Goal: Task Accomplishment & Management: Use online tool/utility

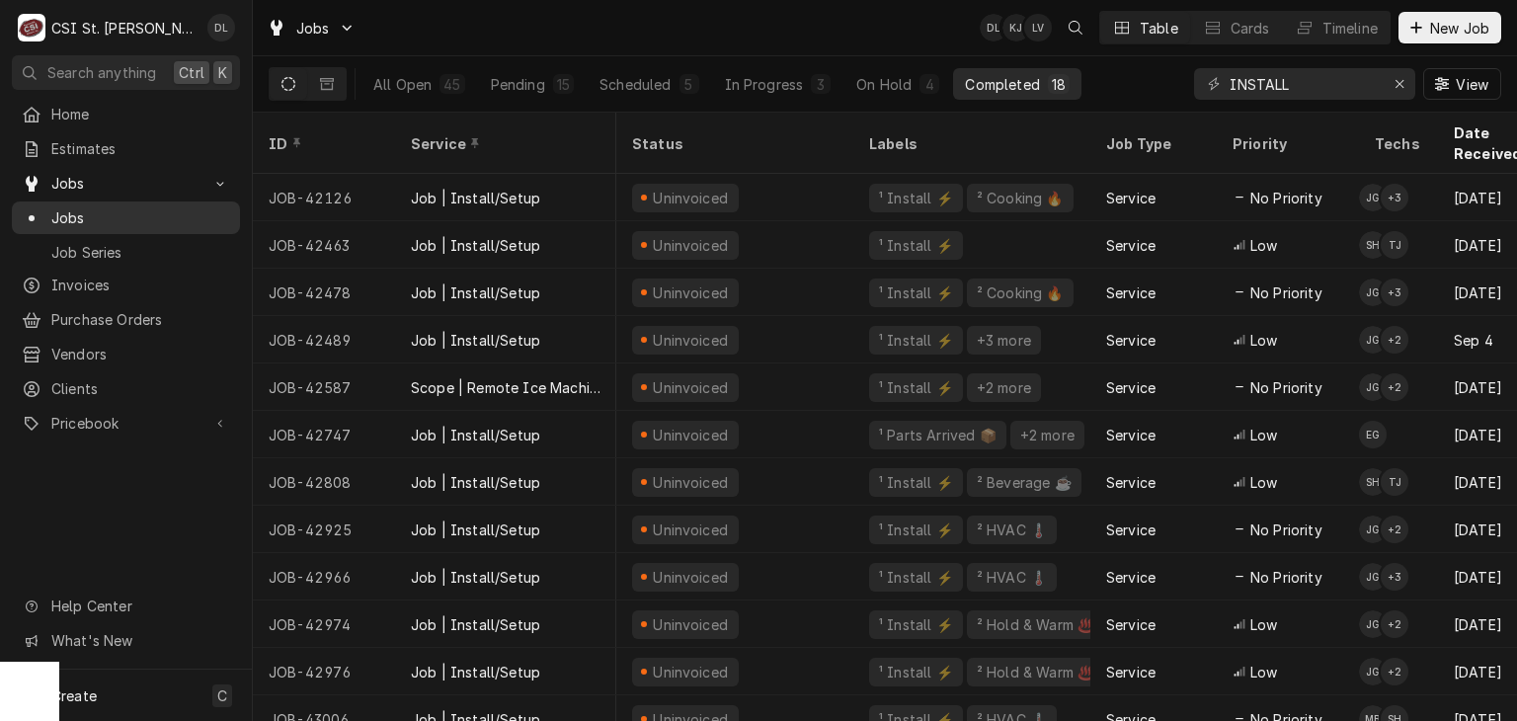
scroll to position [0, 1071]
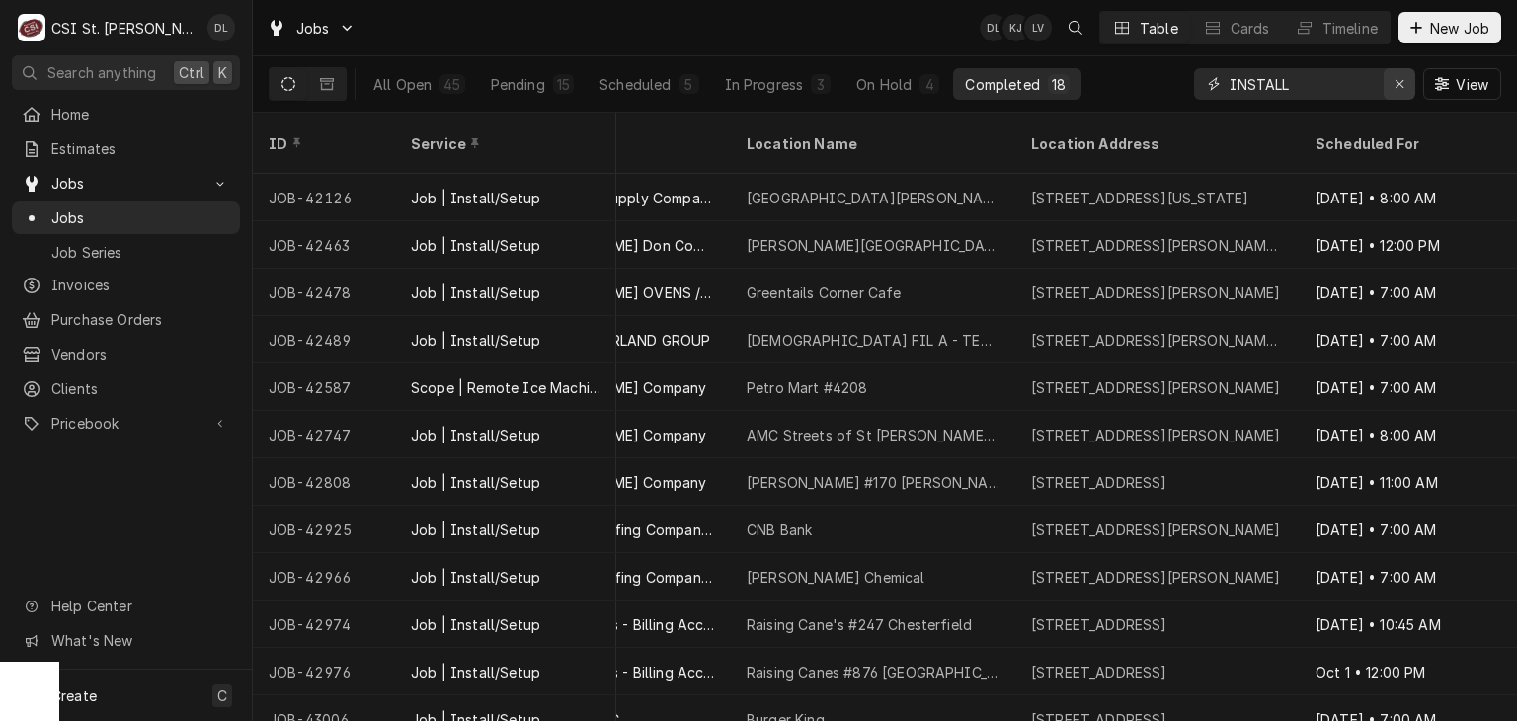
click at [1400, 86] on icon "Erase input" at bounding box center [1399, 84] width 11 height 14
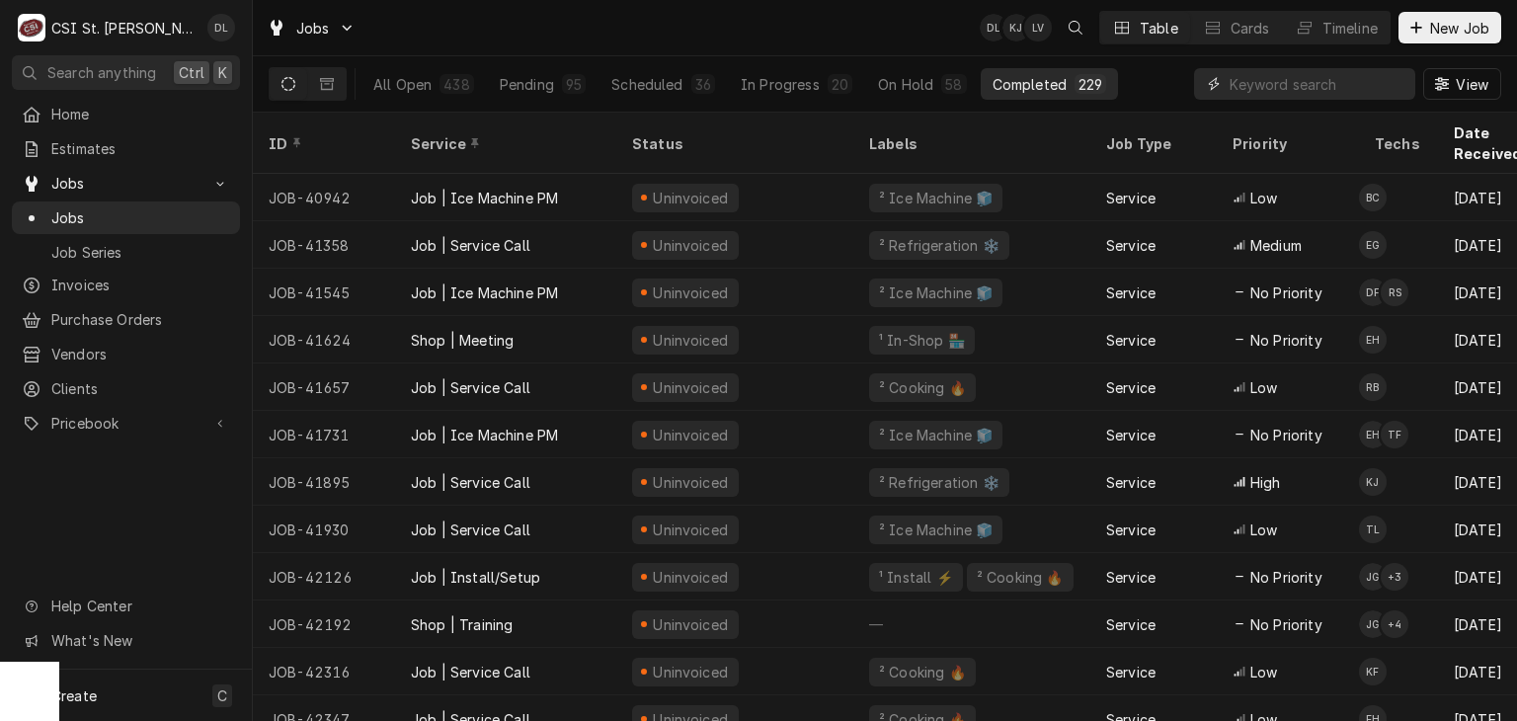
click at [1292, 84] on input "Dynamic Content Wrapper" at bounding box center [1318, 84] width 176 height 32
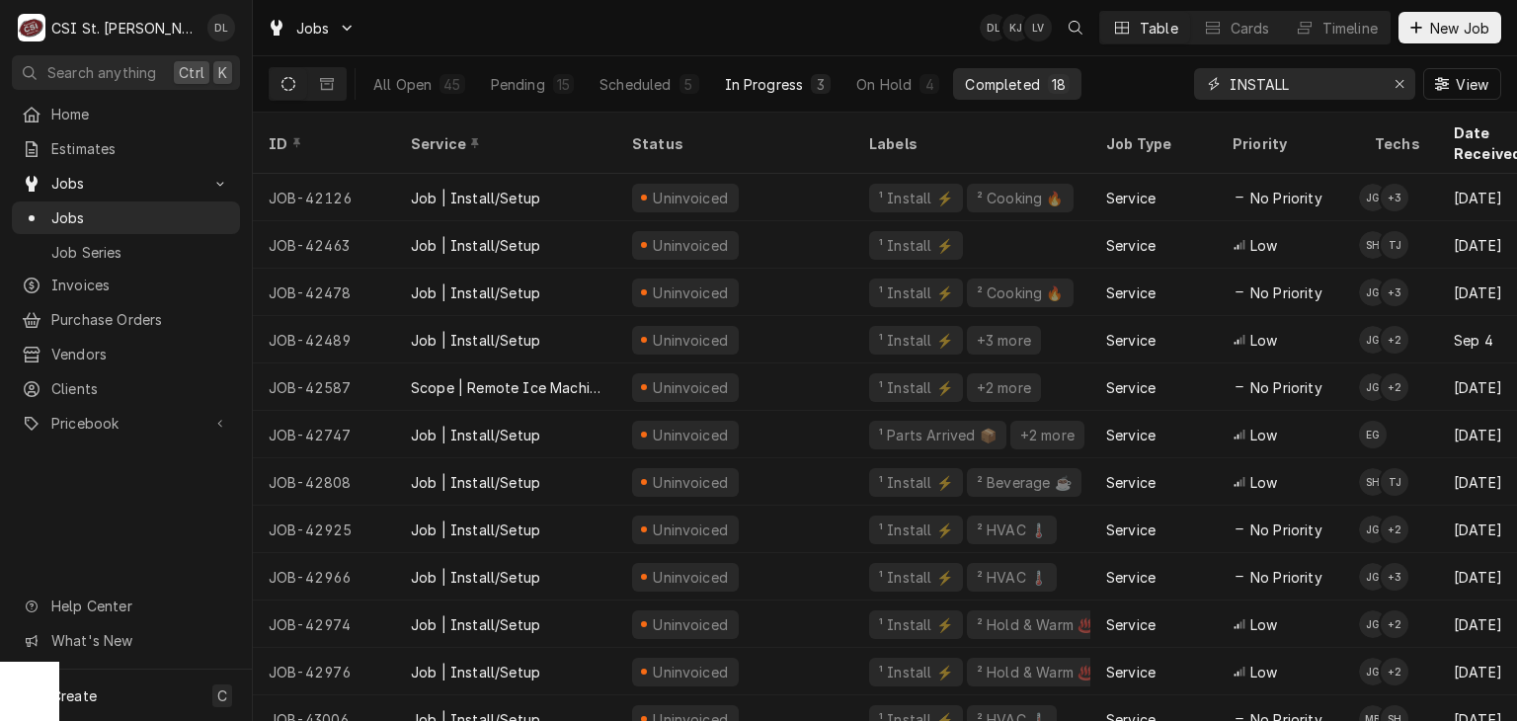
type input "INSTALL"
click at [755, 93] on div "In Progress" at bounding box center [764, 84] width 79 height 21
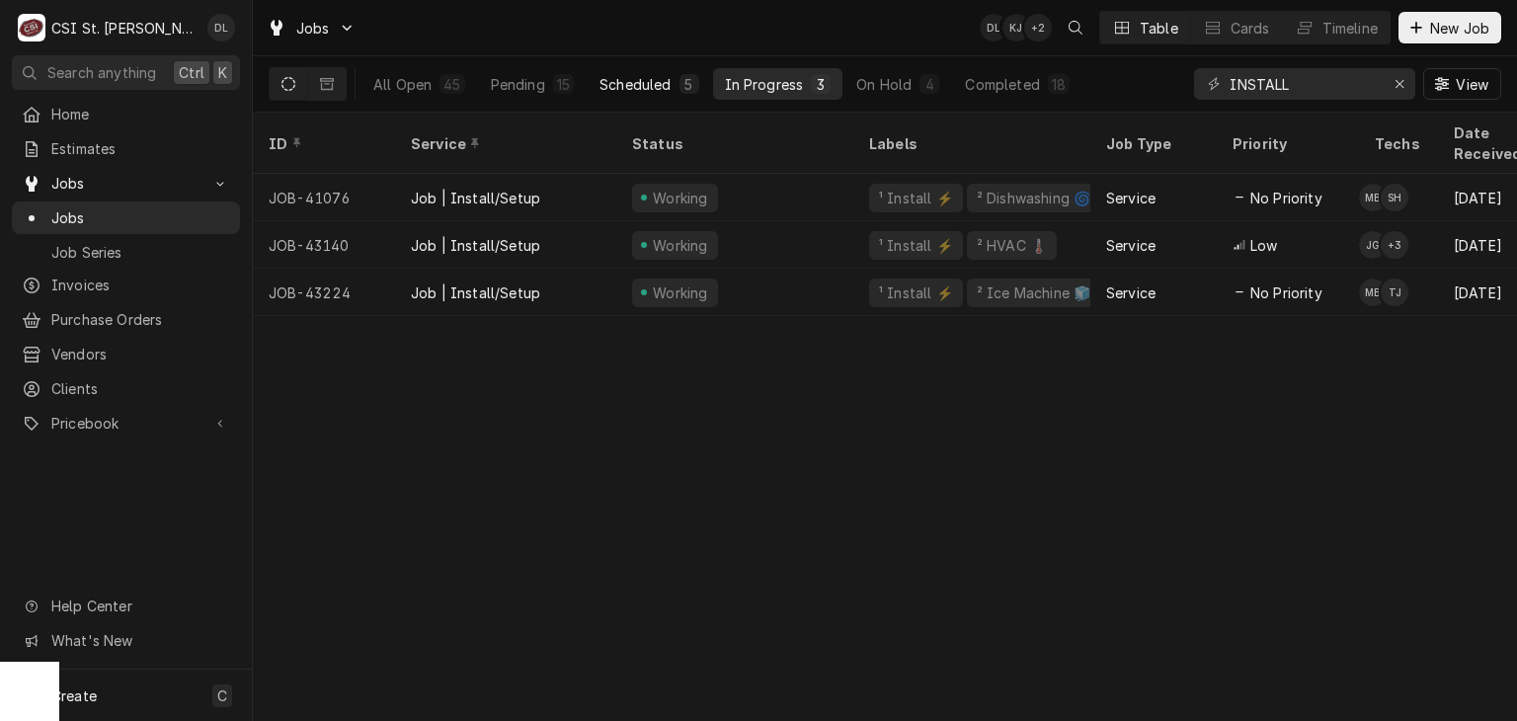
click at [644, 85] on div "Scheduled" at bounding box center [634, 84] width 71 height 21
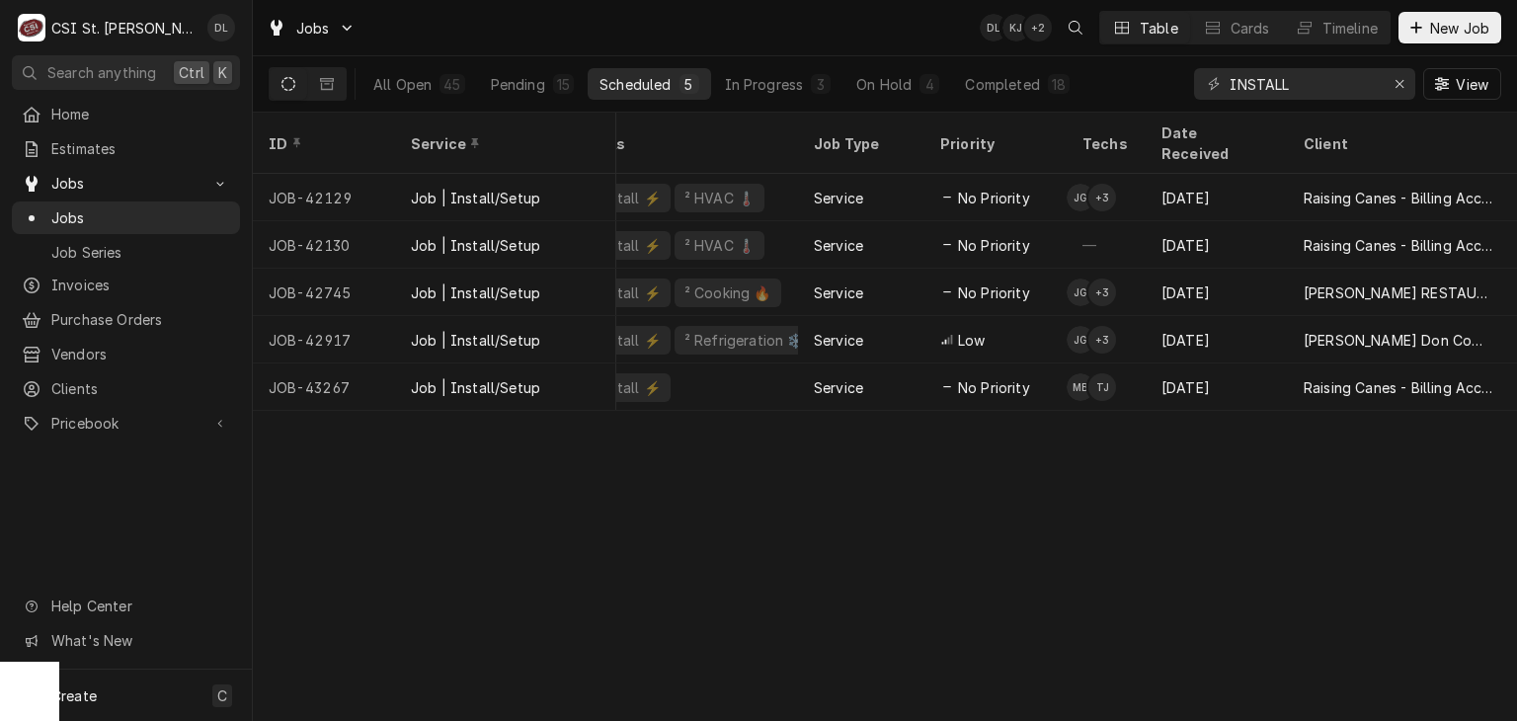
scroll to position [0, 173]
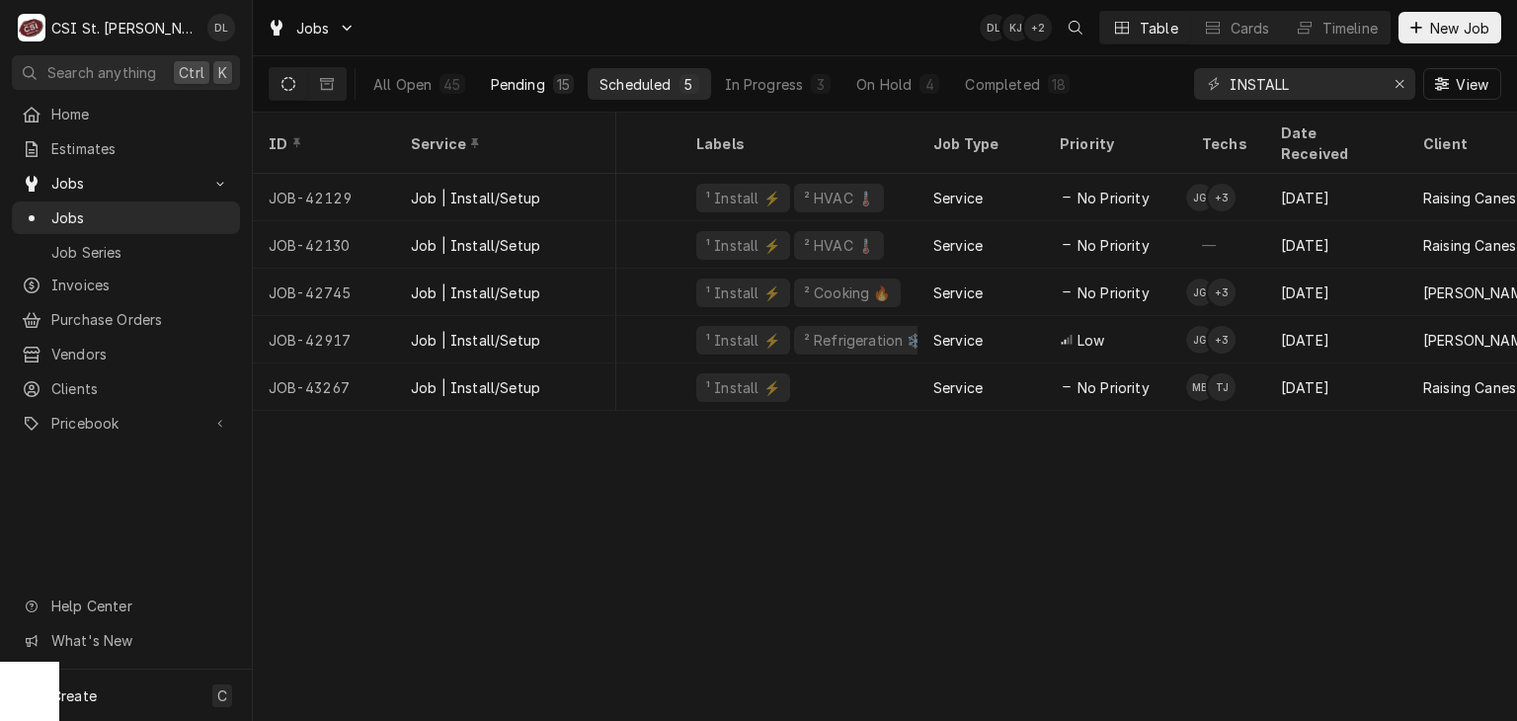
click at [533, 94] on button "Pending 15" at bounding box center [532, 84] width 107 height 32
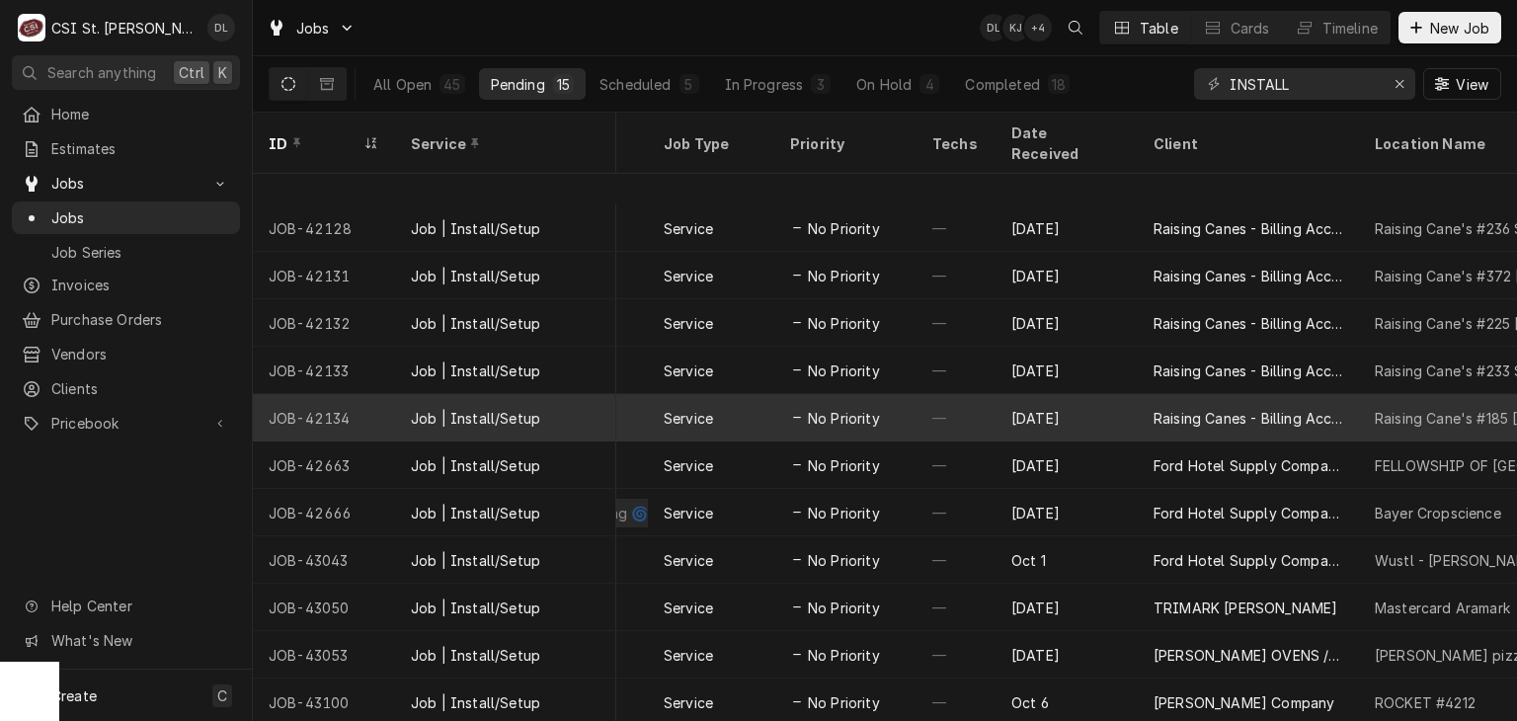
scroll to position [0, 442]
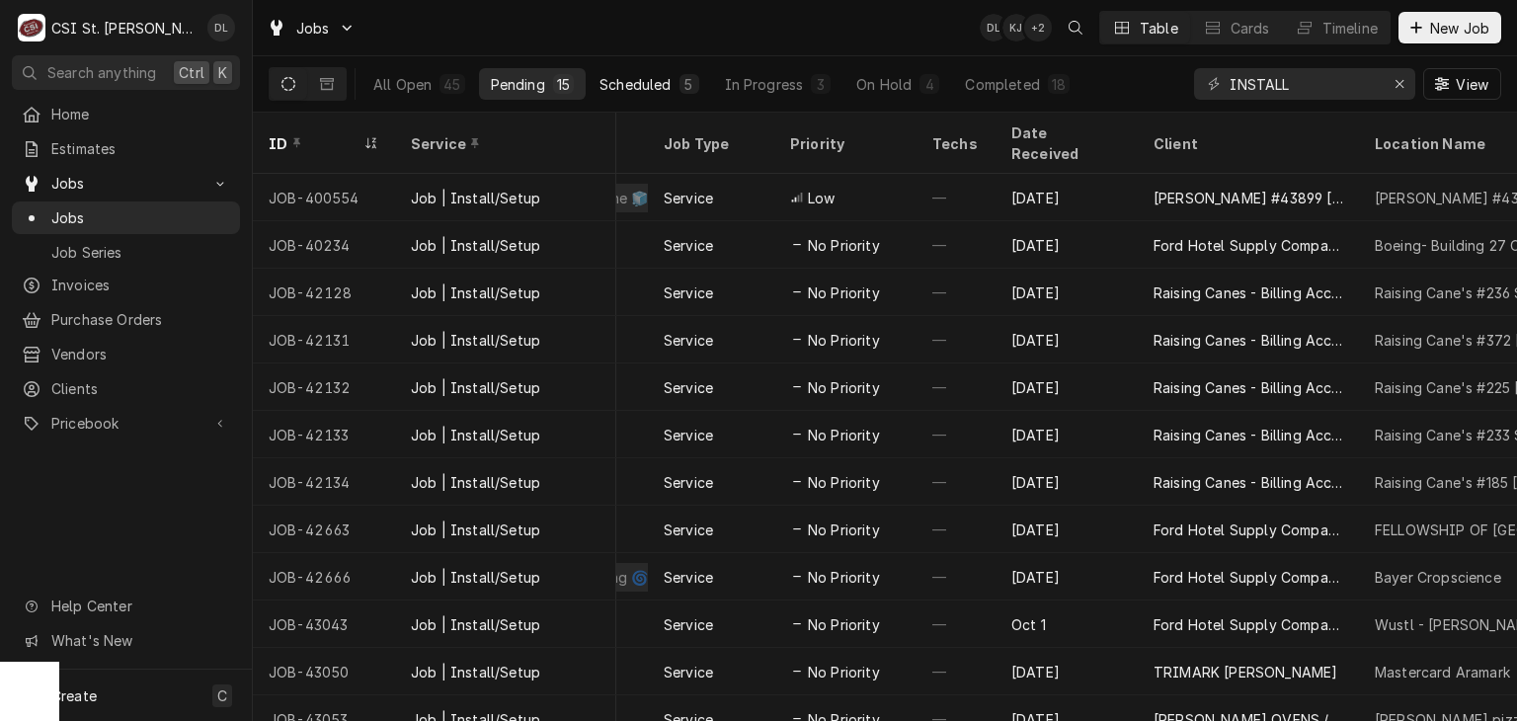
click at [638, 80] on div "Scheduled" at bounding box center [634, 84] width 71 height 21
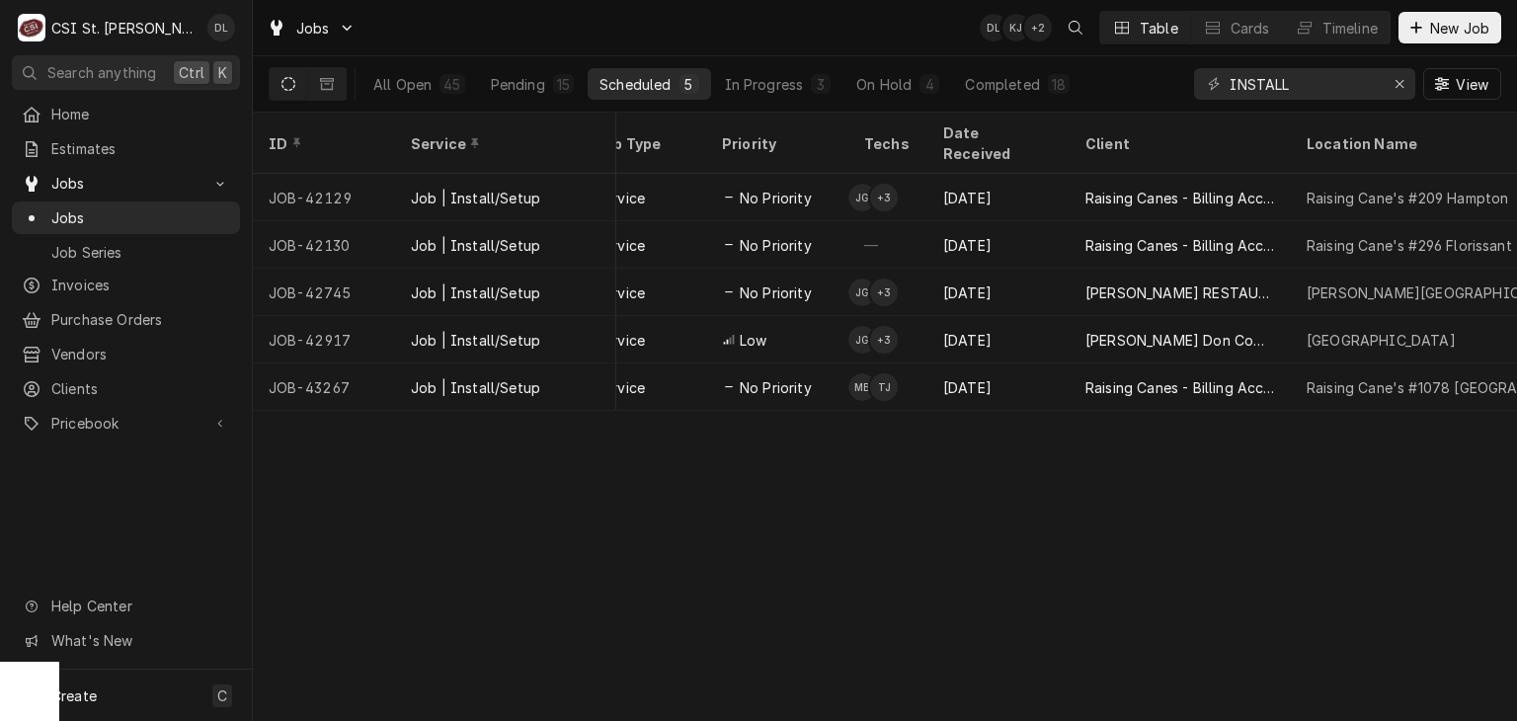
scroll to position [0, 518]
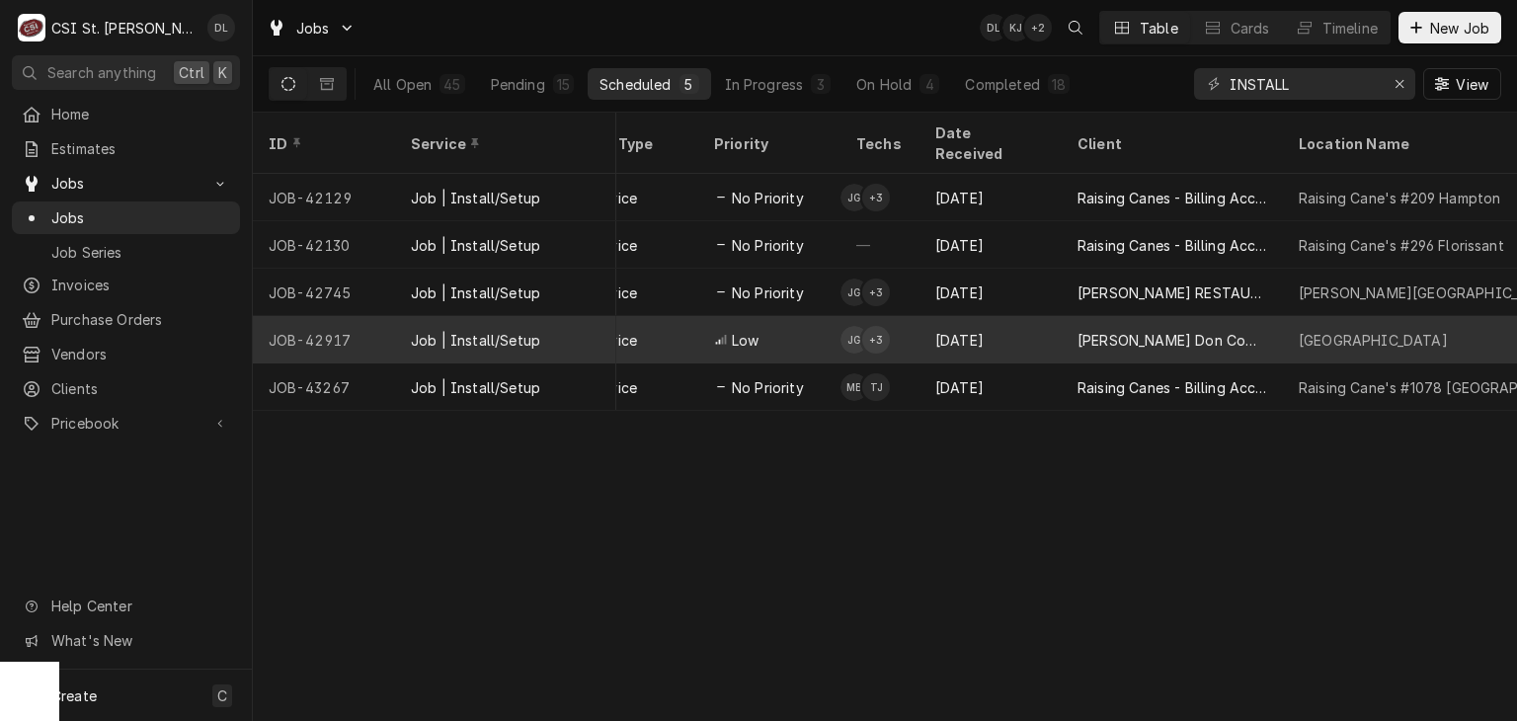
click at [982, 325] on div "Sep 25" at bounding box center [990, 339] width 142 height 47
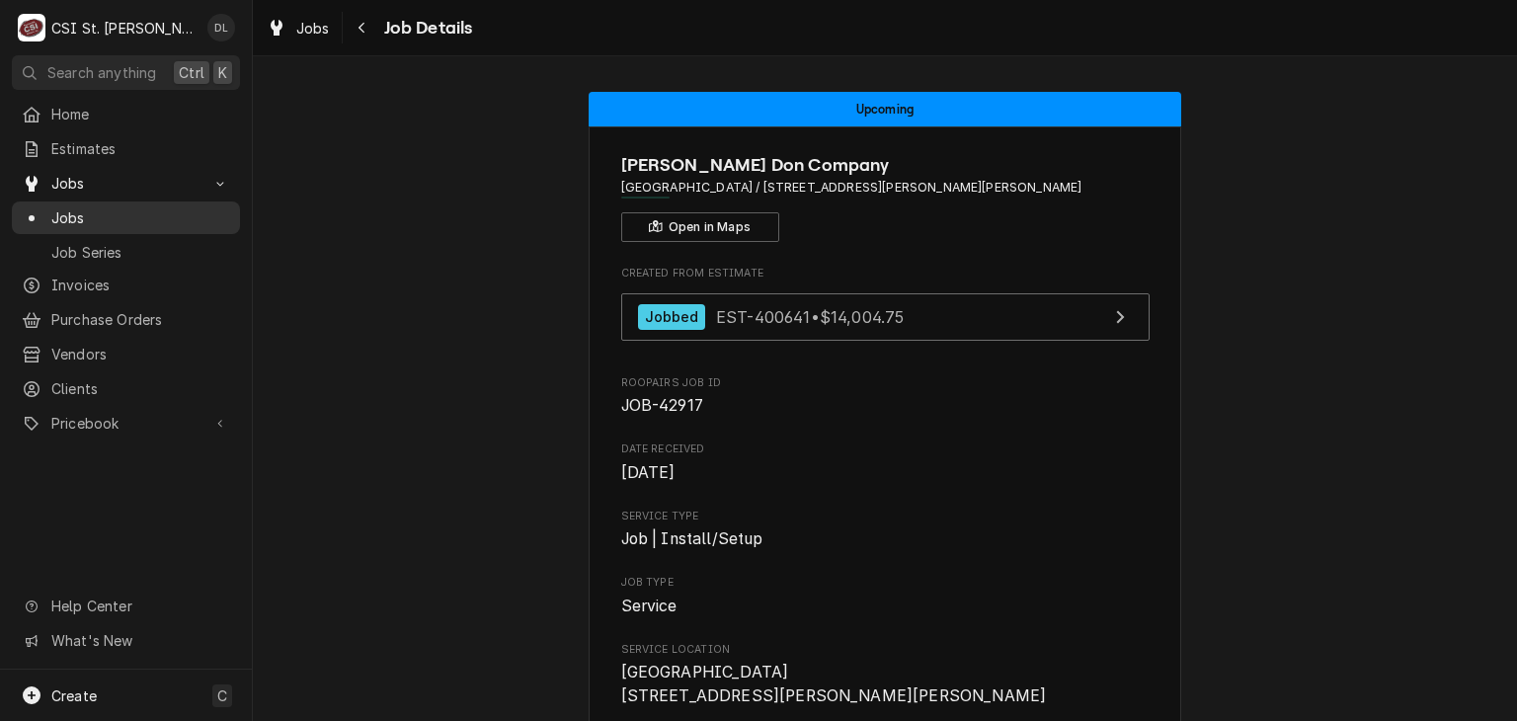
click at [67, 207] on span "Jobs" at bounding box center [140, 217] width 179 height 21
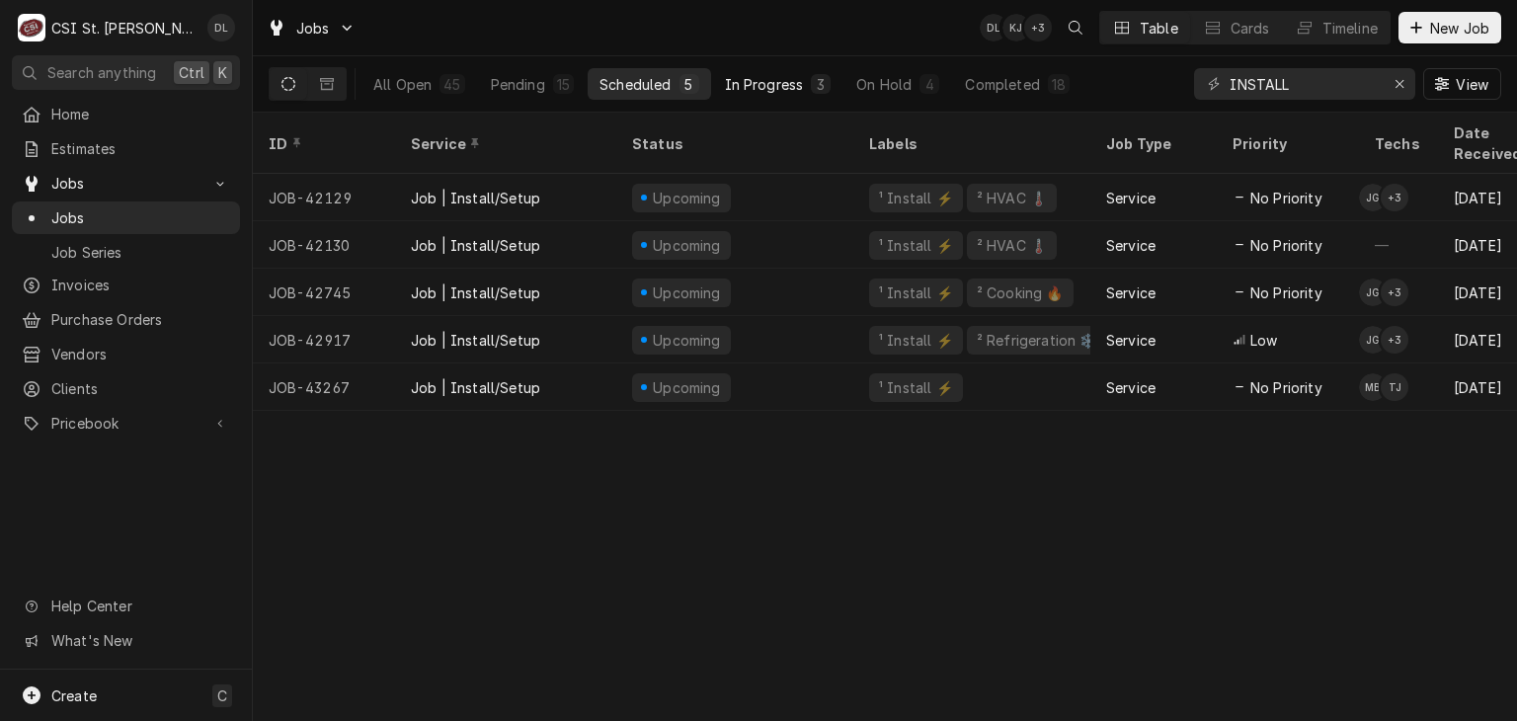
click at [751, 79] on div "In Progress" at bounding box center [764, 84] width 79 height 21
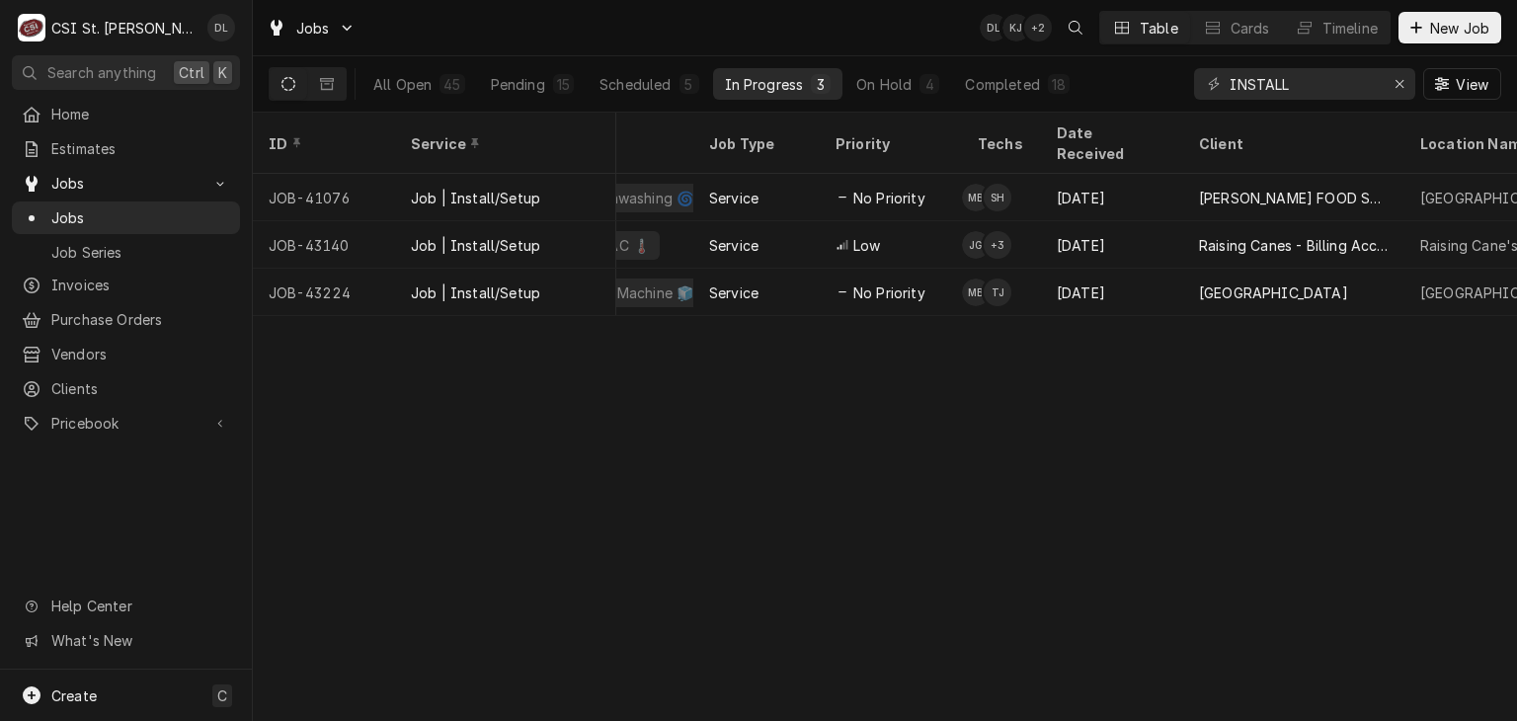
scroll to position [0, 415]
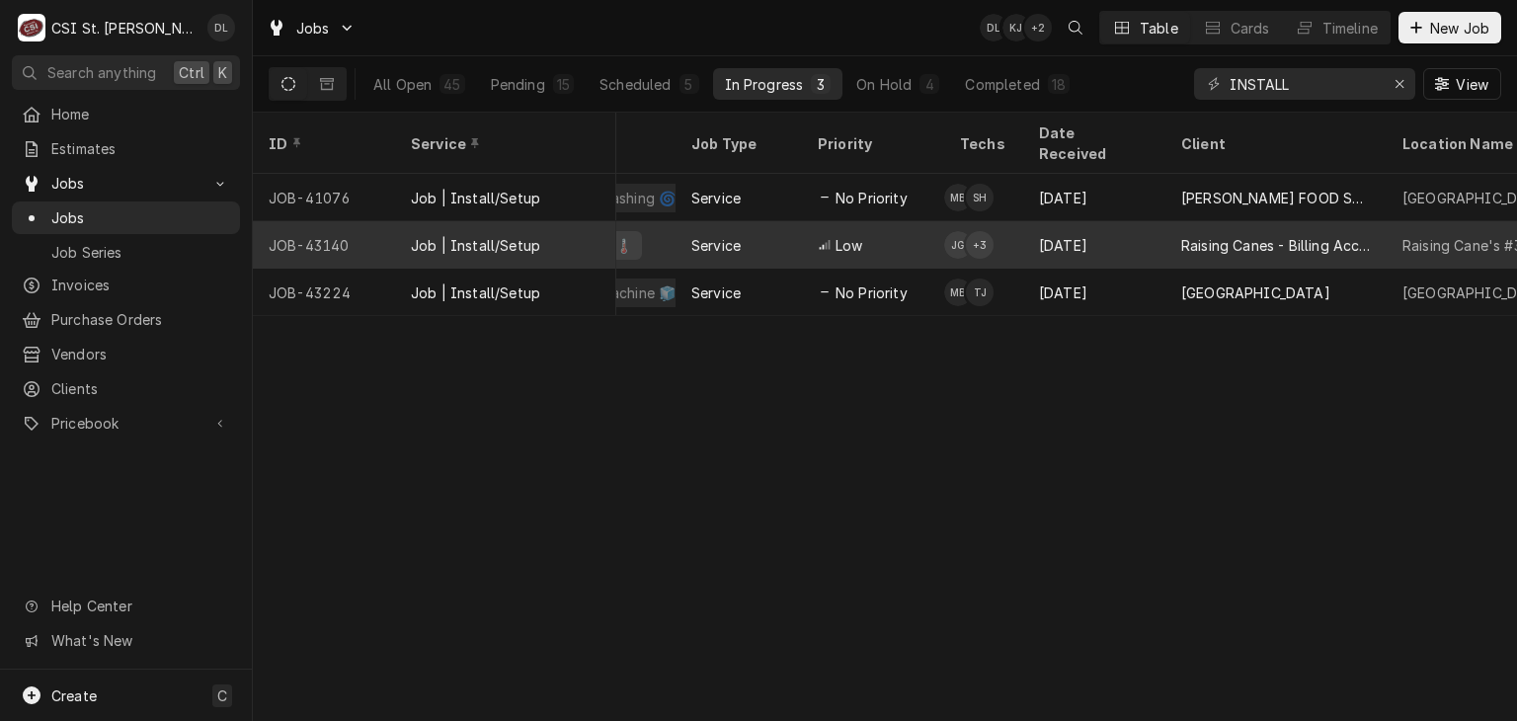
click at [895, 225] on div "Low" at bounding box center [873, 244] width 142 height 47
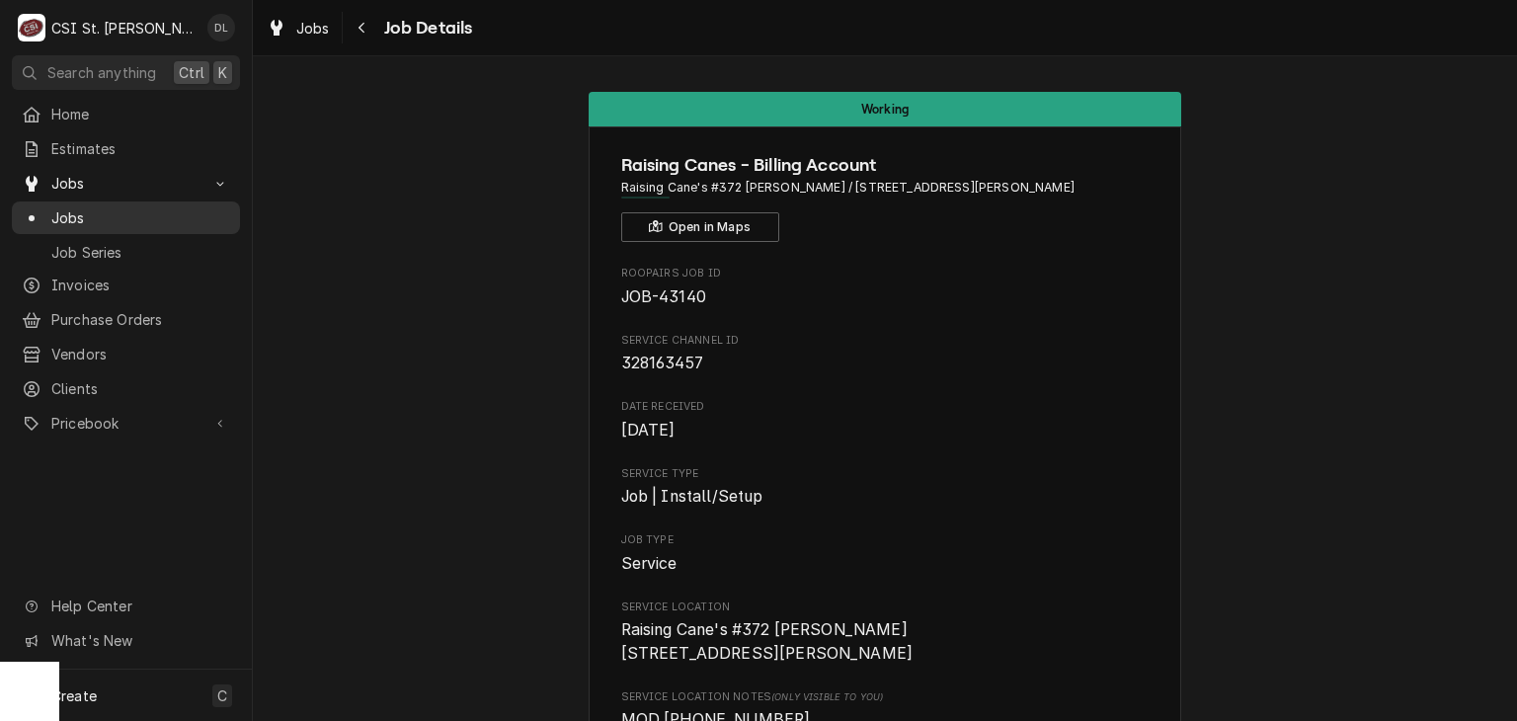
click at [73, 215] on span "Jobs" at bounding box center [140, 217] width 179 height 21
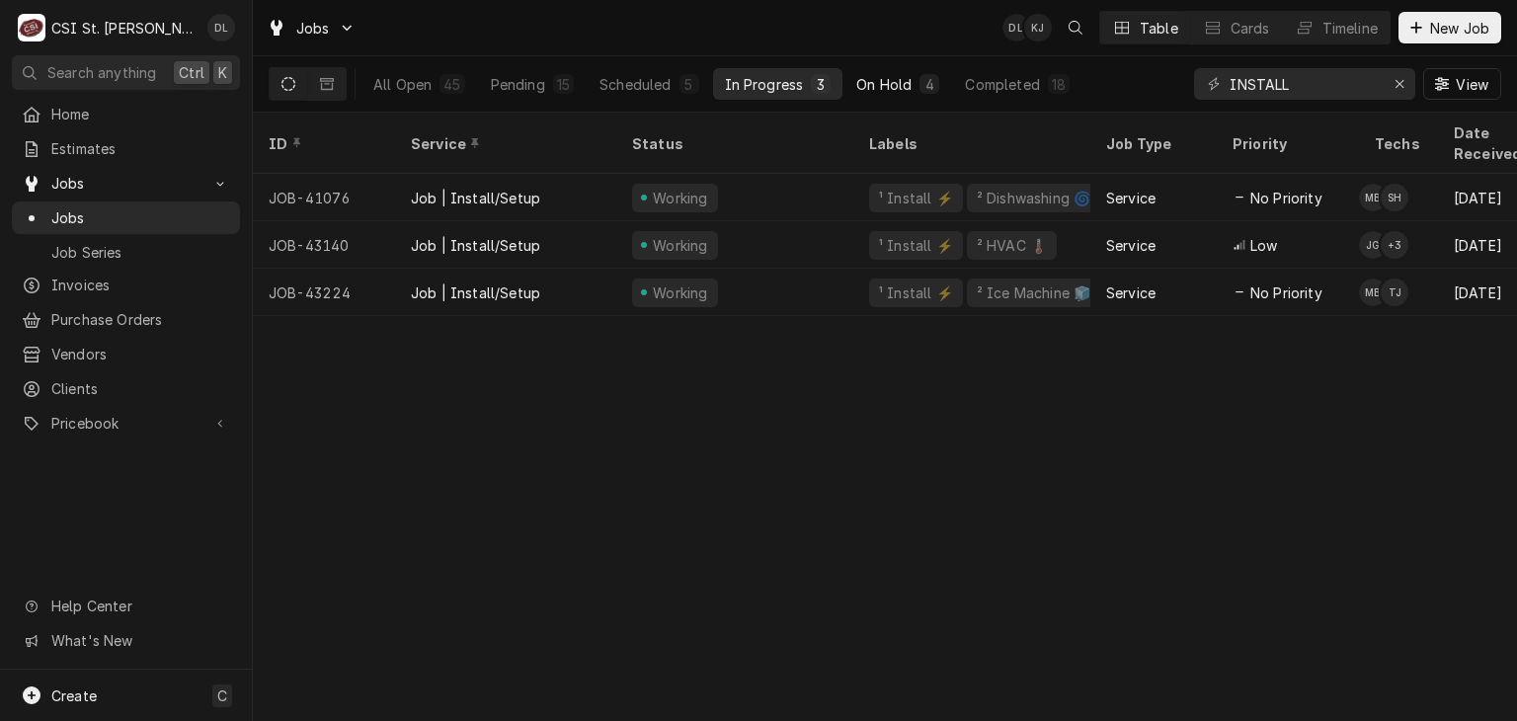
click at [873, 84] on div "On Hold" at bounding box center [883, 84] width 55 height 21
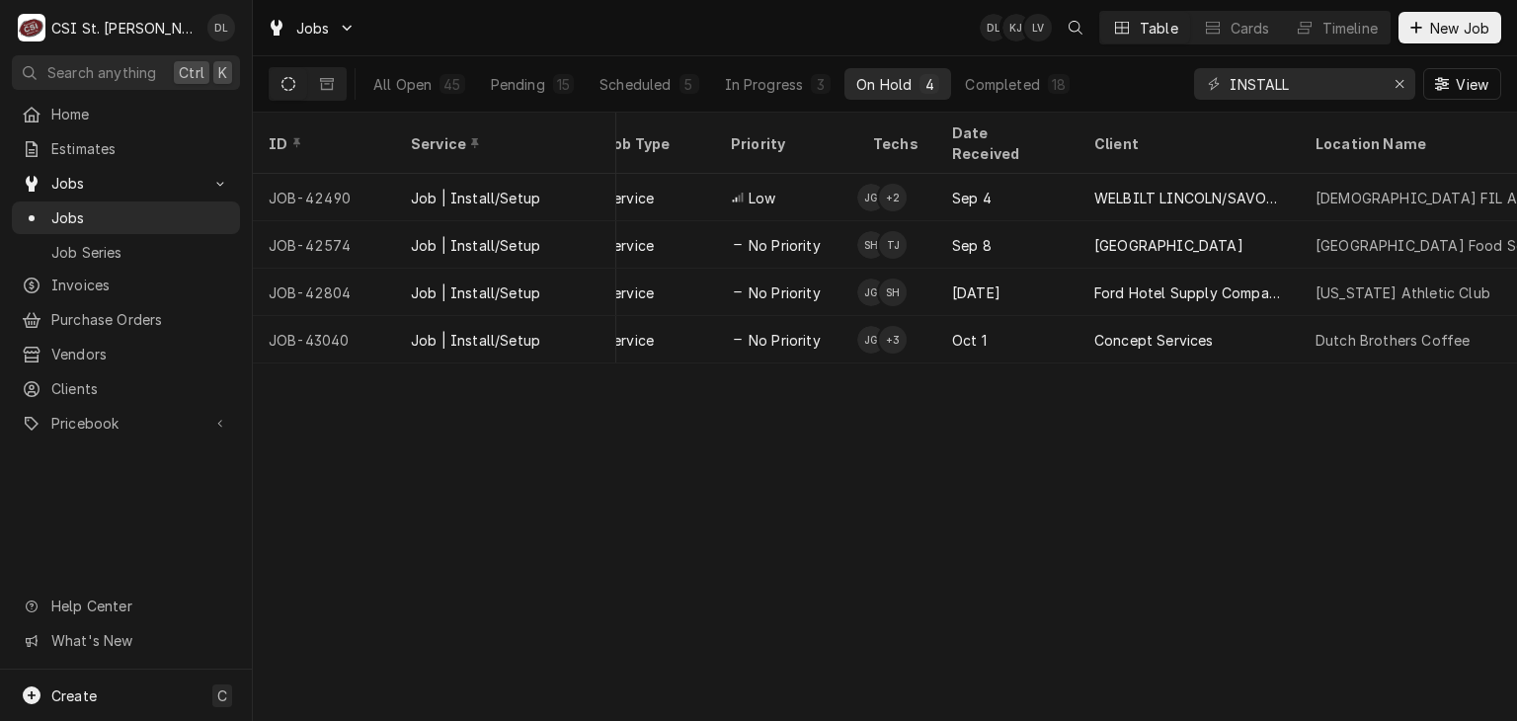
scroll to position [0, 510]
click at [907, 358] on div "ID Service Status Labels Job Type Priority Techs Date Received Client Location …" at bounding box center [885, 417] width 1264 height 608
click at [1004, 88] on div "Completed" at bounding box center [1002, 84] width 74 height 21
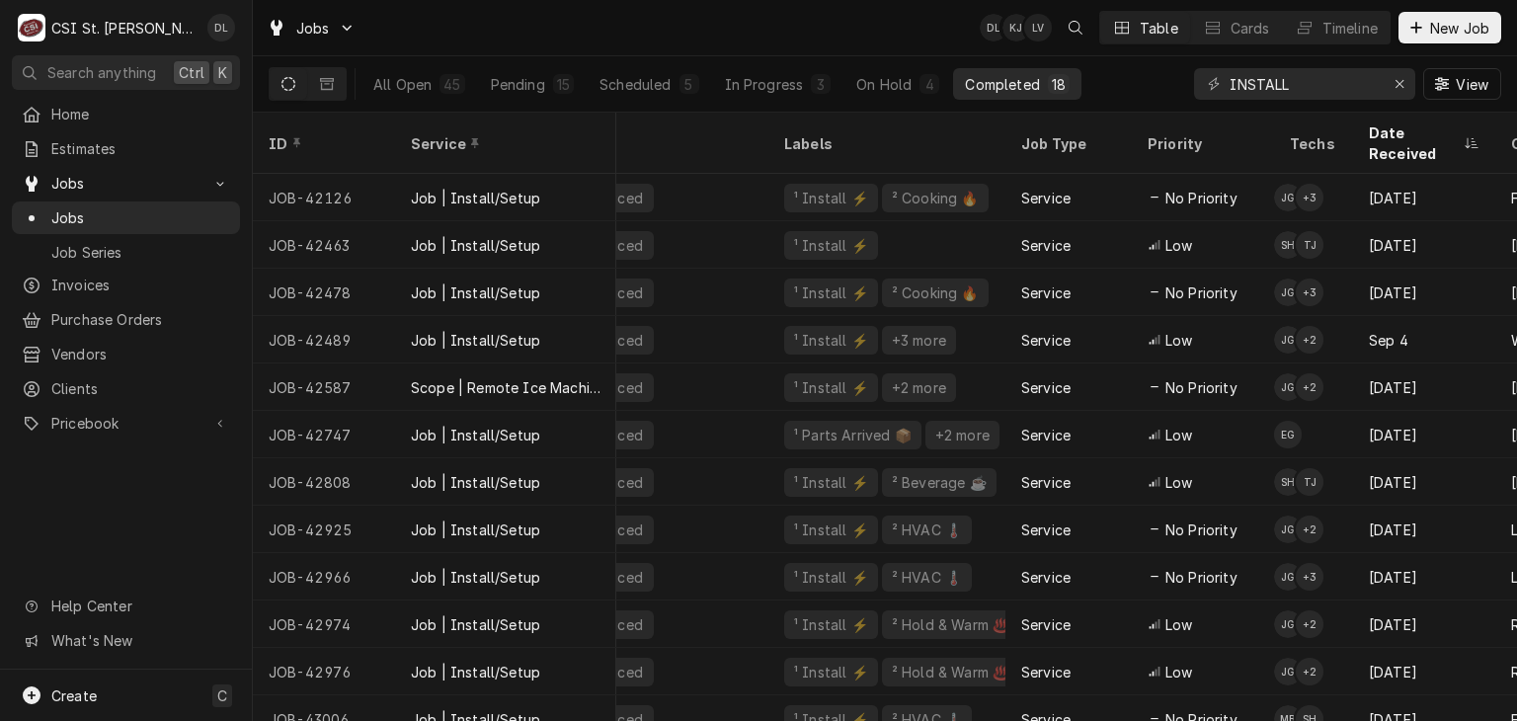
scroll to position [0, 121]
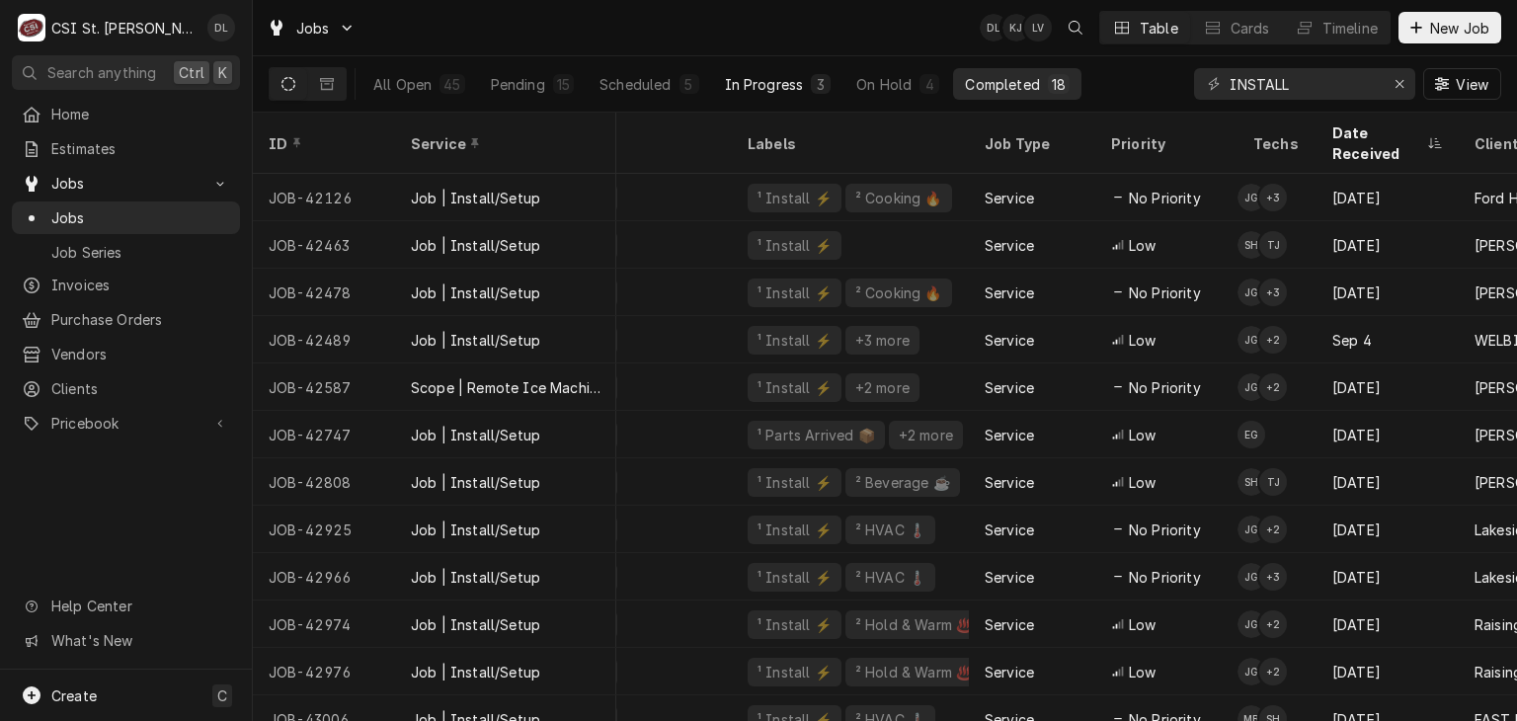
click at [747, 92] on div "In Progress" at bounding box center [764, 84] width 79 height 21
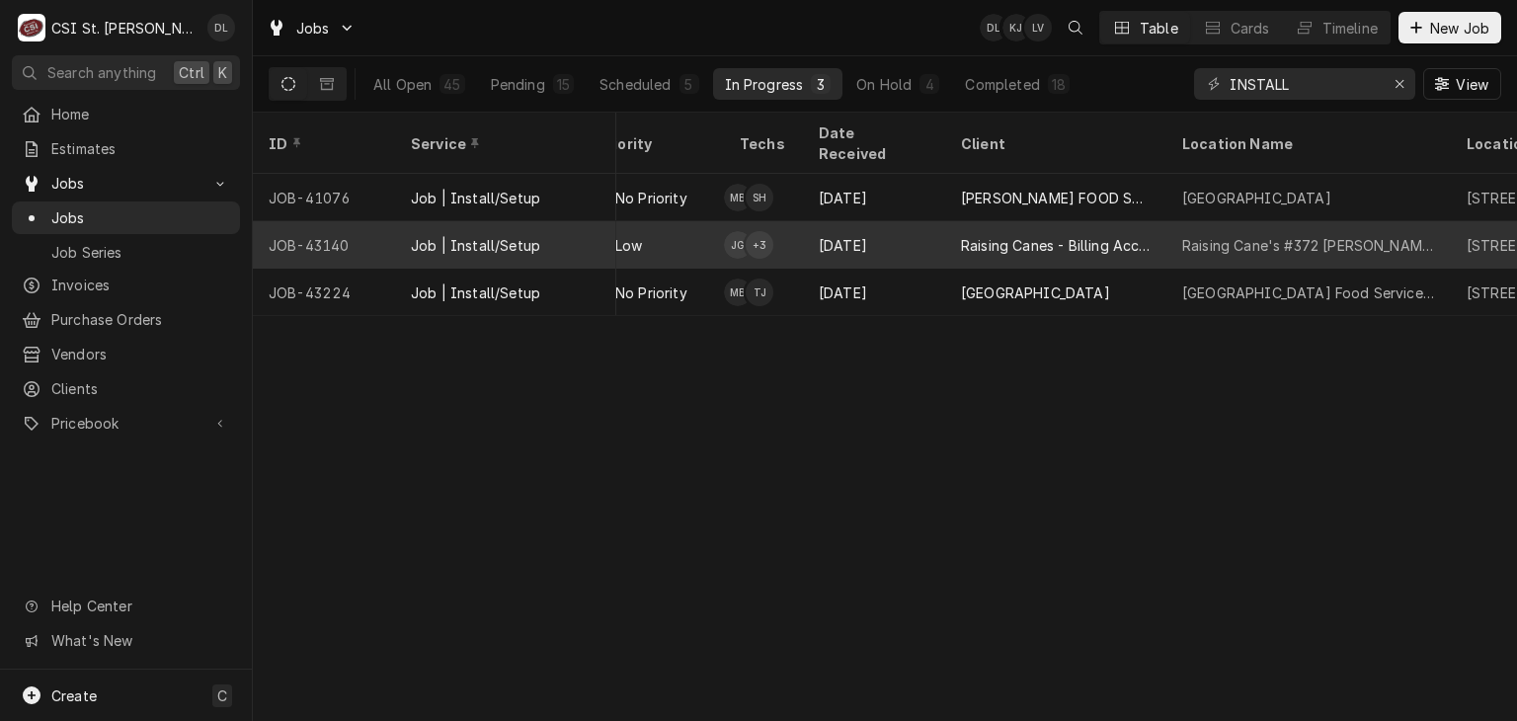
scroll to position [0, 637]
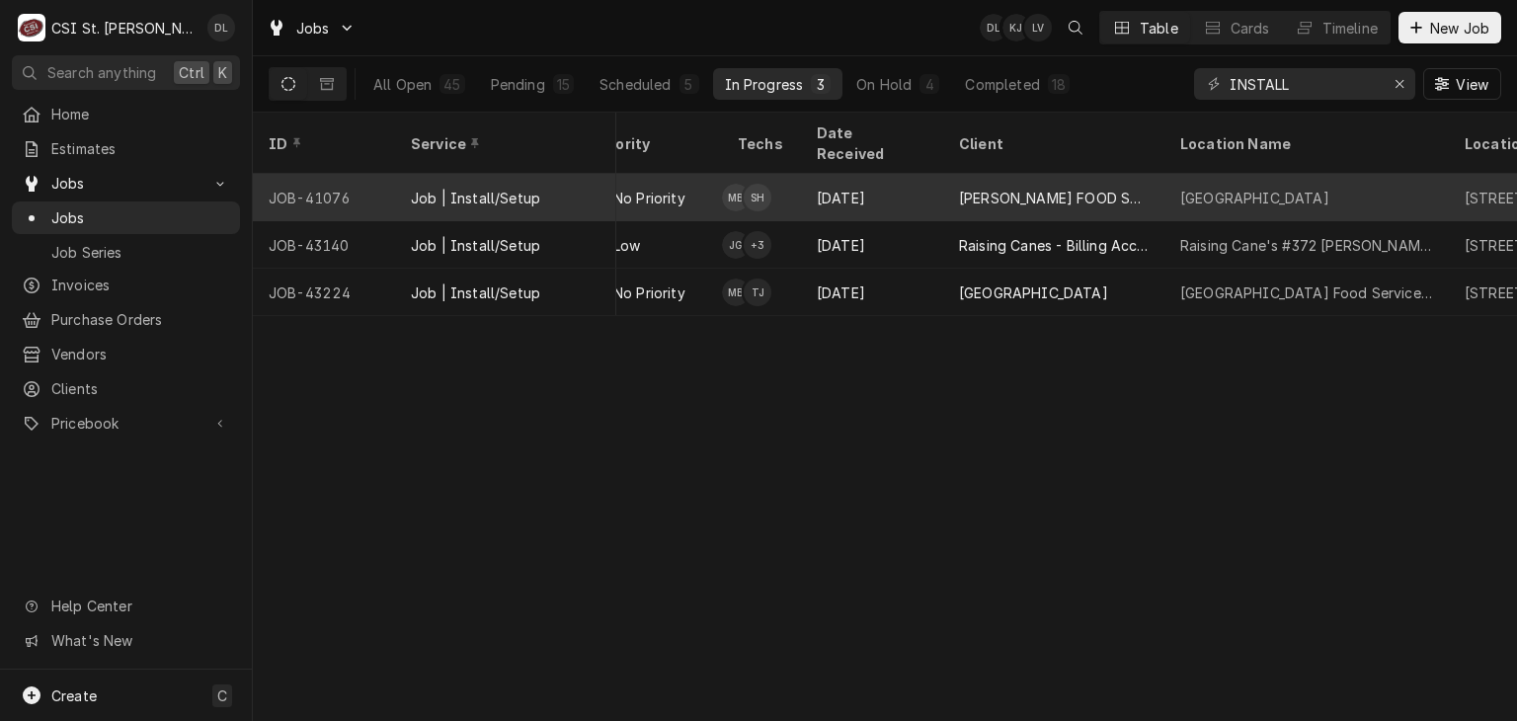
click at [1035, 188] on div "FELLERS FOOD SERVICE" at bounding box center [1054, 198] width 190 height 21
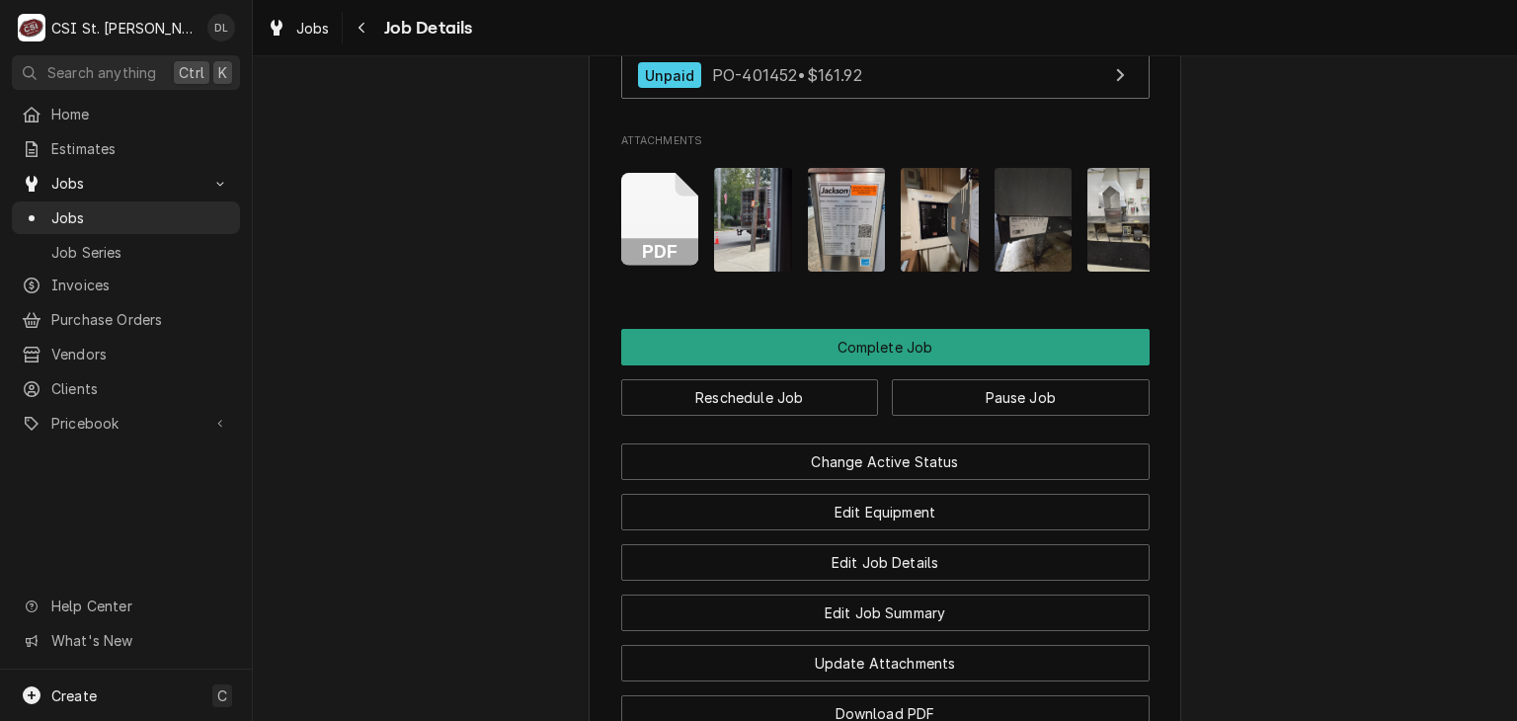
scroll to position [2667, 0]
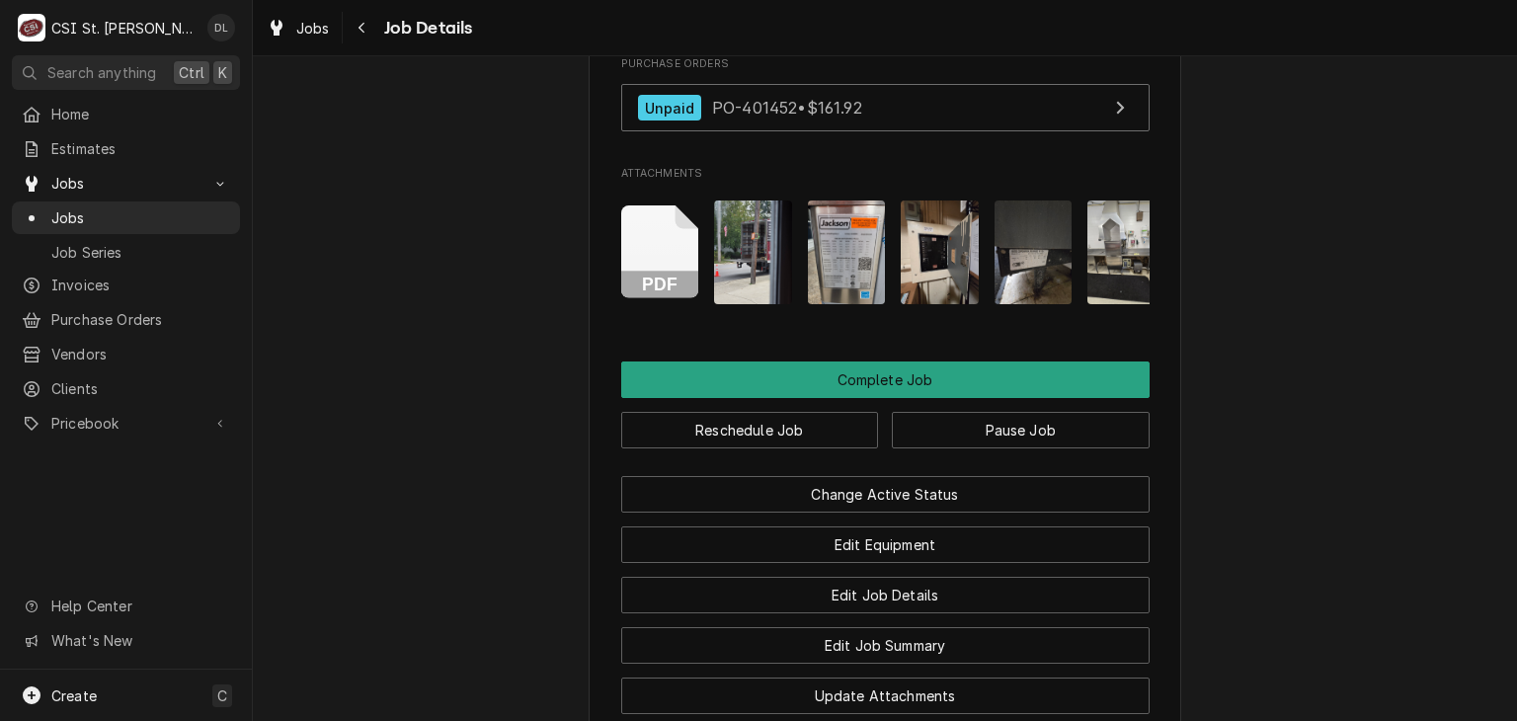
click at [746, 285] on img "Attachments" at bounding box center [753, 252] width 78 height 104
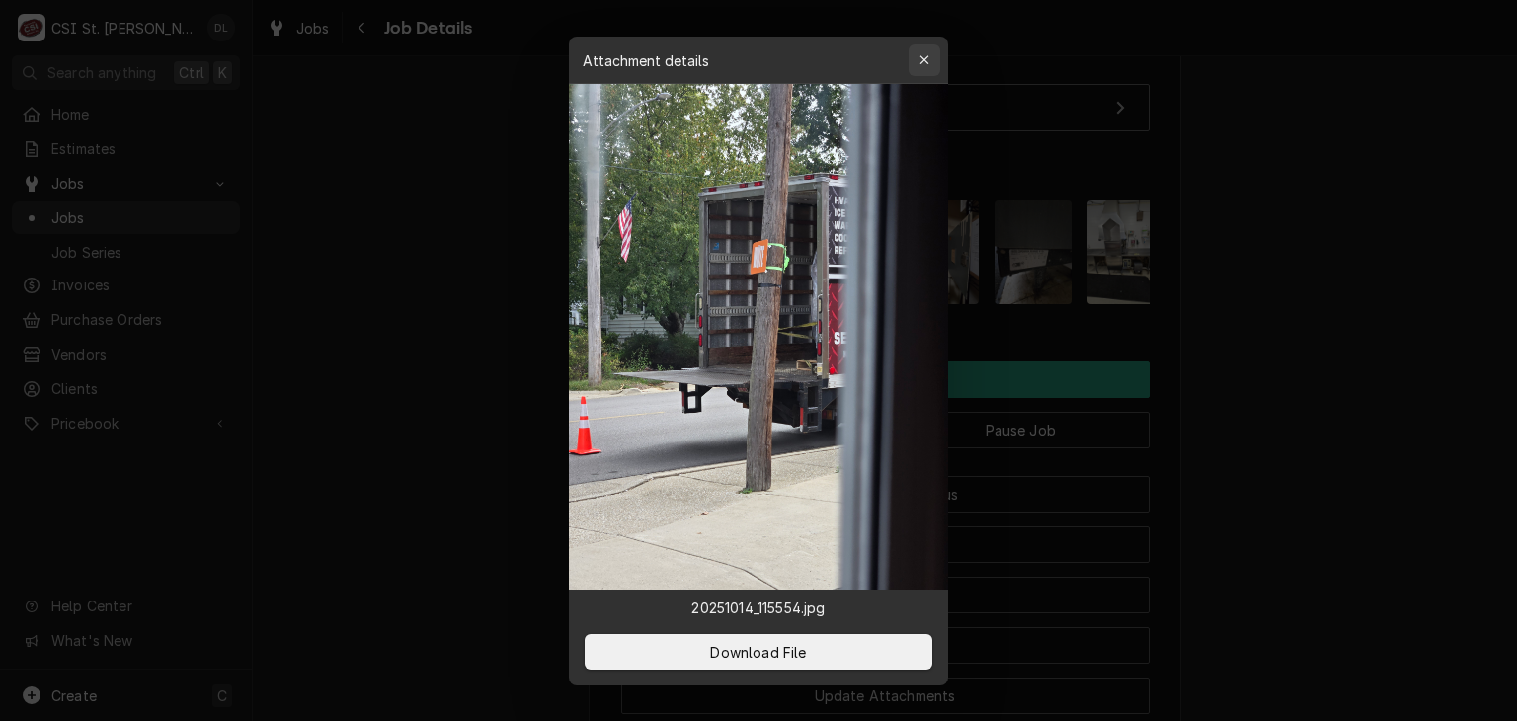
click at [937, 64] on button "button" at bounding box center [925, 60] width 32 height 32
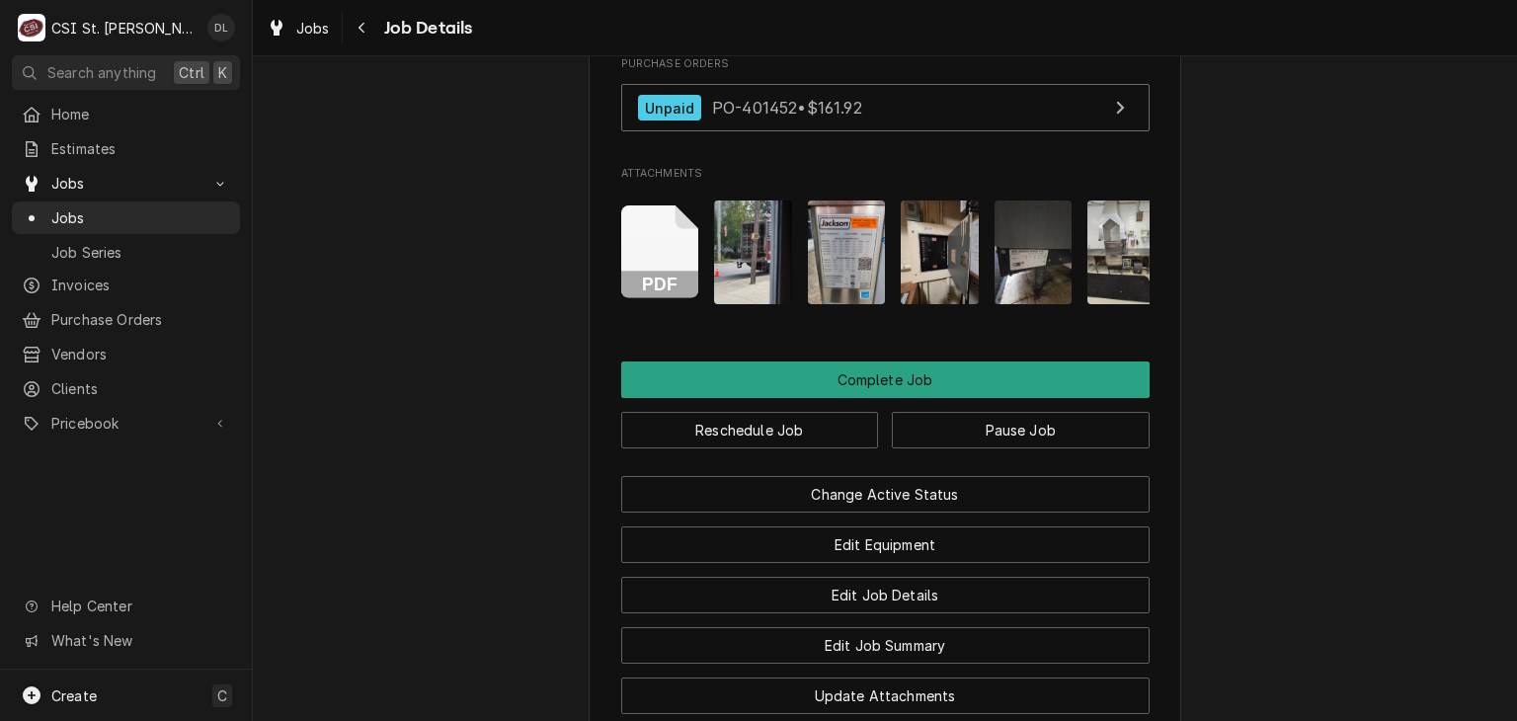
click at [826, 266] on img "Attachments" at bounding box center [847, 252] width 78 height 104
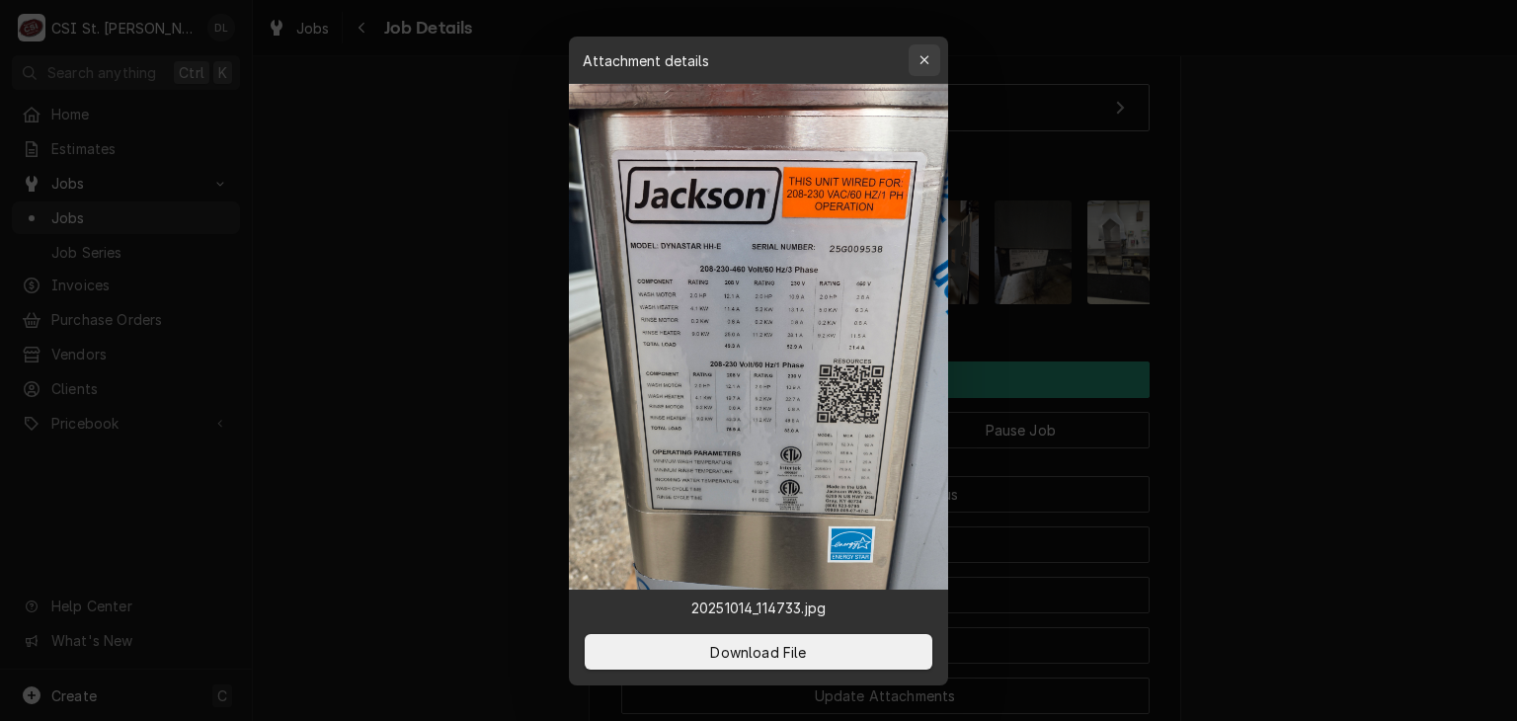
click at [926, 60] on icon "button" at bounding box center [923, 59] width 9 height 9
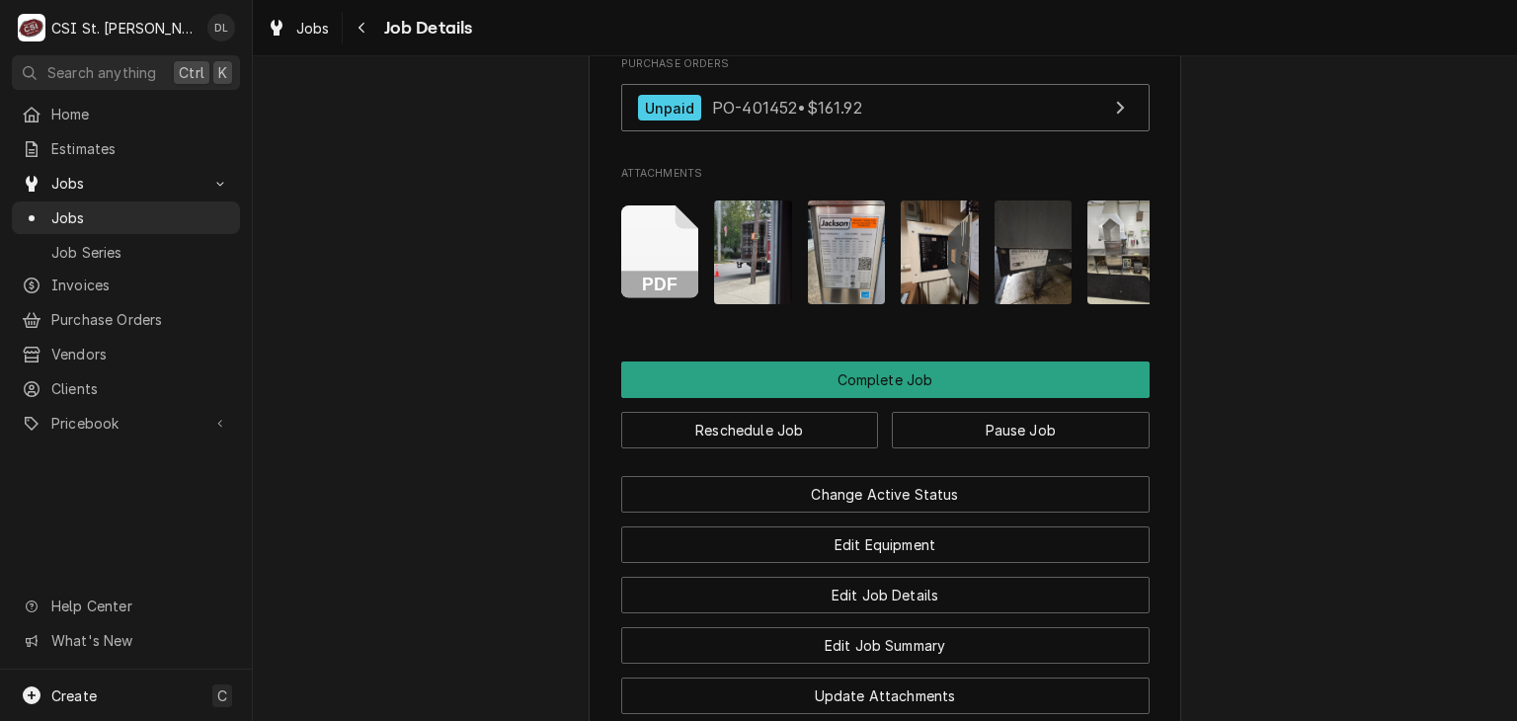
click at [920, 264] on img "Attachments" at bounding box center [940, 252] width 78 height 104
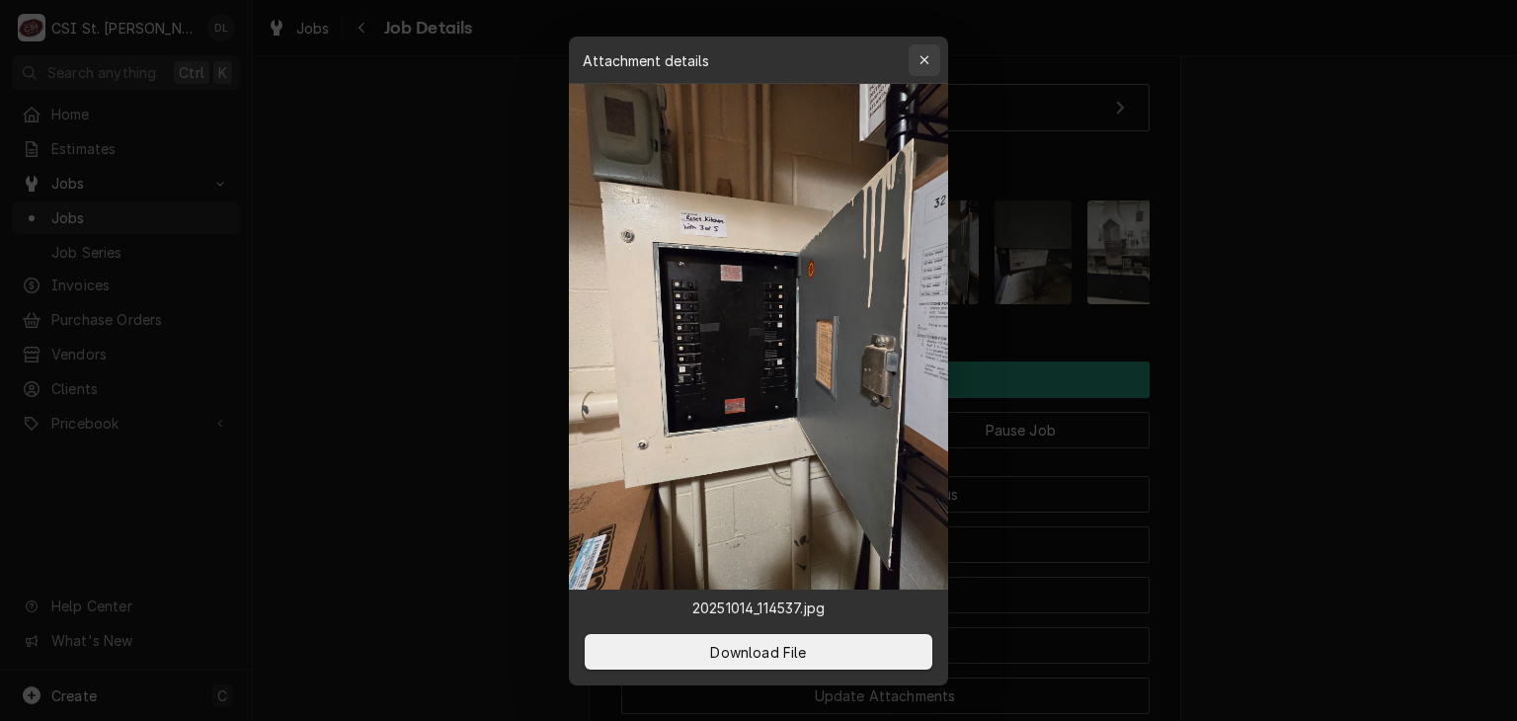
click at [928, 54] on icon "button" at bounding box center [924, 60] width 11 height 14
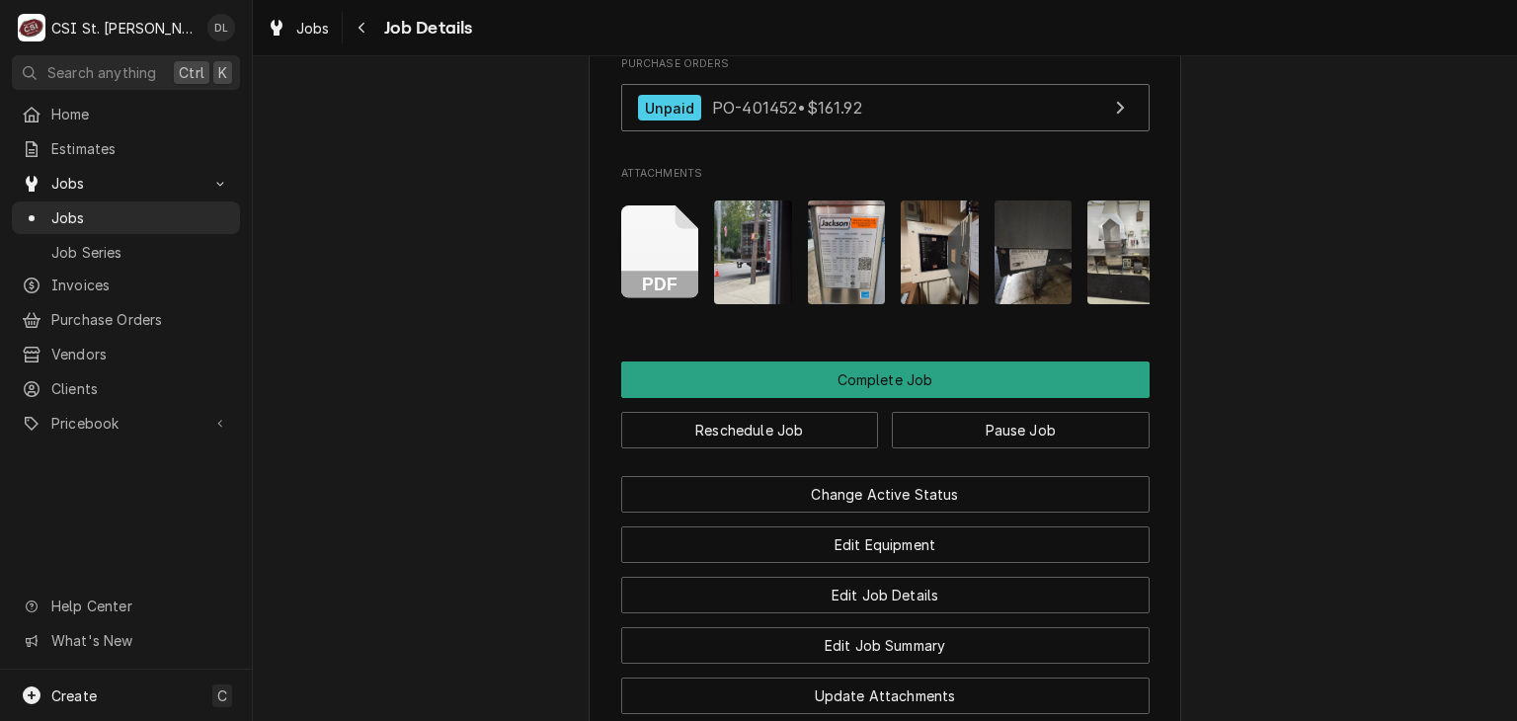
click at [938, 278] on img "Attachments" at bounding box center [940, 252] width 78 height 104
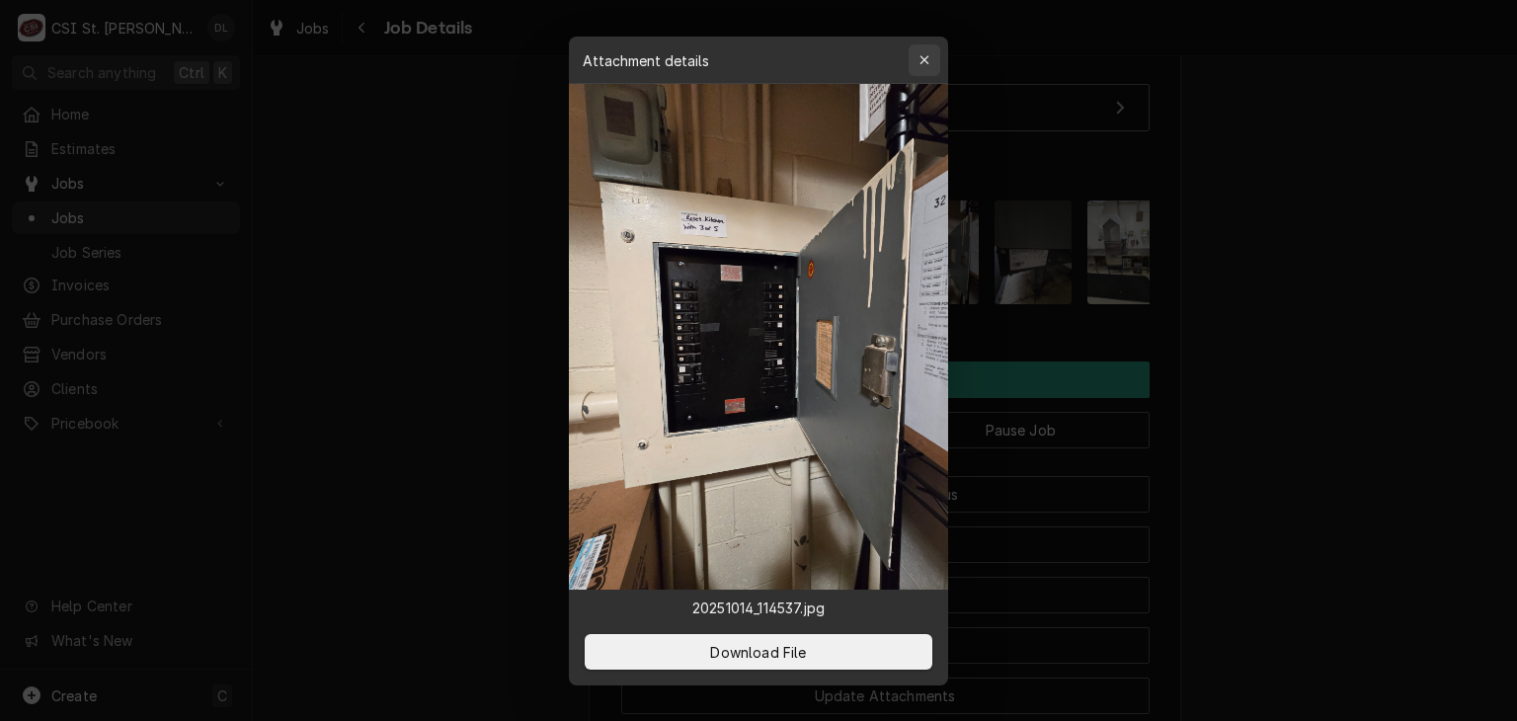
click at [929, 60] on div "button" at bounding box center [925, 60] width 20 height 20
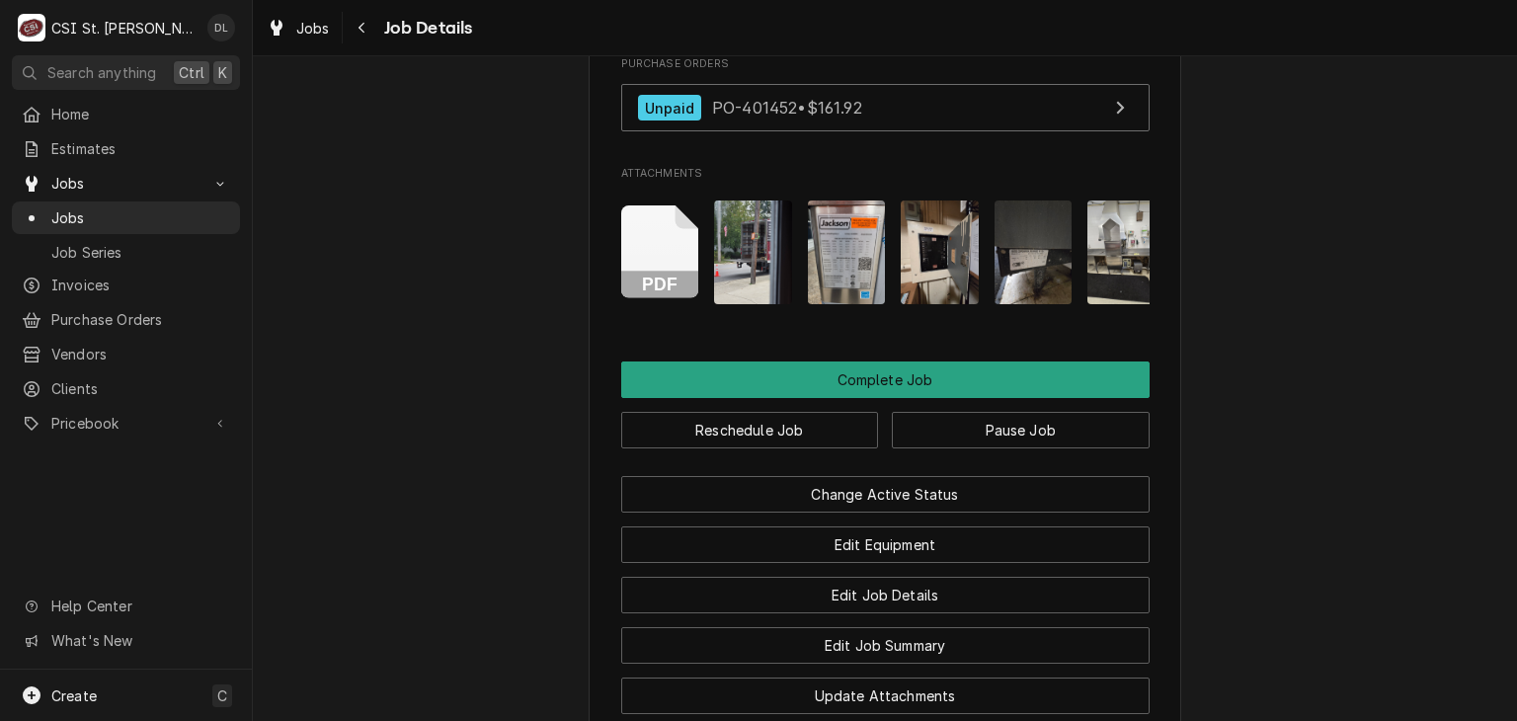
click at [995, 253] on img "Attachments" at bounding box center [1034, 252] width 78 height 104
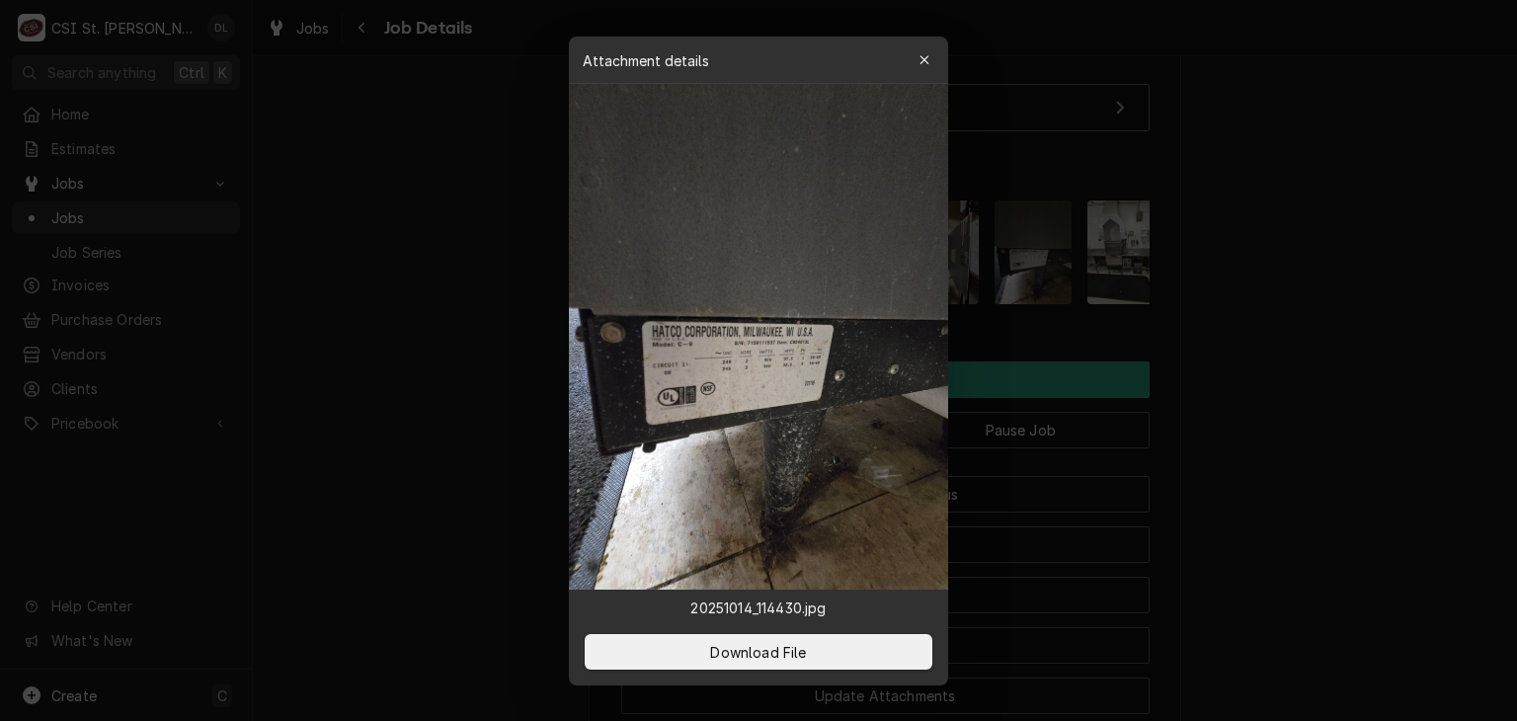
drag, startPoint x: 933, startPoint y: 51, endPoint x: 940, endPoint y: 67, distance: 17.2
click at [933, 52] on div "button" at bounding box center [925, 60] width 20 height 20
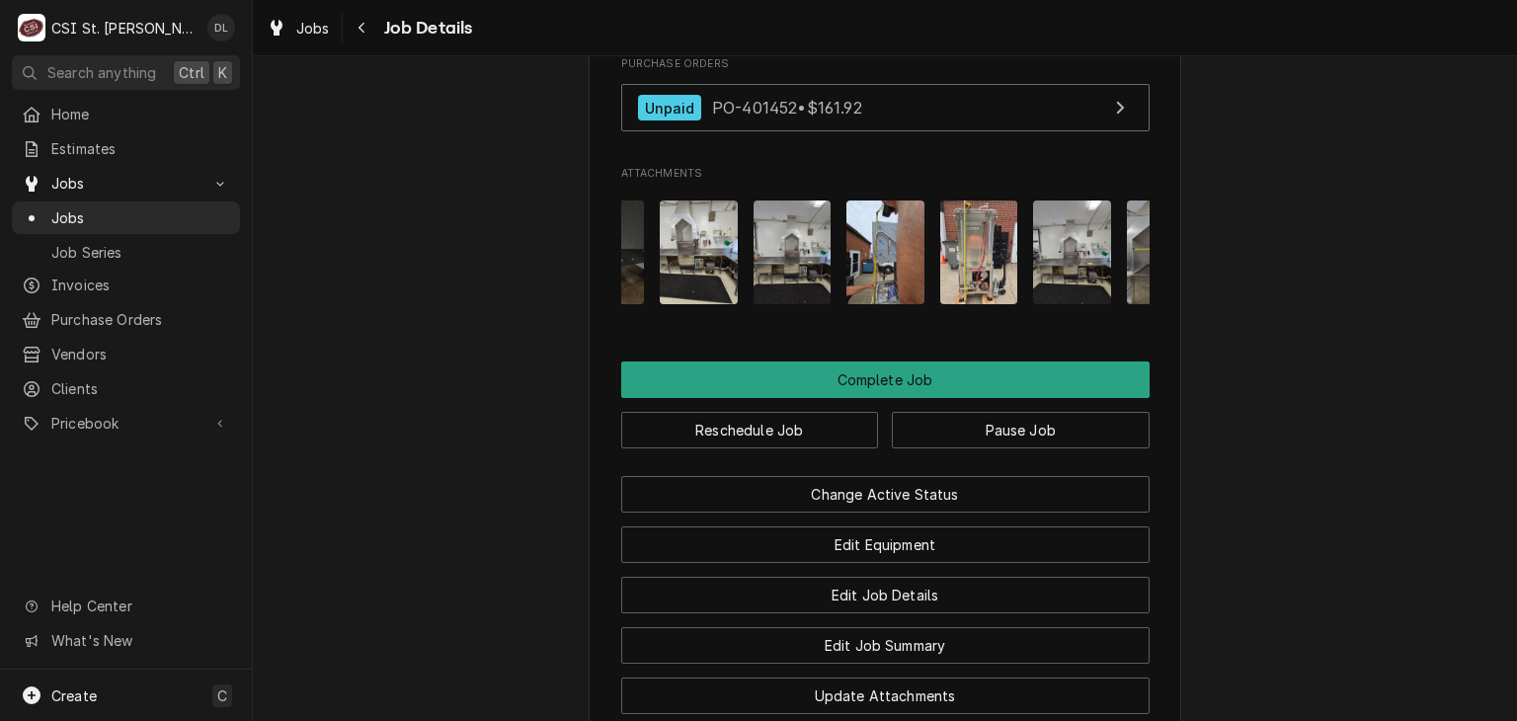
scroll to position [0, 426]
click at [709, 265] on img "Attachments" at bounding box center [701, 252] width 78 height 104
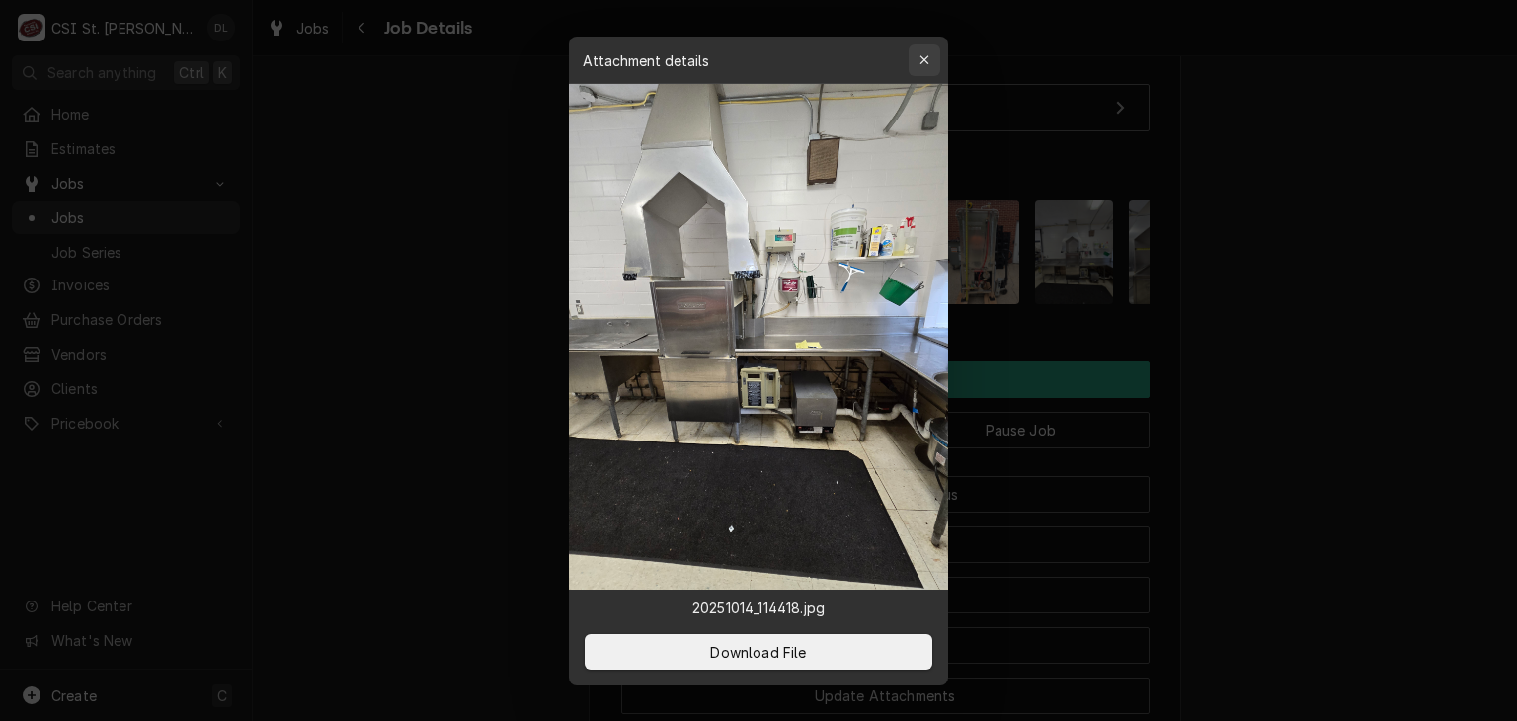
click at [931, 58] on div "button" at bounding box center [925, 60] width 20 height 20
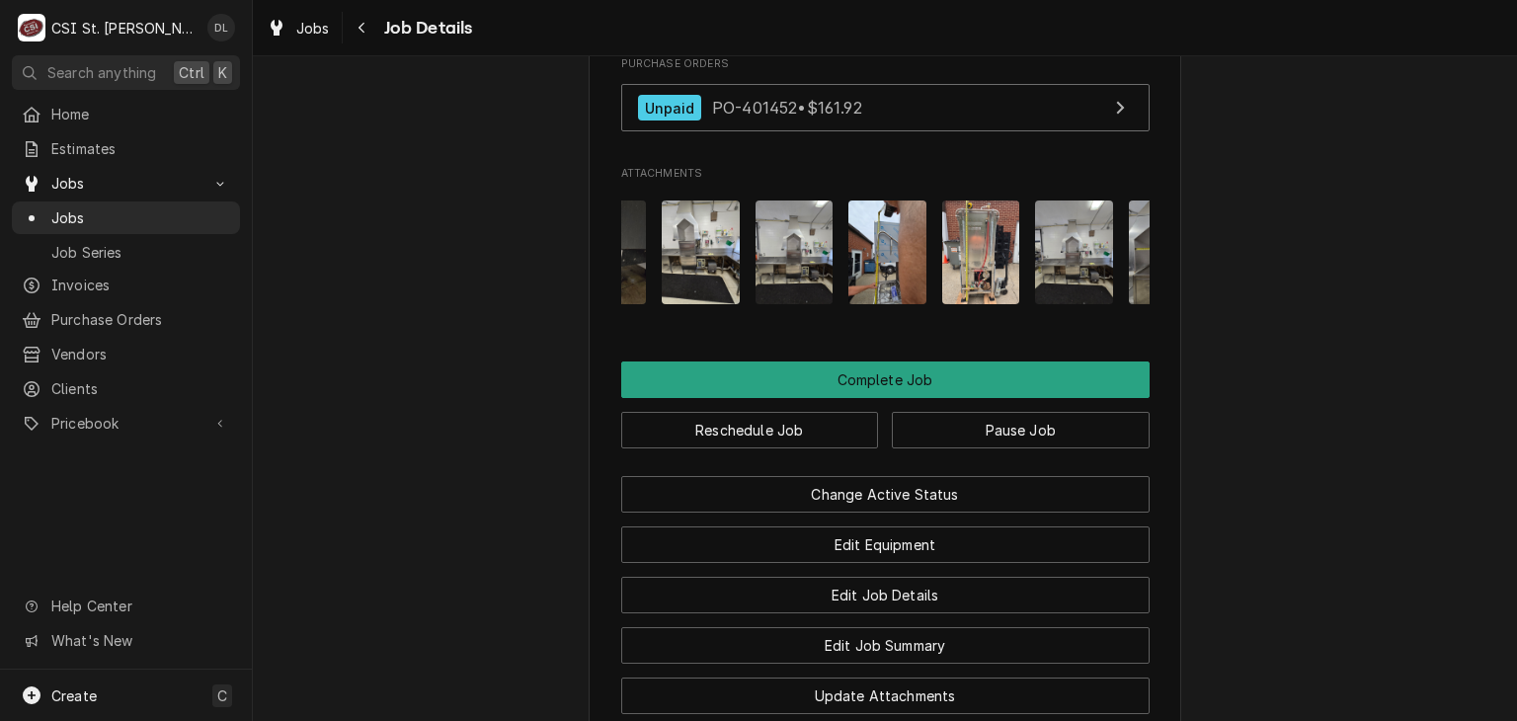
click at [948, 268] on img "Attachments" at bounding box center [981, 252] width 78 height 104
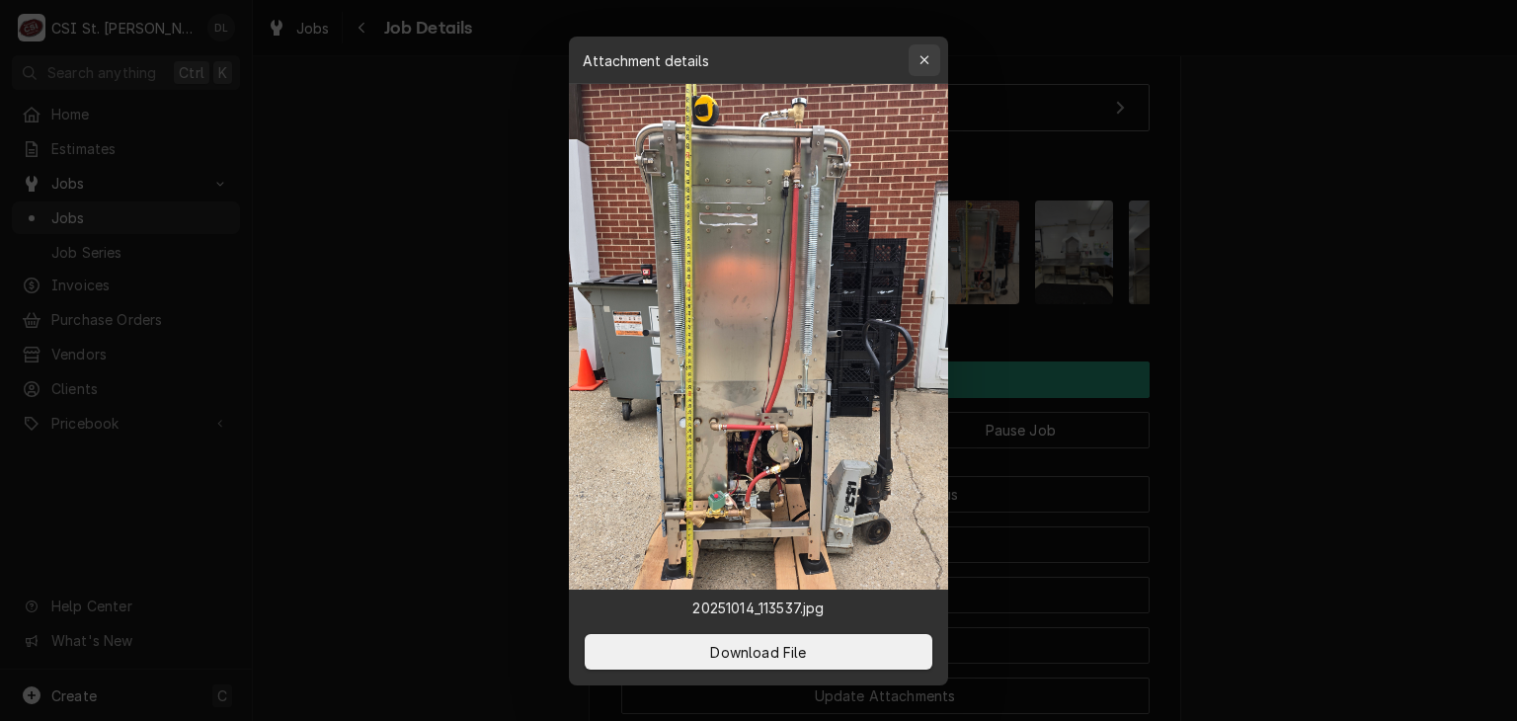
click at [927, 61] on icon "button" at bounding box center [923, 59] width 9 height 9
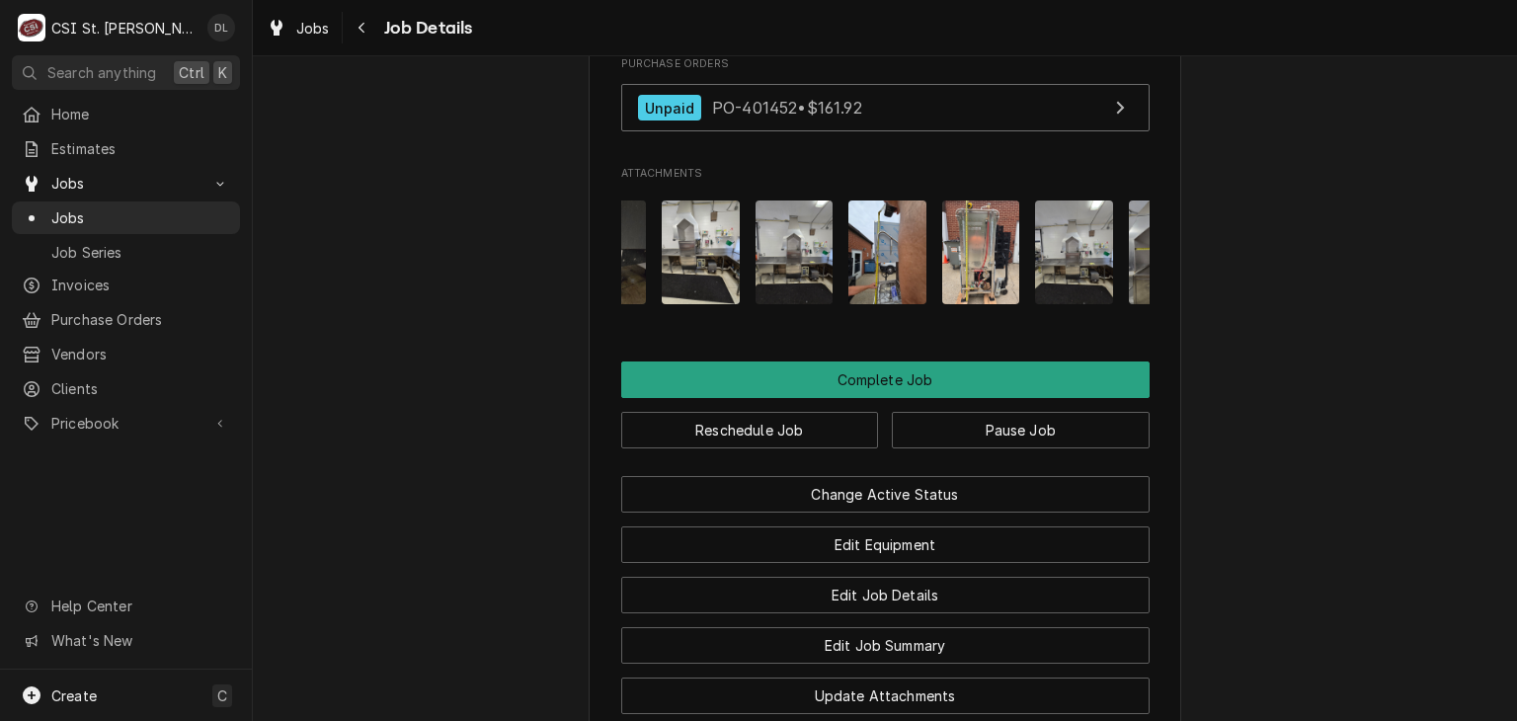
click at [1044, 280] on img "Attachments" at bounding box center [1074, 252] width 78 height 104
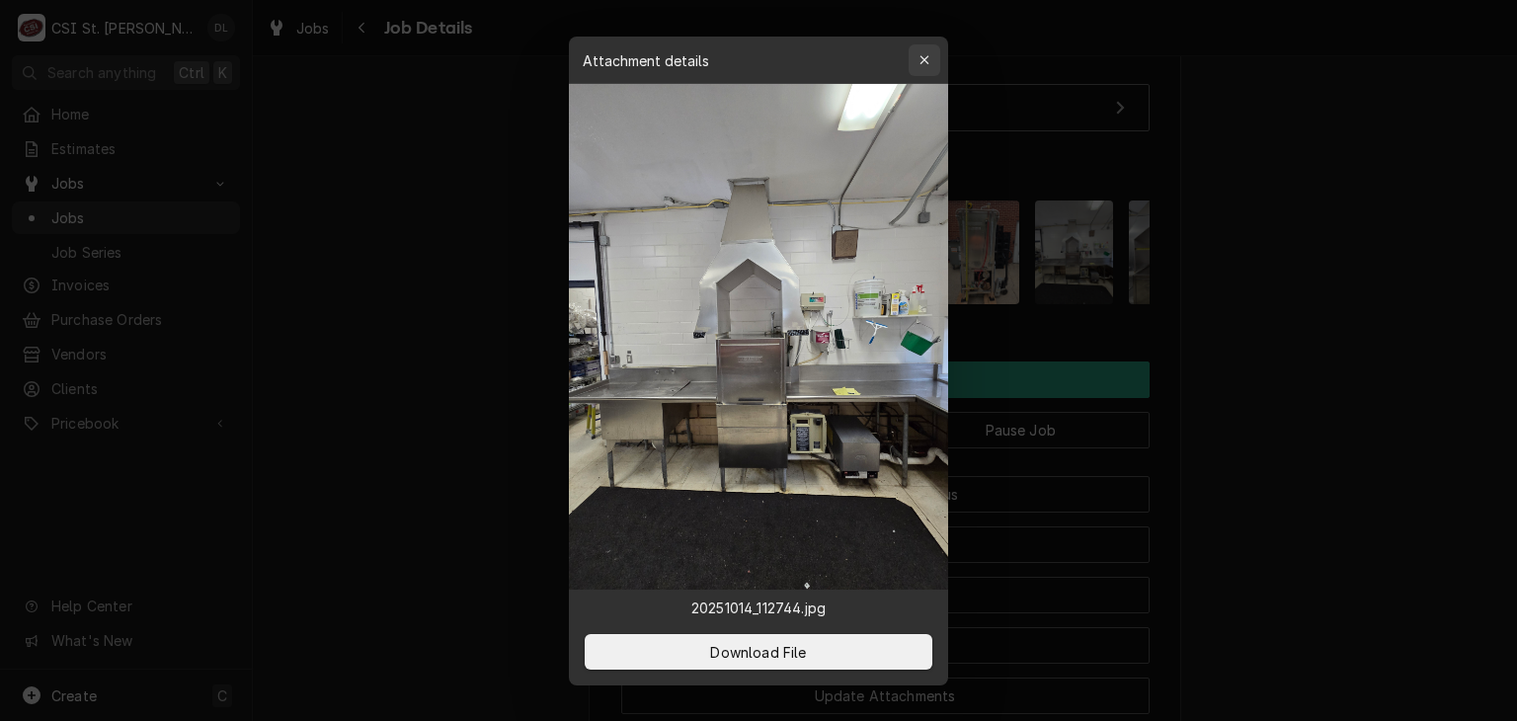
click at [919, 56] on icon "button" at bounding box center [924, 60] width 11 height 14
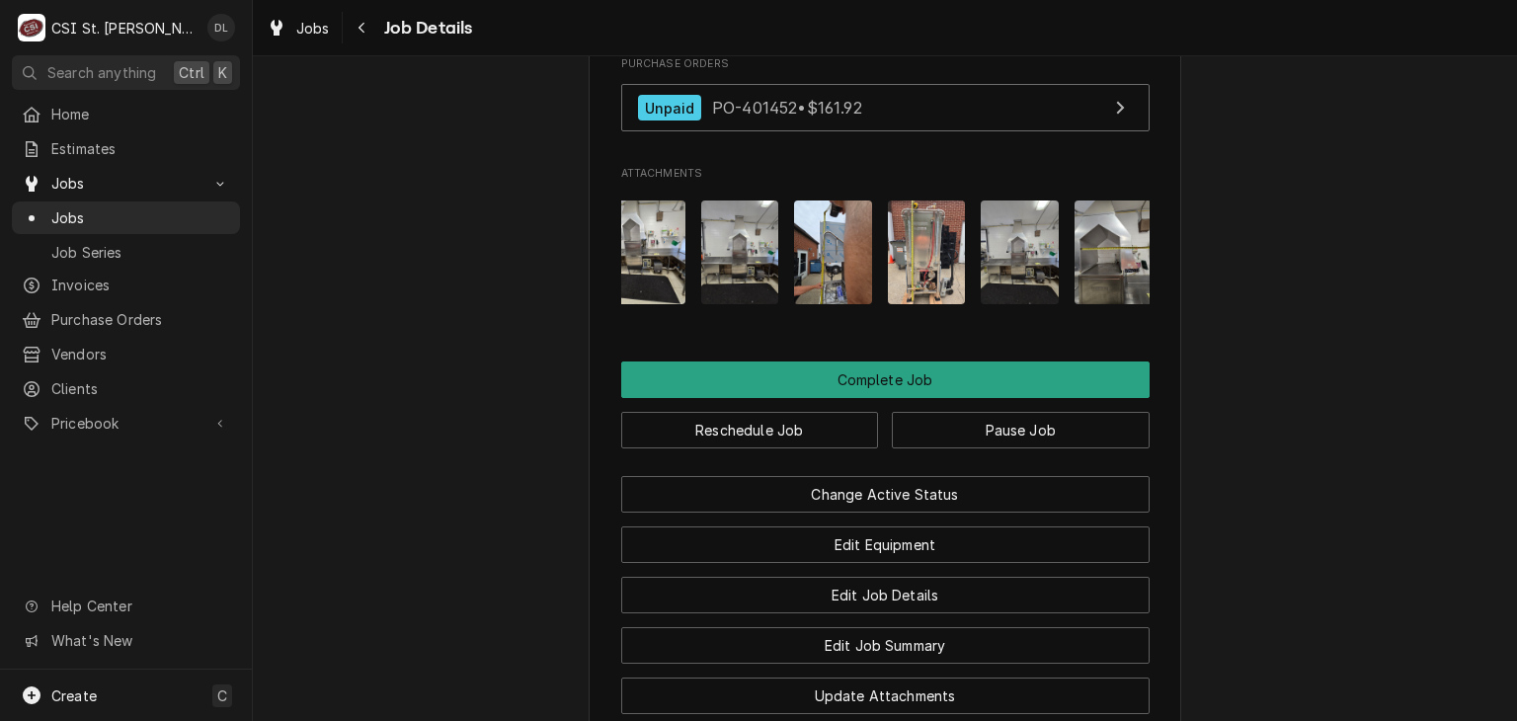
scroll to position [0, 583]
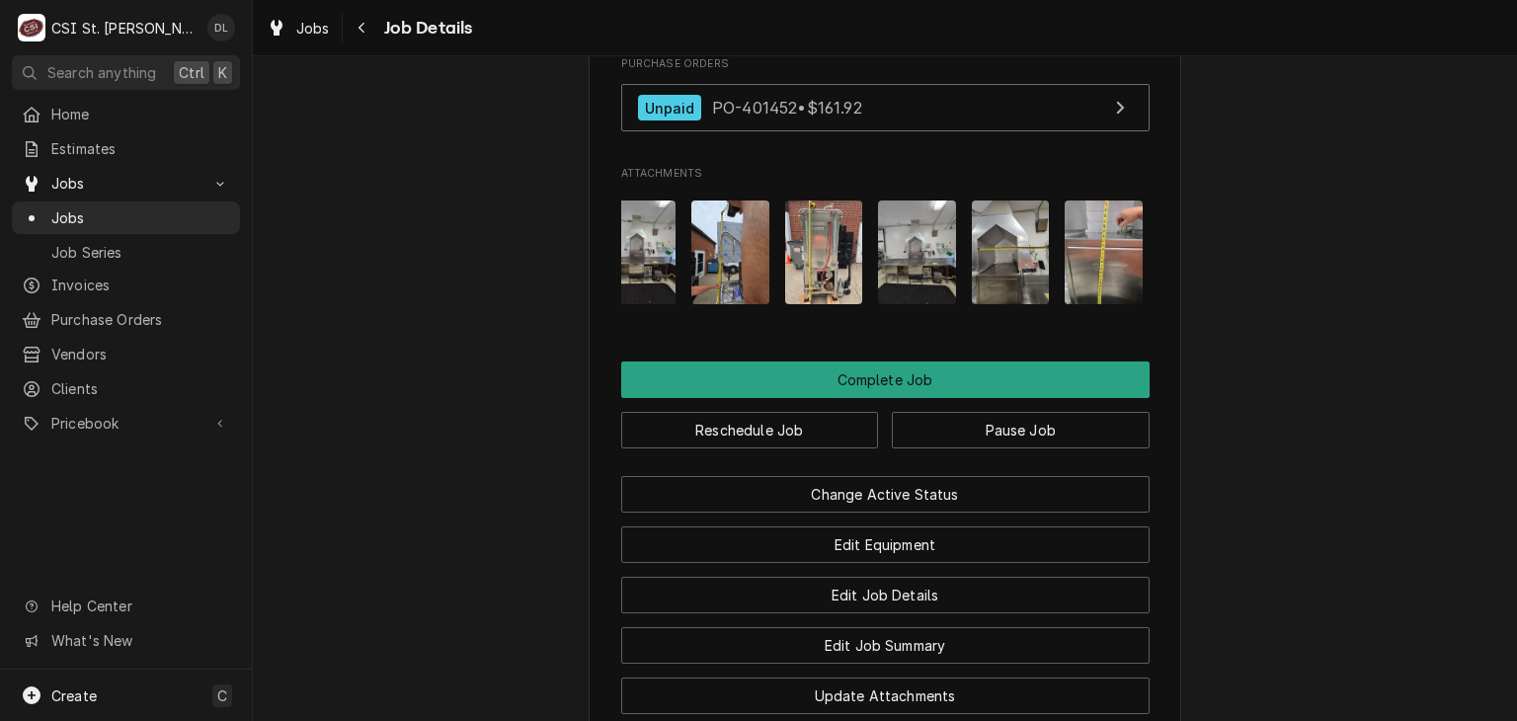
click at [1085, 281] on img "Attachments" at bounding box center [1104, 252] width 78 height 104
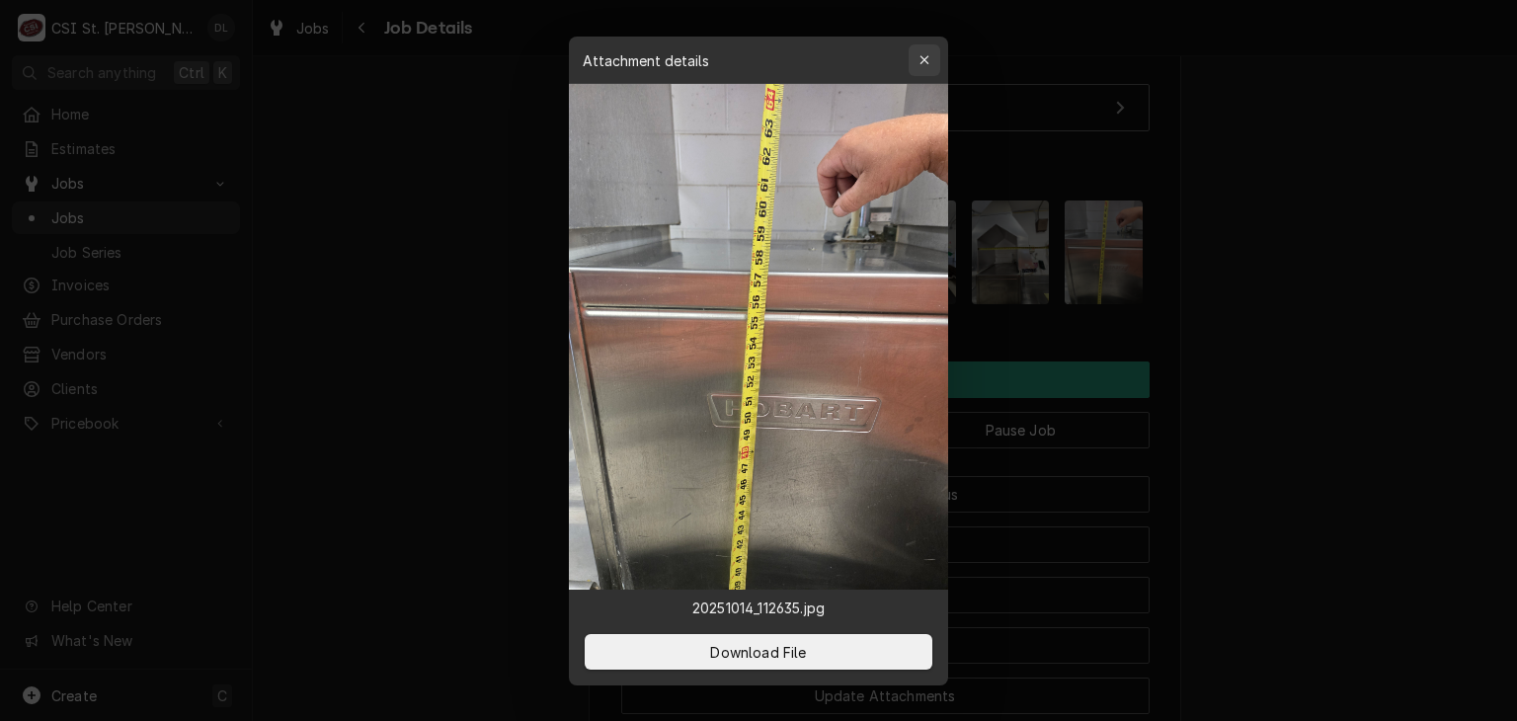
click at [928, 55] on icon "button" at bounding box center [924, 60] width 11 height 14
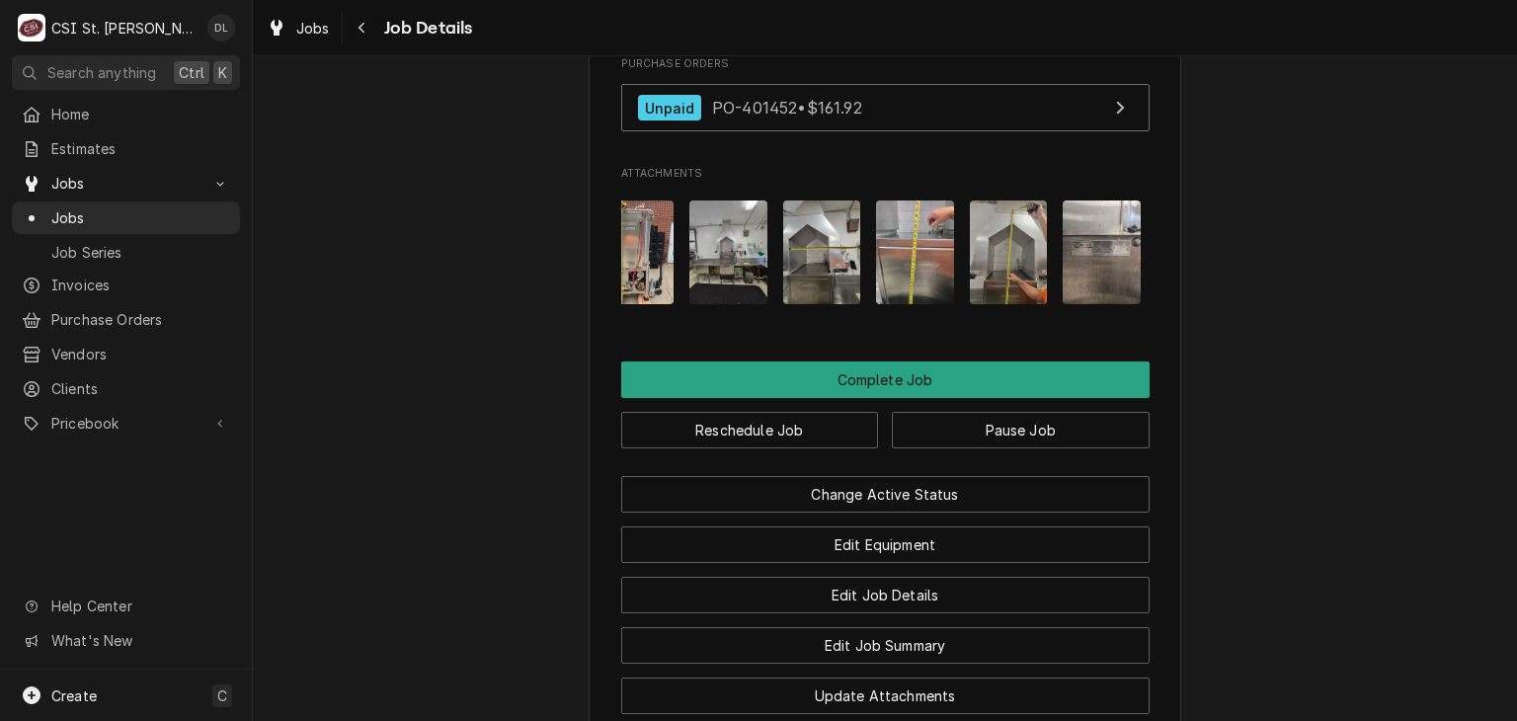
scroll to position [0, 778]
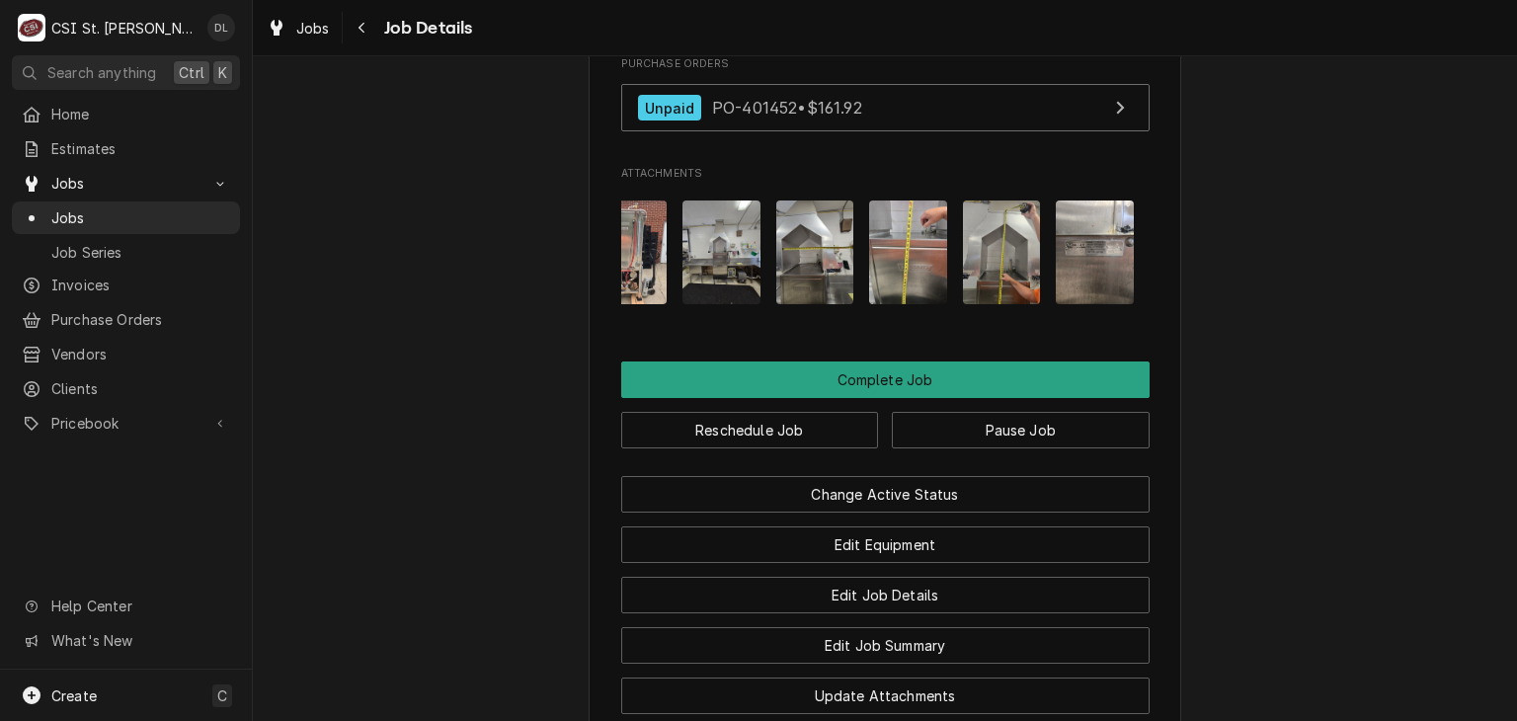
click at [1023, 280] on img "Attachments" at bounding box center [1002, 252] width 78 height 104
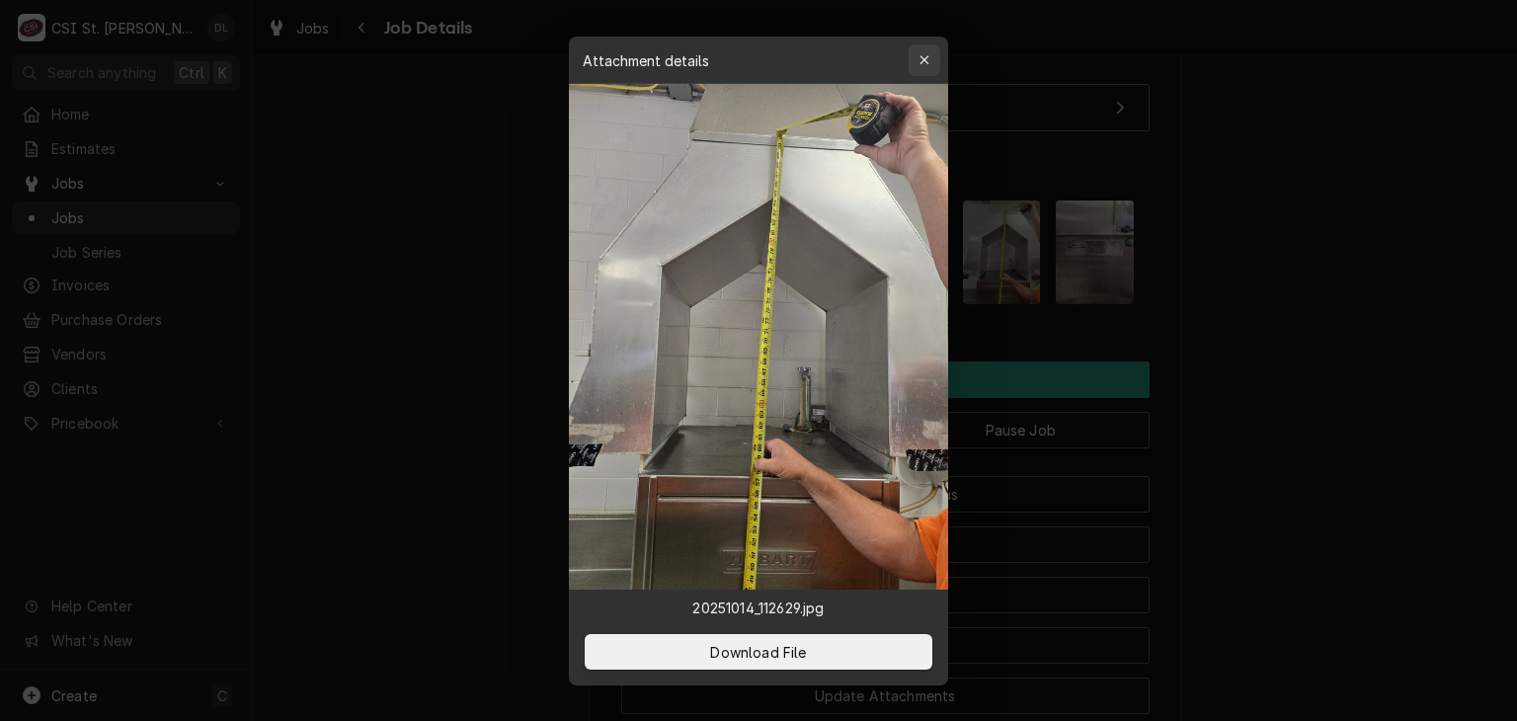
click at [929, 59] on div "button" at bounding box center [925, 60] width 20 height 20
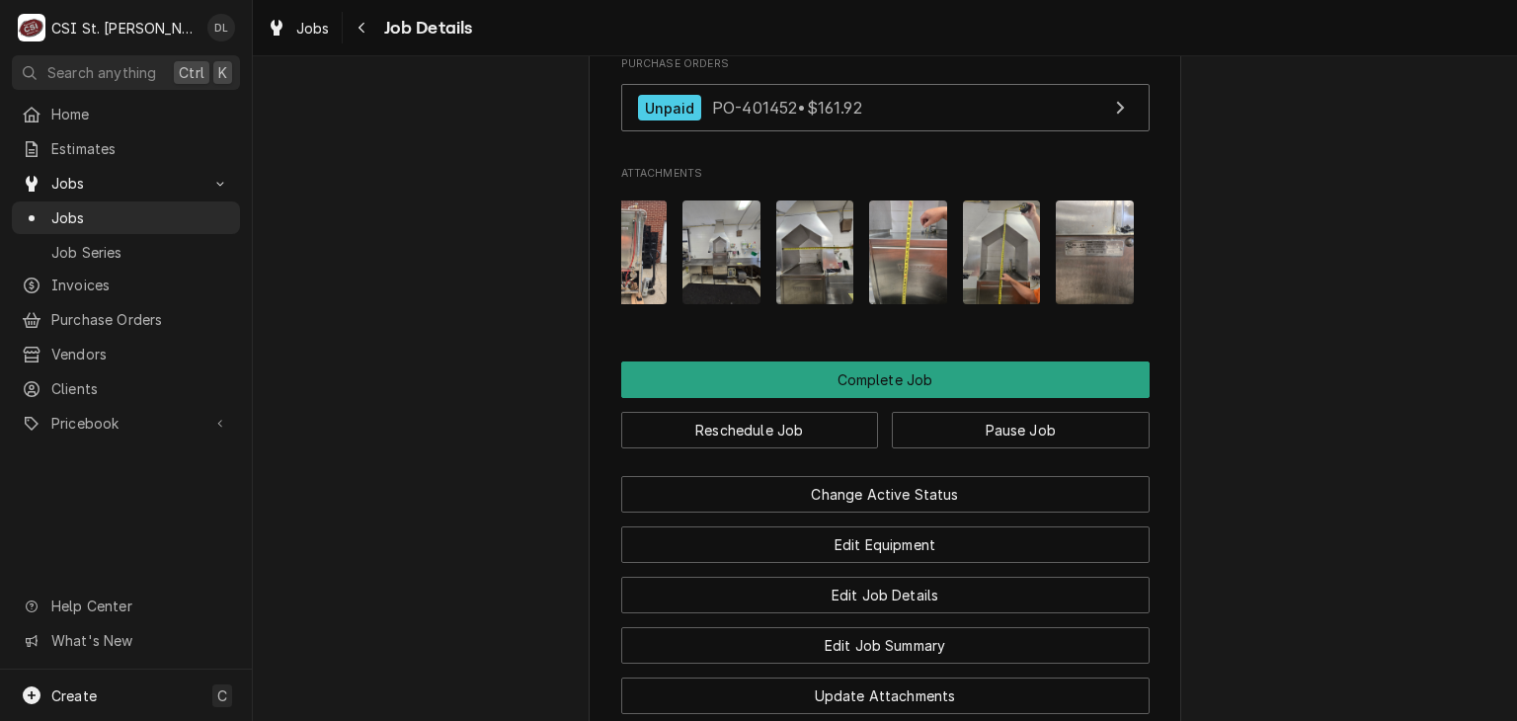
click at [1090, 286] on img "Attachments" at bounding box center [1095, 252] width 78 height 104
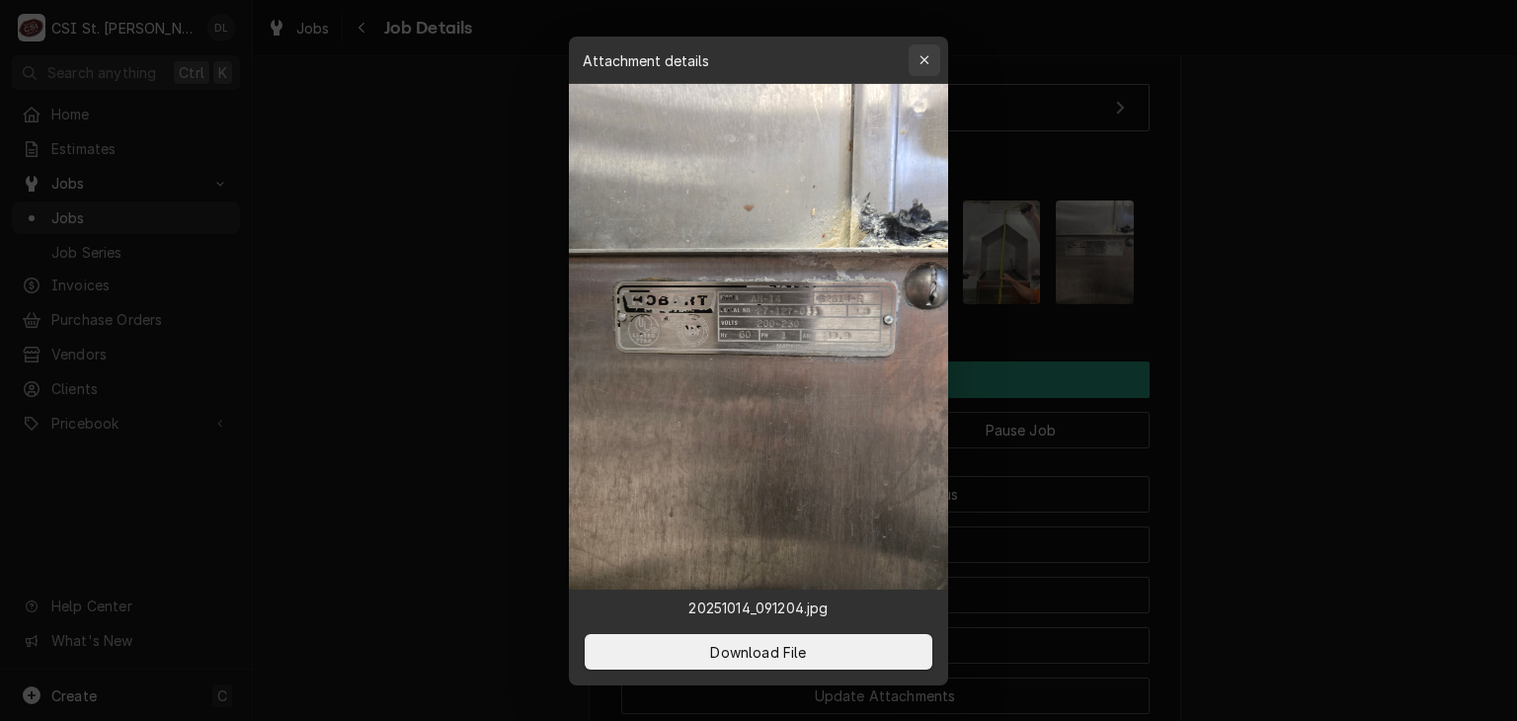
click at [921, 59] on icon "button" at bounding box center [924, 60] width 11 height 14
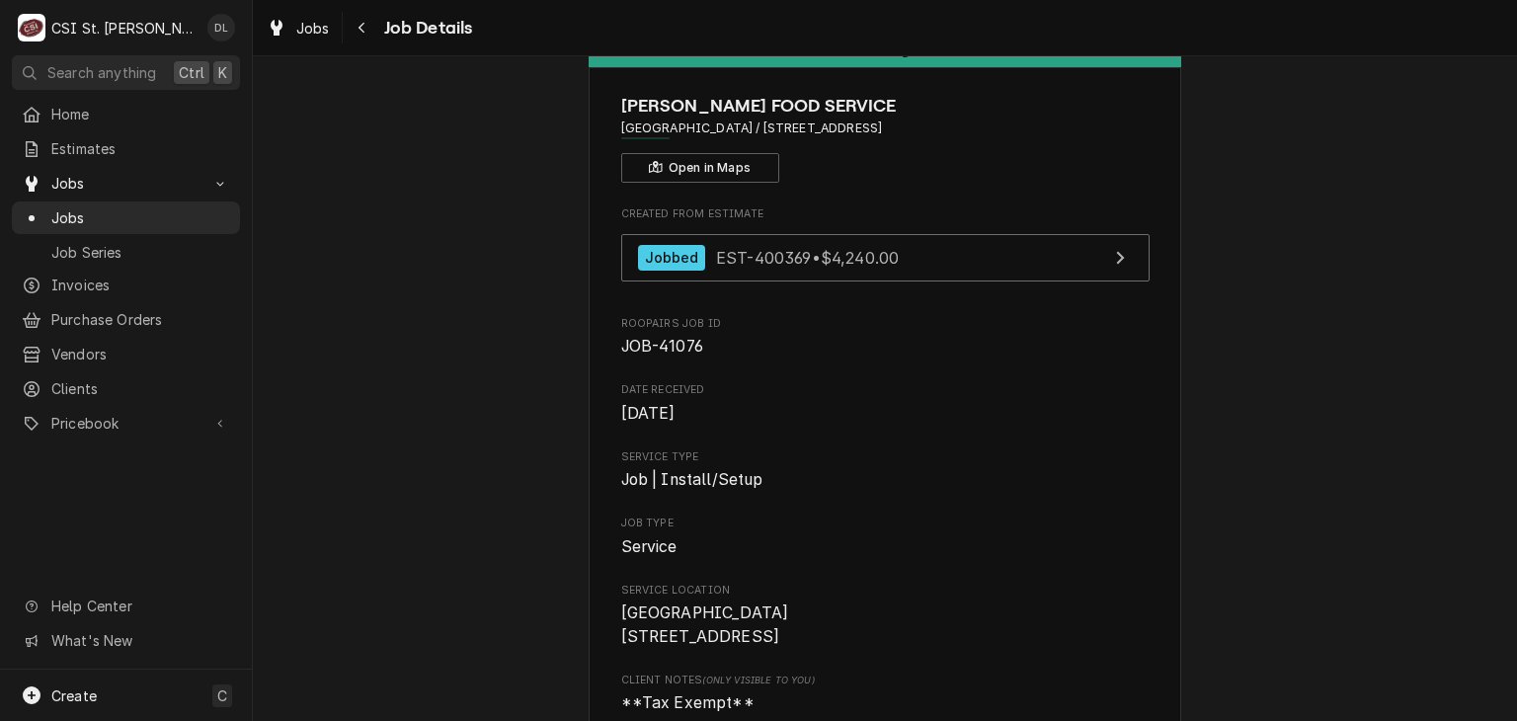
scroll to position [0, 0]
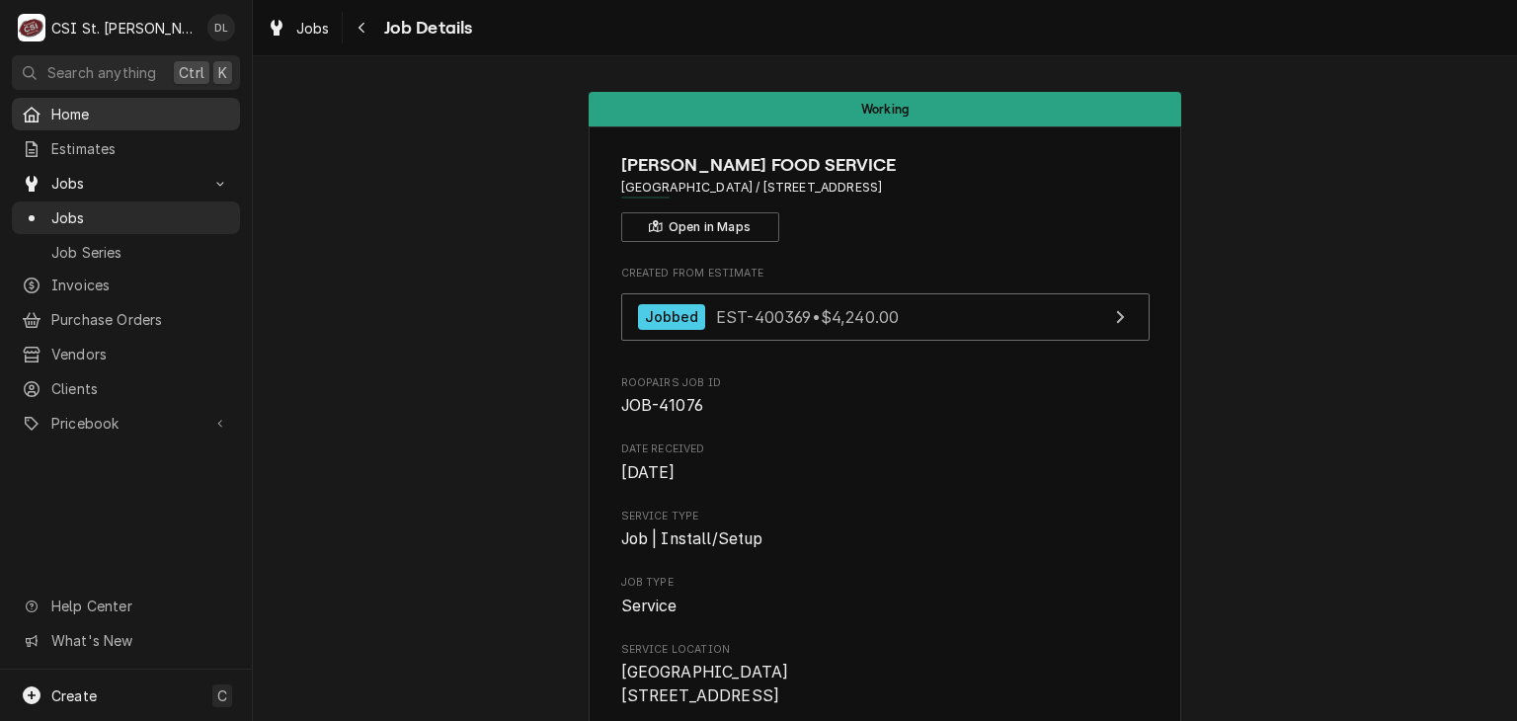
click at [75, 112] on span "Home" at bounding box center [140, 114] width 179 height 21
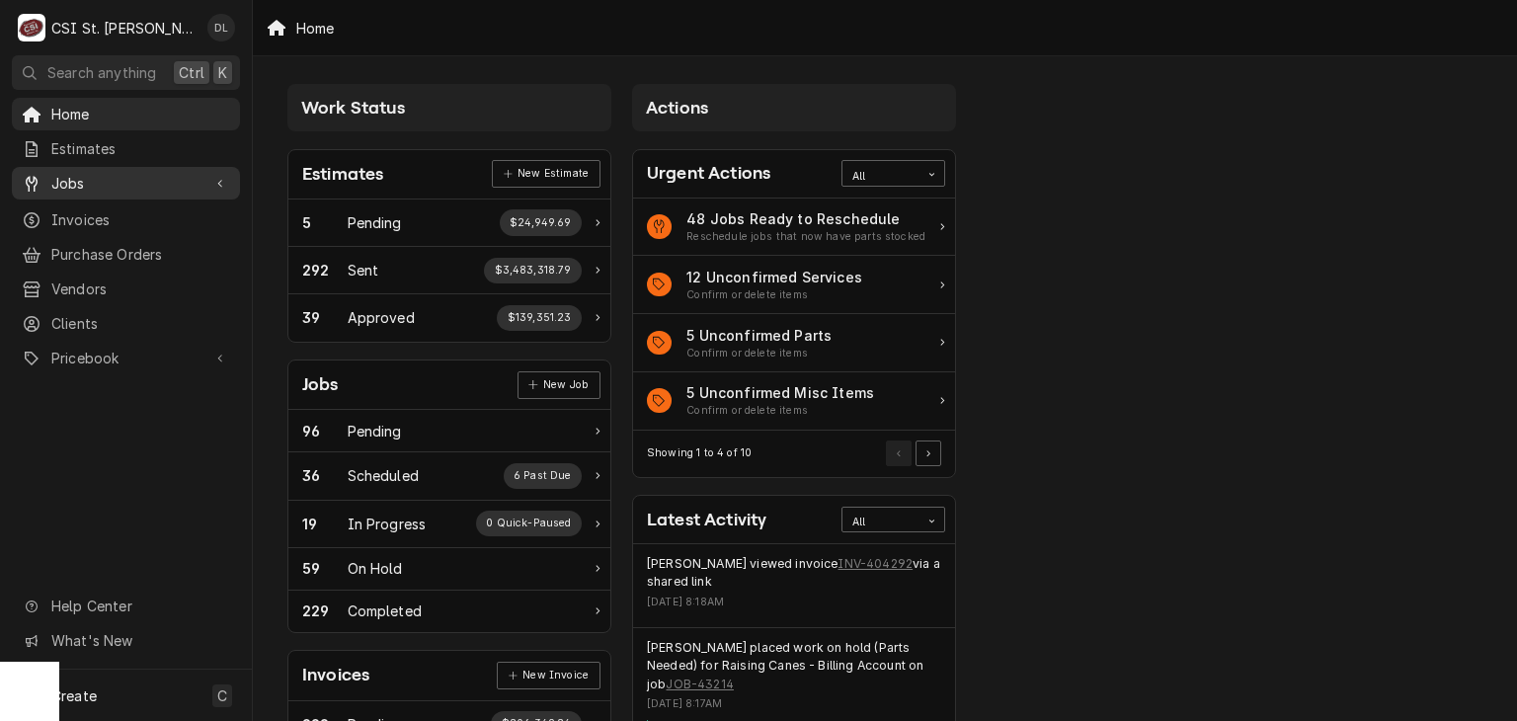
click at [94, 173] on span "Jobs" at bounding box center [125, 183] width 149 height 21
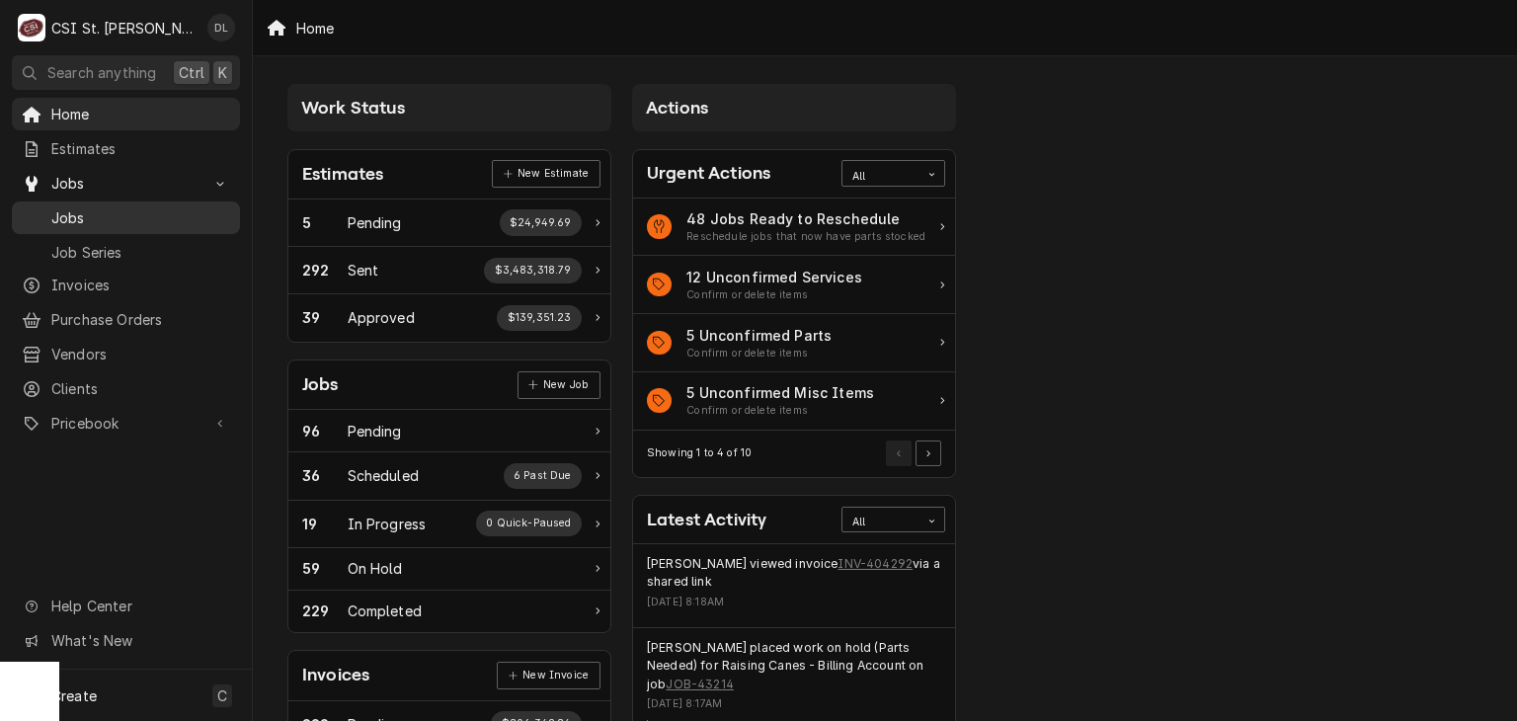
click at [87, 207] on span "Jobs" at bounding box center [140, 217] width 179 height 21
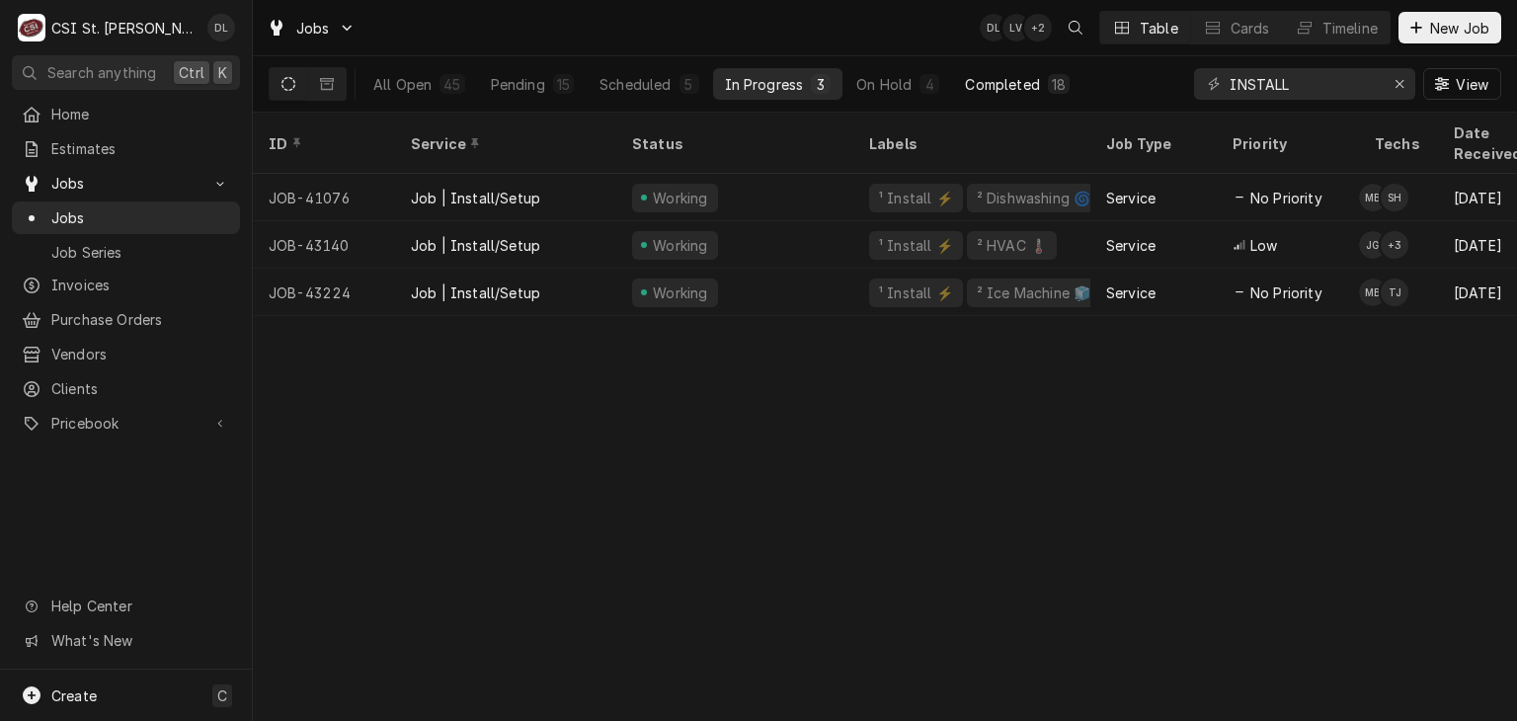
click at [979, 81] on div "Completed" at bounding box center [1002, 84] width 74 height 21
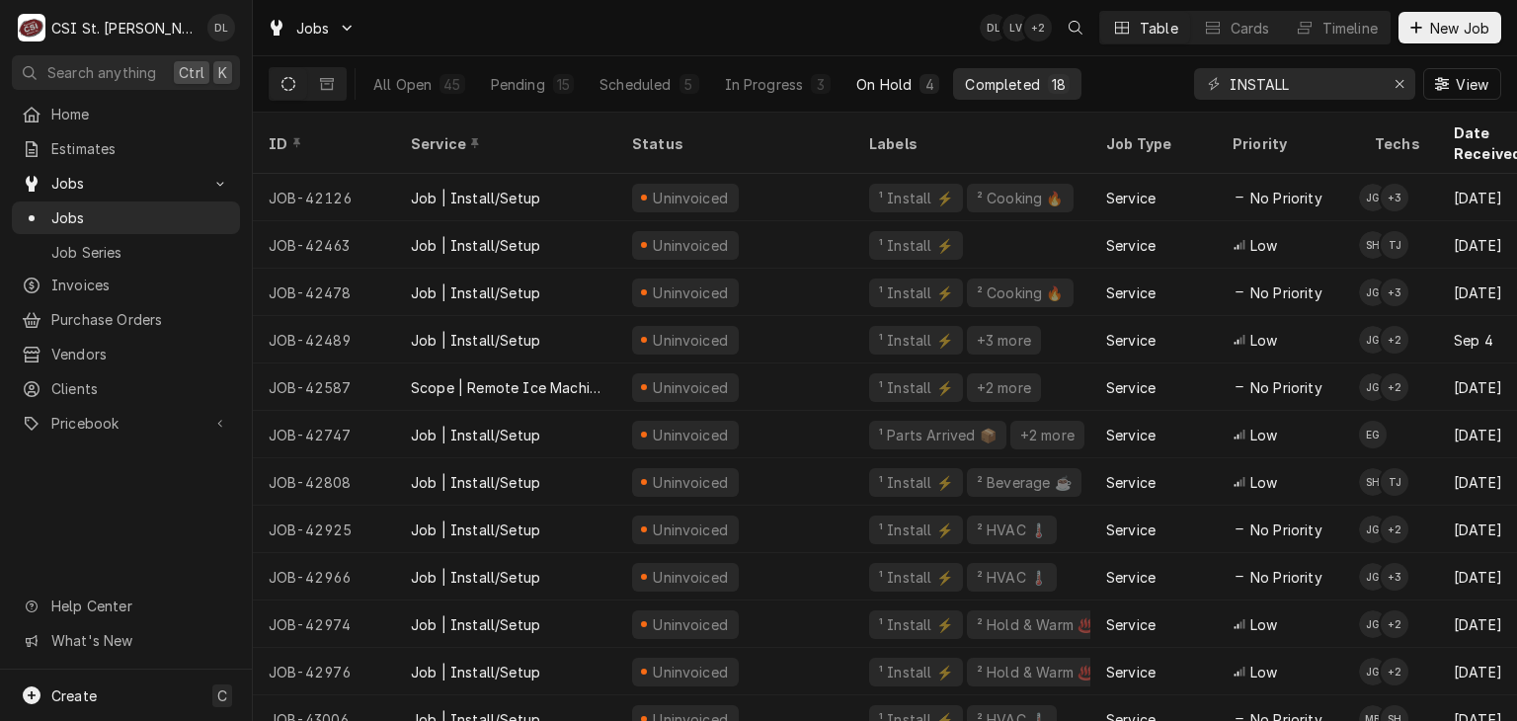
click at [905, 83] on div "On Hold" at bounding box center [883, 84] width 55 height 21
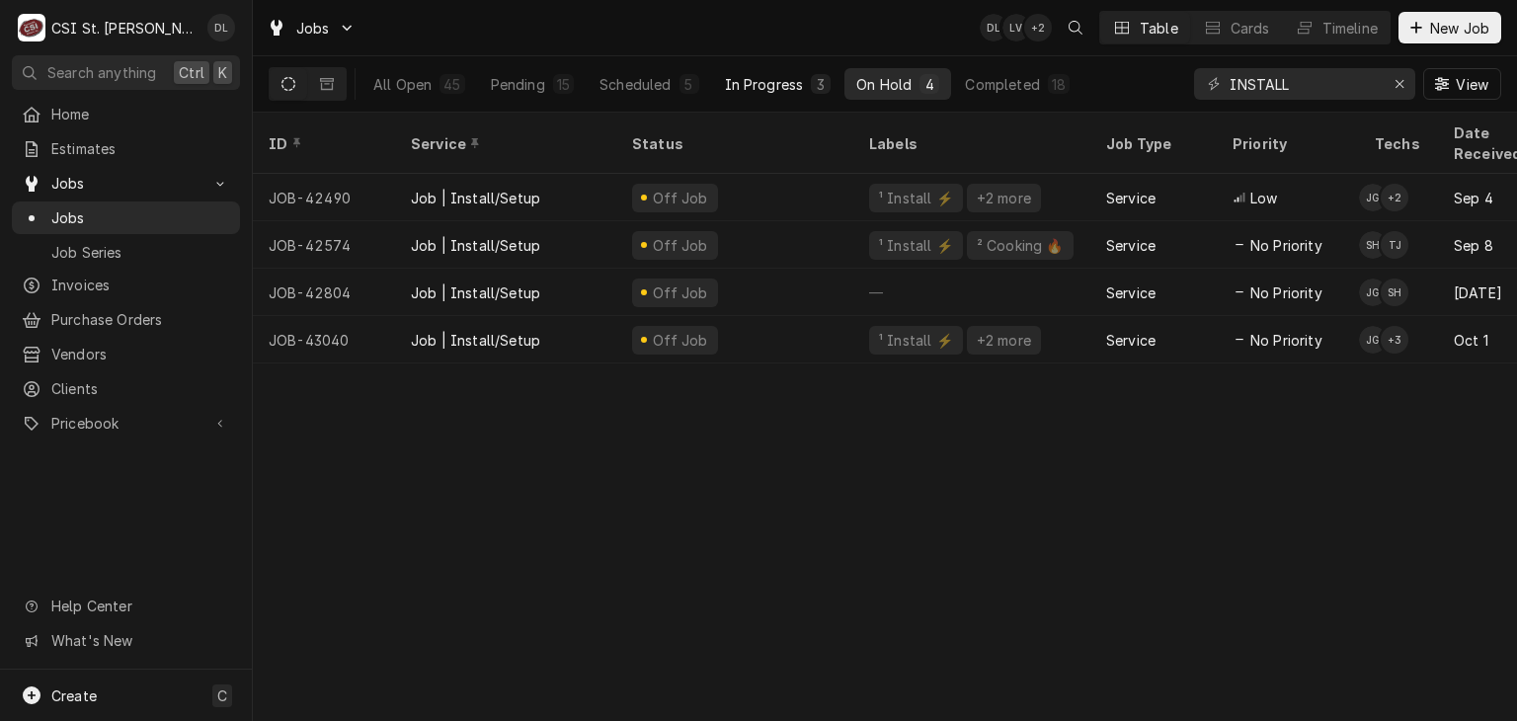
click at [796, 76] on div "In Progress" at bounding box center [764, 84] width 79 height 21
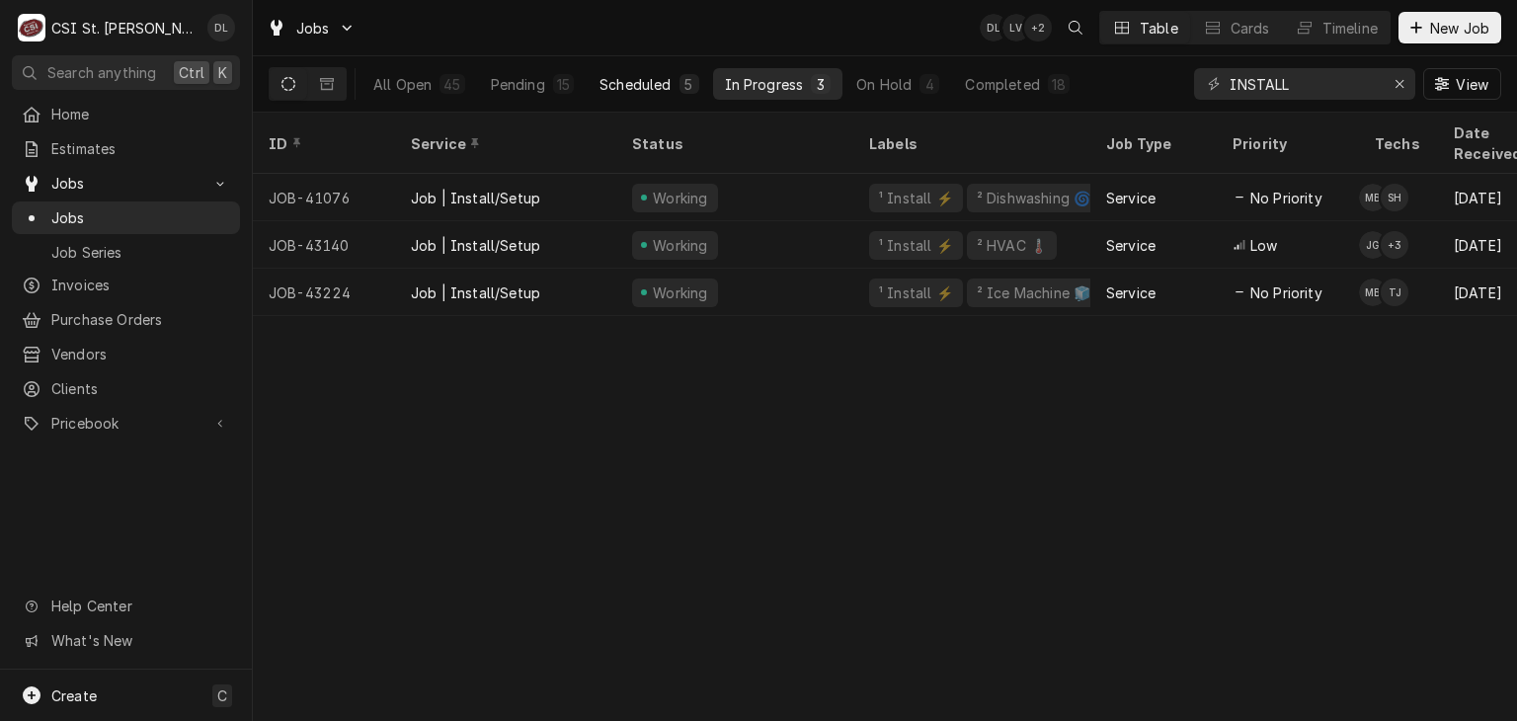
click at [644, 92] on div "Scheduled" at bounding box center [634, 84] width 71 height 21
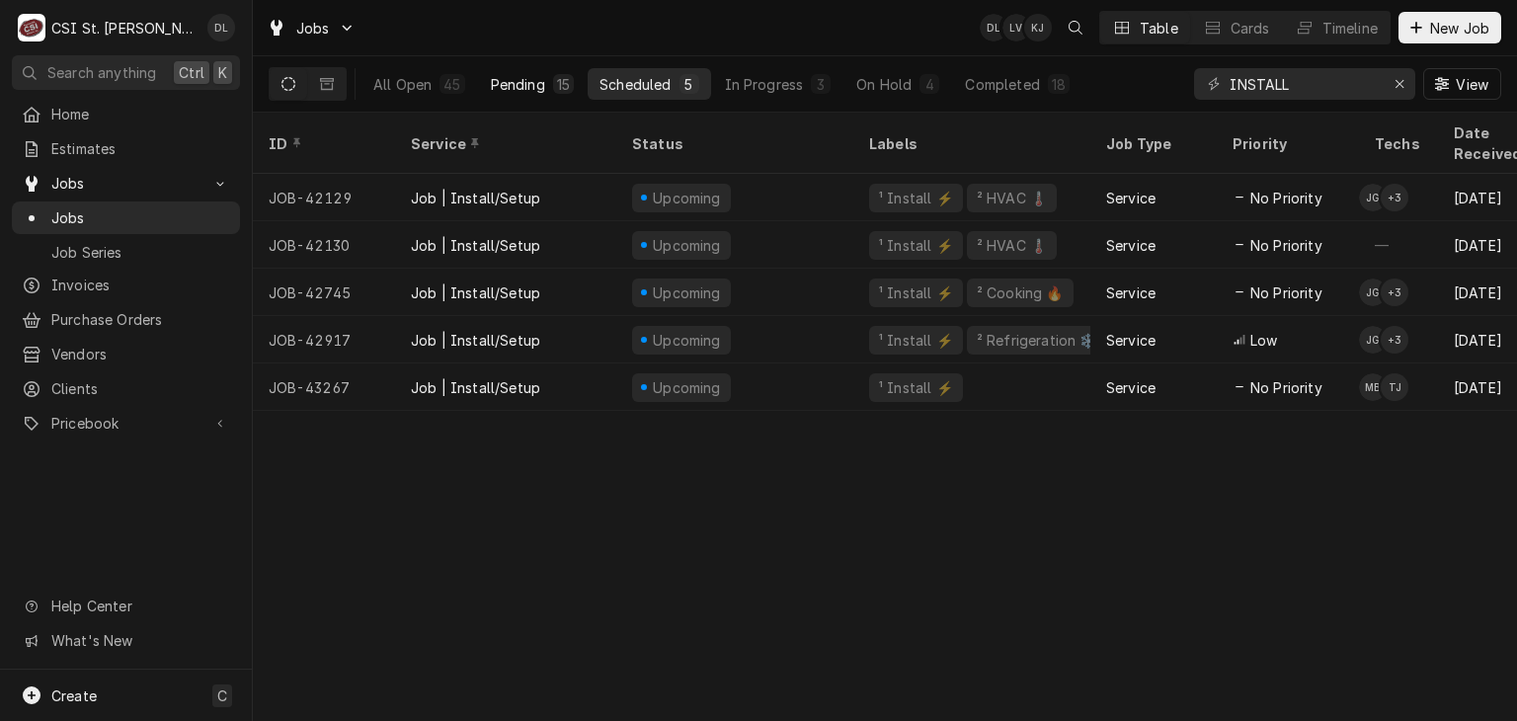
click at [540, 91] on div "Pending" at bounding box center [518, 84] width 54 height 21
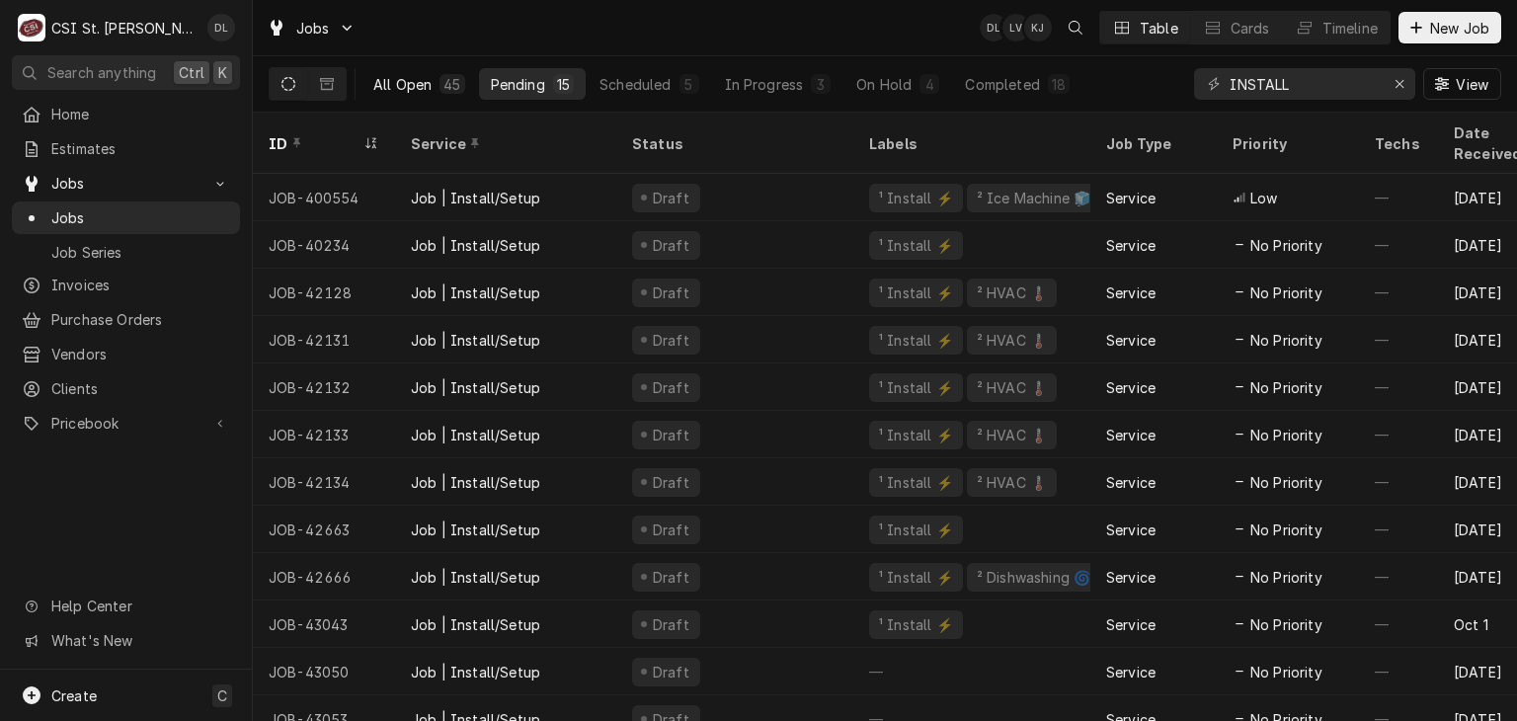
click at [422, 79] on div "All Open" at bounding box center [402, 84] width 58 height 21
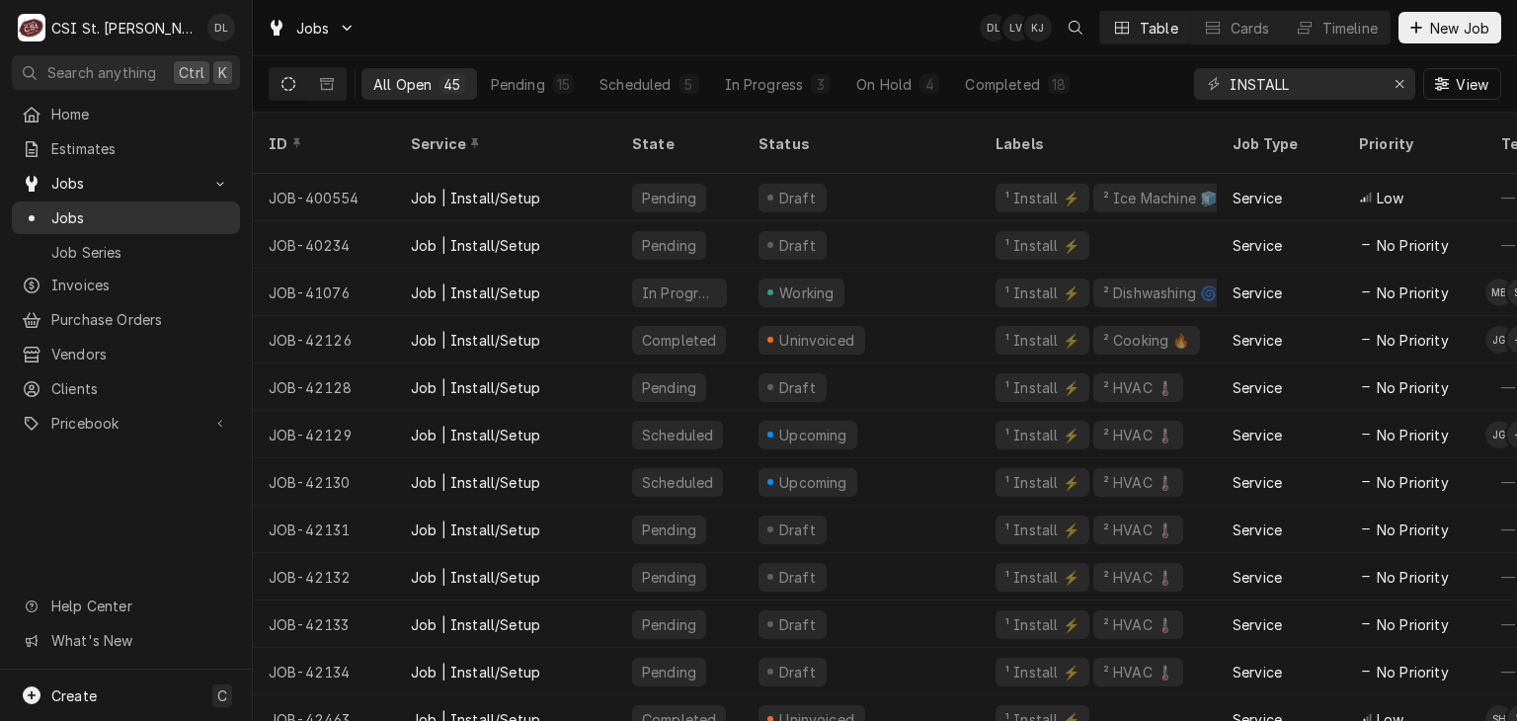
click at [68, 207] on span "Jobs" at bounding box center [140, 217] width 179 height 21
click at [1398, 81] on icon "Erase input" at bounding box center [1399, 84] width 11 height 14
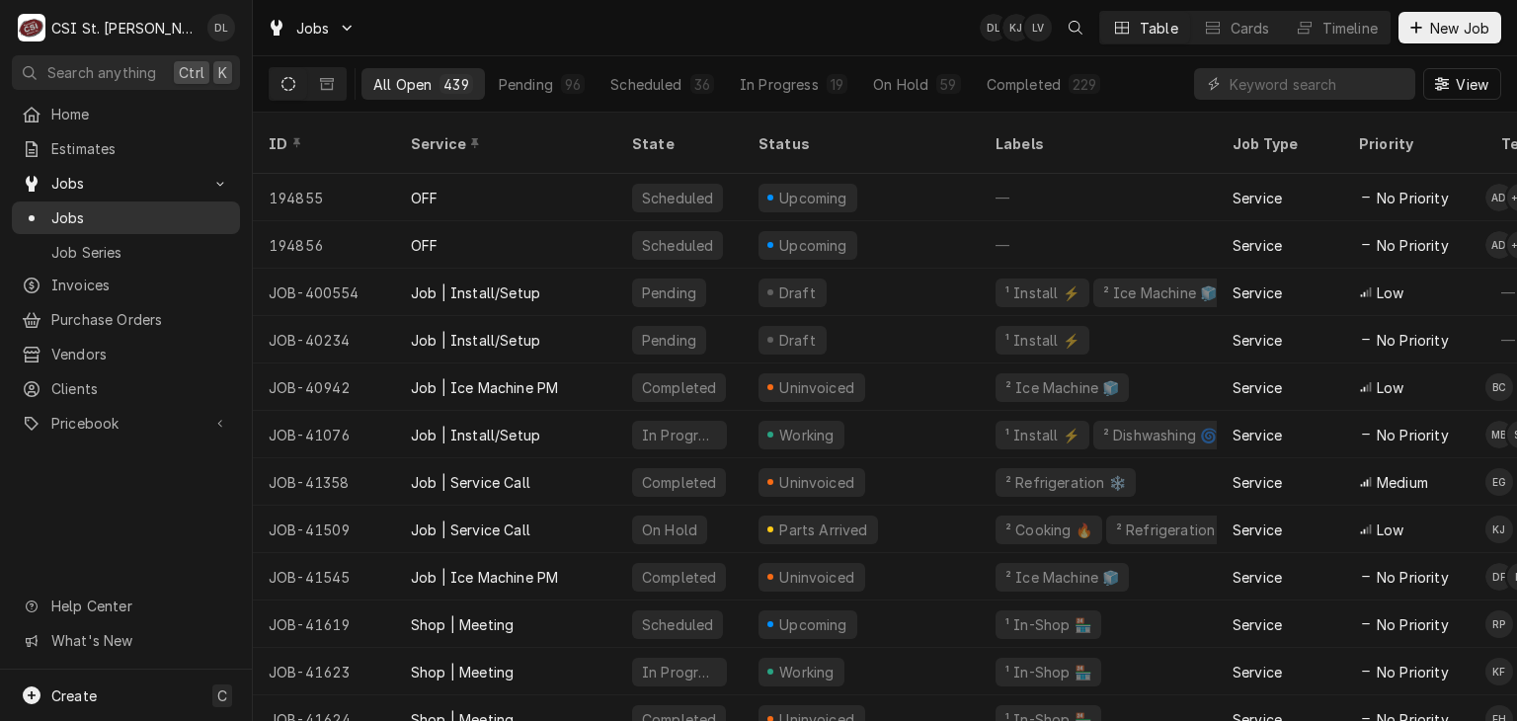
click at [71, 207] on span "Jobs" at bounding box center [140, 217] width 179 height 21
click at [775, 89] on div "In Progress" at bounding box center [779, 84] width 79 height 21
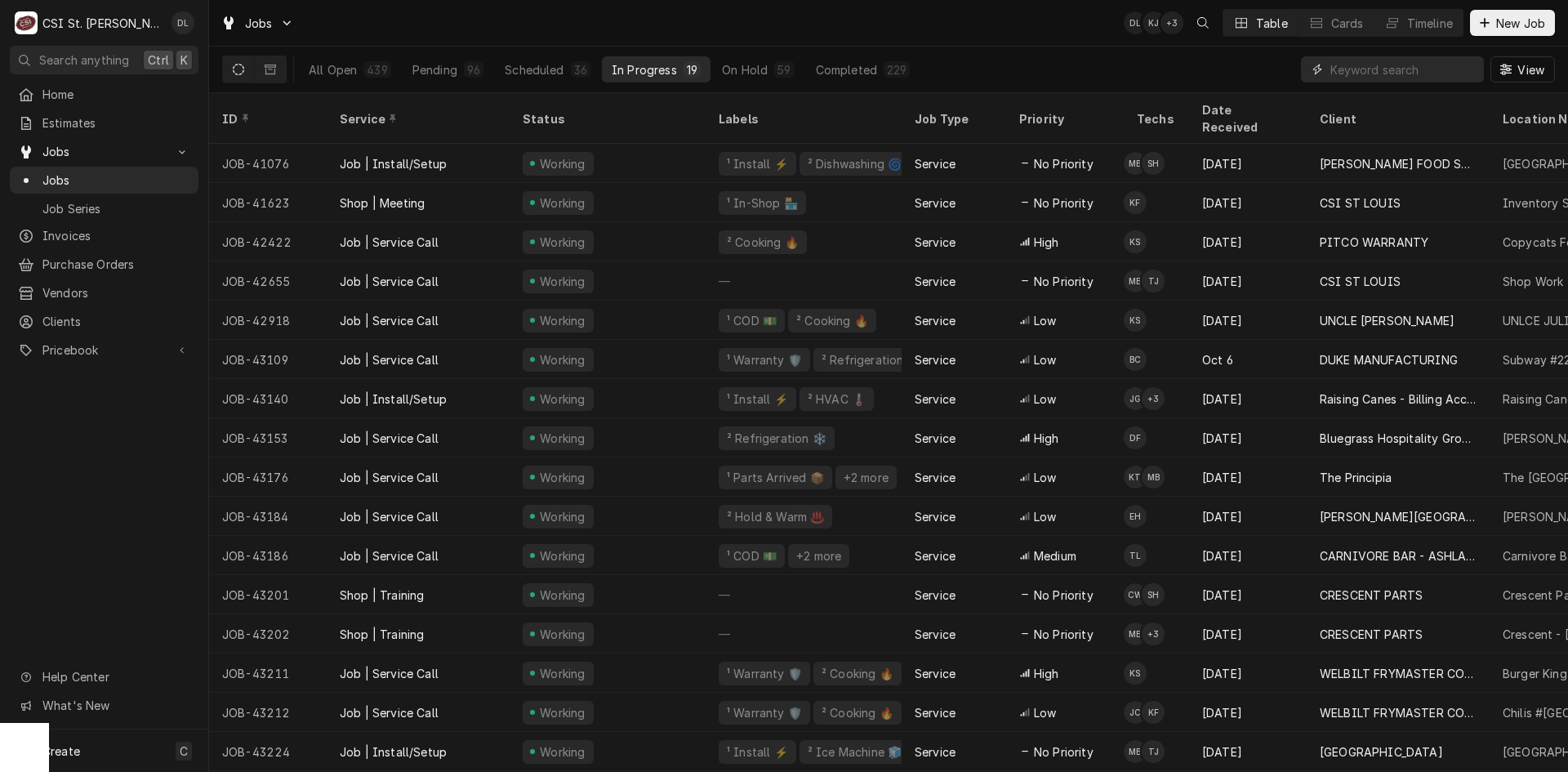
click at [1254, 75] on input "Dynamic Content Wrapper" at bounding box center [1403, 70] width 146 height 26
click at [91, 228] on span "Invoices" at bounding box center [116, 236] width 148 height 17
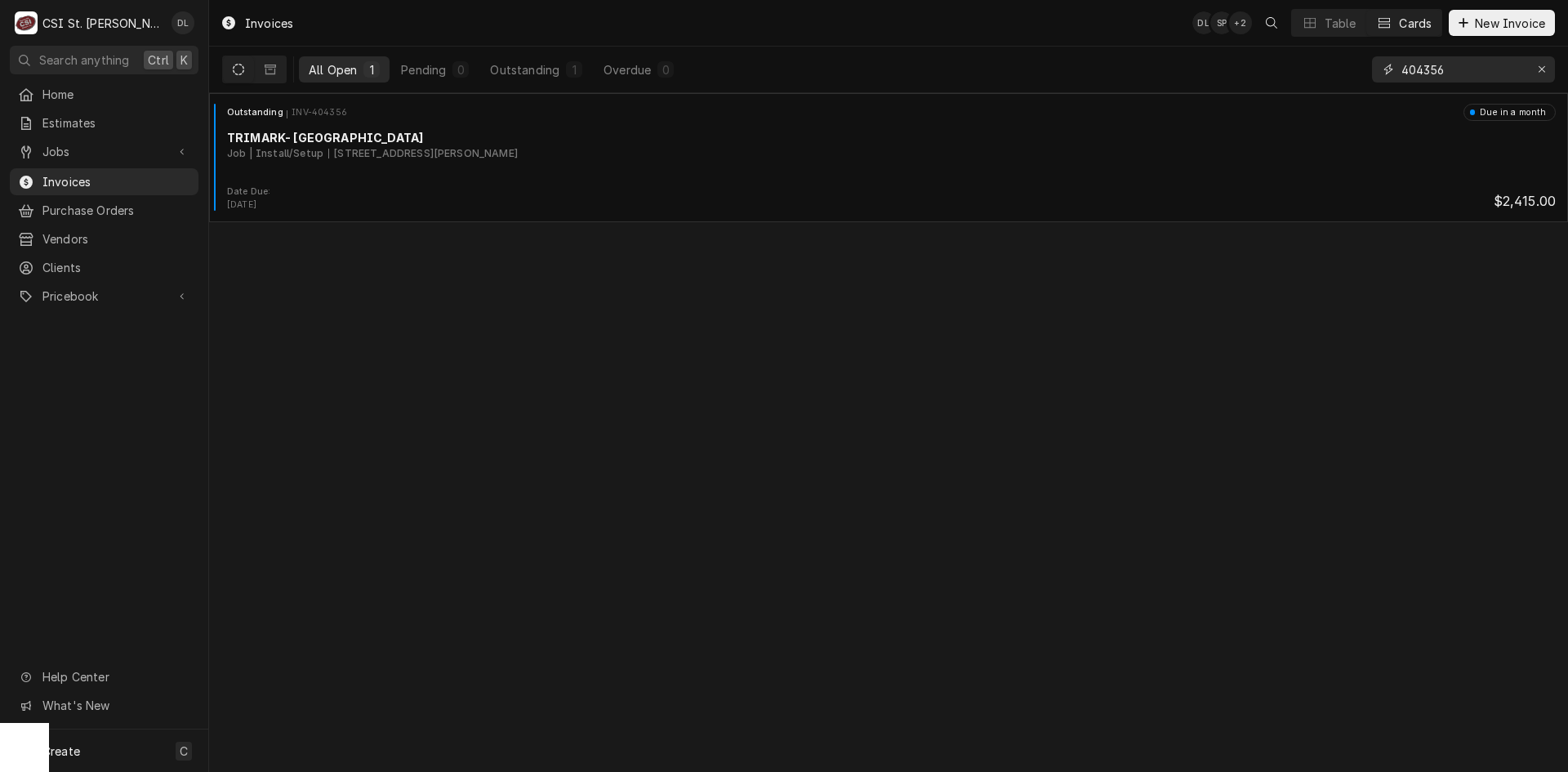
click at [1480, 65] on input "404356" at bounding box center [1463, 70] width 122 height 26
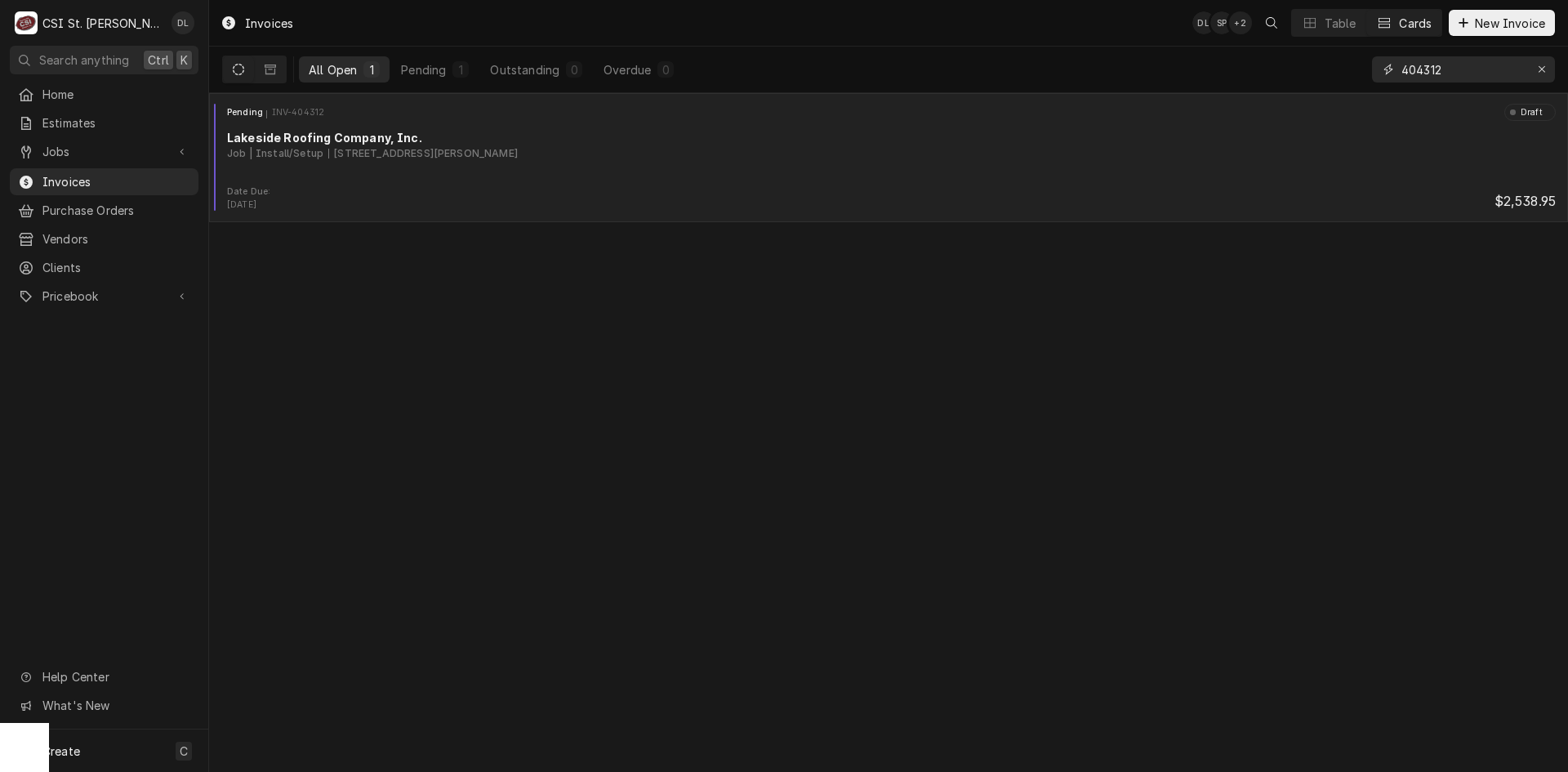
type input "404312"
click at [421, 175] on div "Pending INV-404312 Draft Lakeside Roofing Company, Inc. Job | Install/Setup [ST…" at bounding box center [889, 144] width 1346 height 82
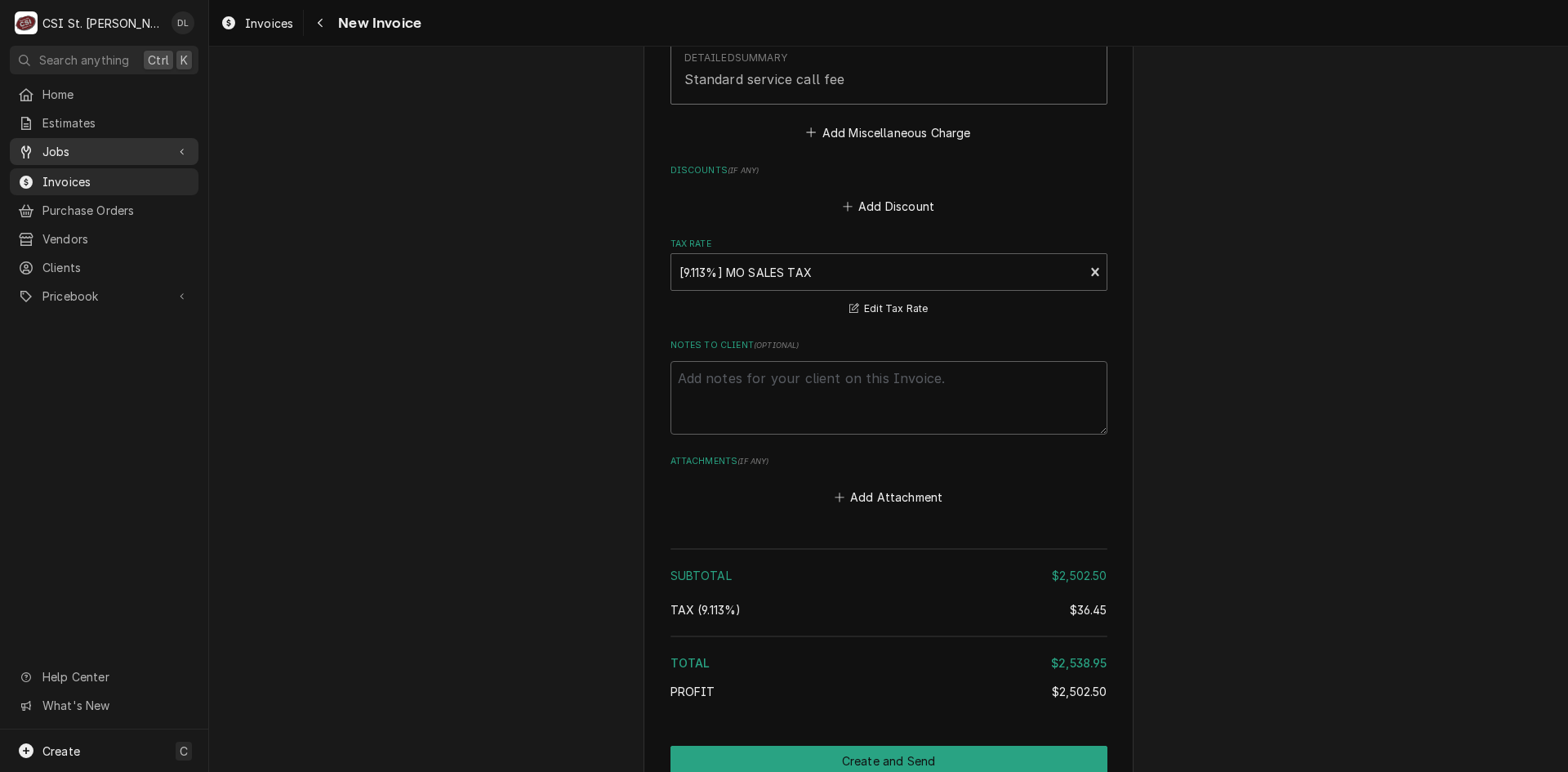
scroll to position [2423, 0]
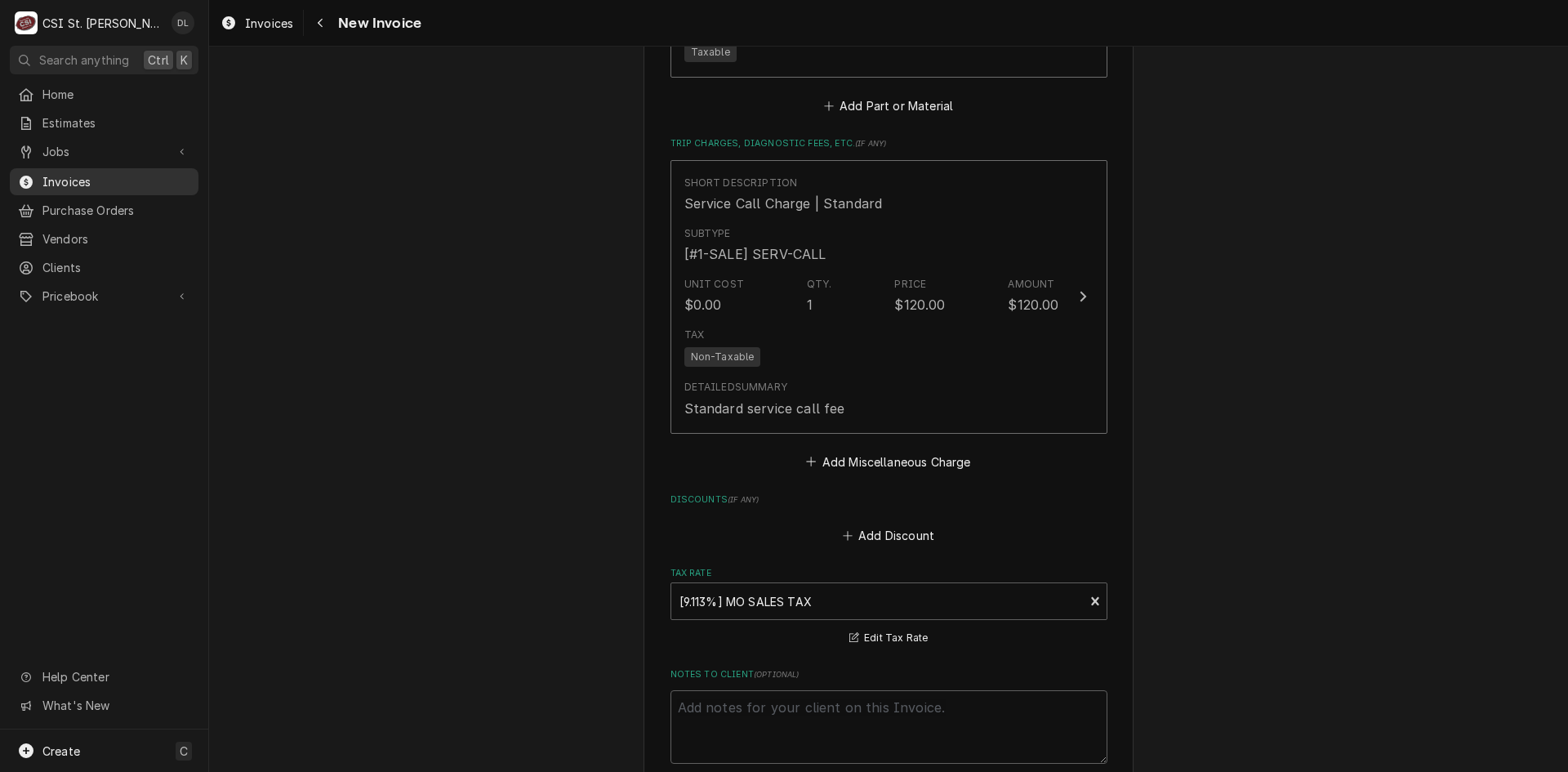
click at [84, 178] on span "Invoices" at bounding box center [116, 181] width 148 height 17
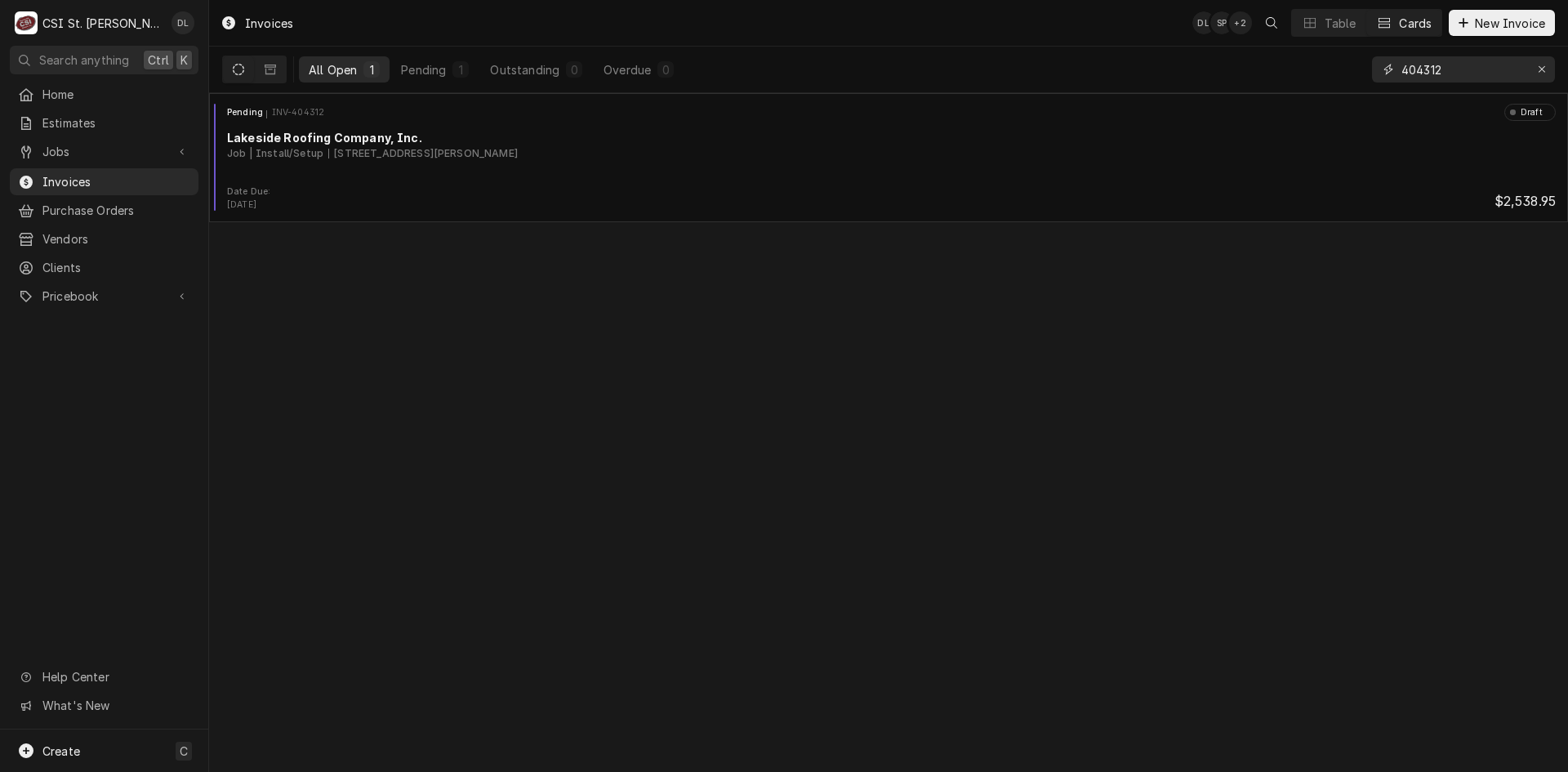
click at [1459, 71] on input "404312" at bounding box center [1463, 70] width 122 height 26
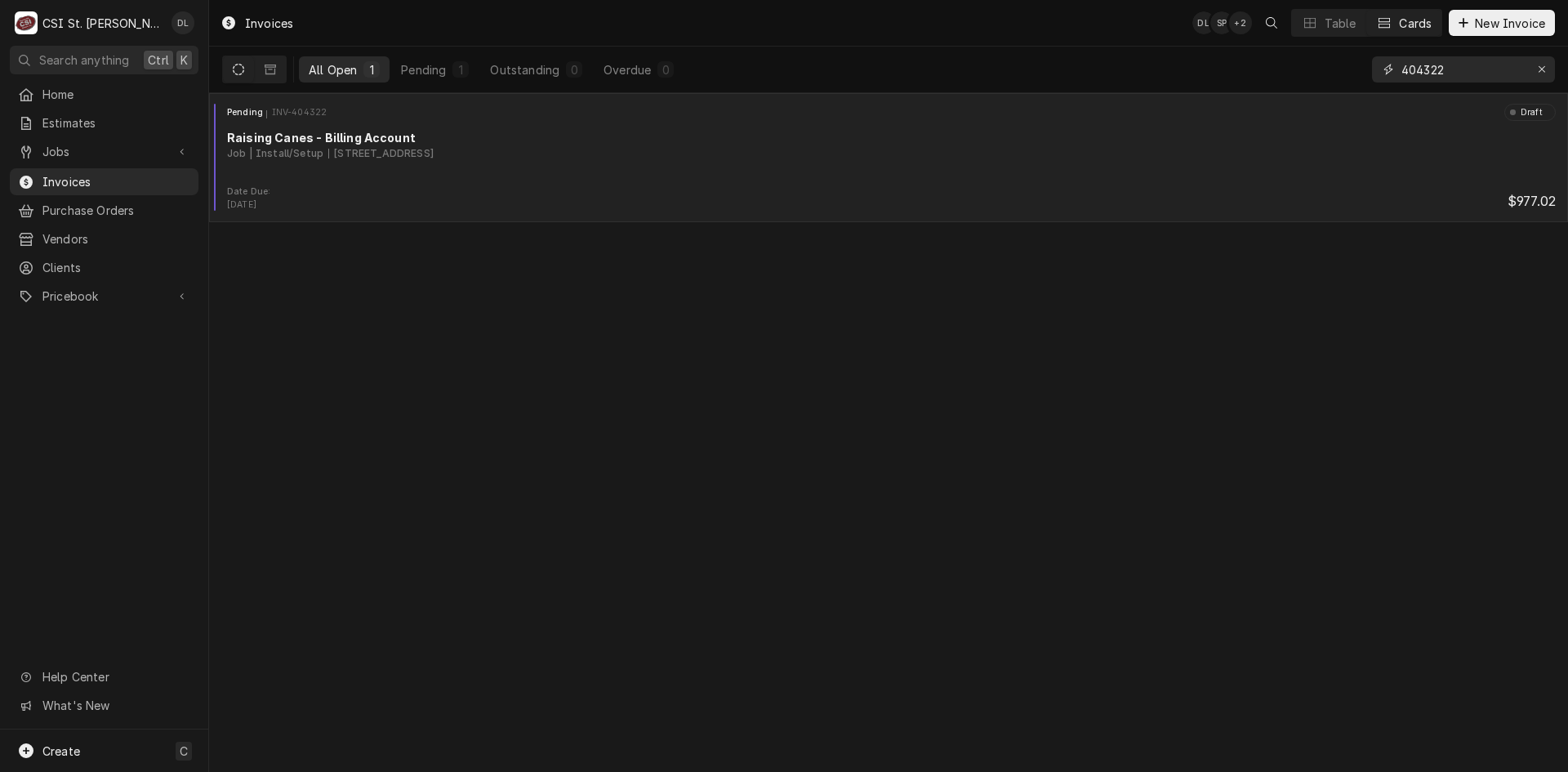
type input "404322"
click at [525, 174] on div "Pending INV-404322 Draft Raising Canes - Billing Account Job | Install/Setup 17…" at bounding box center [889, 144] width 1346 height 82
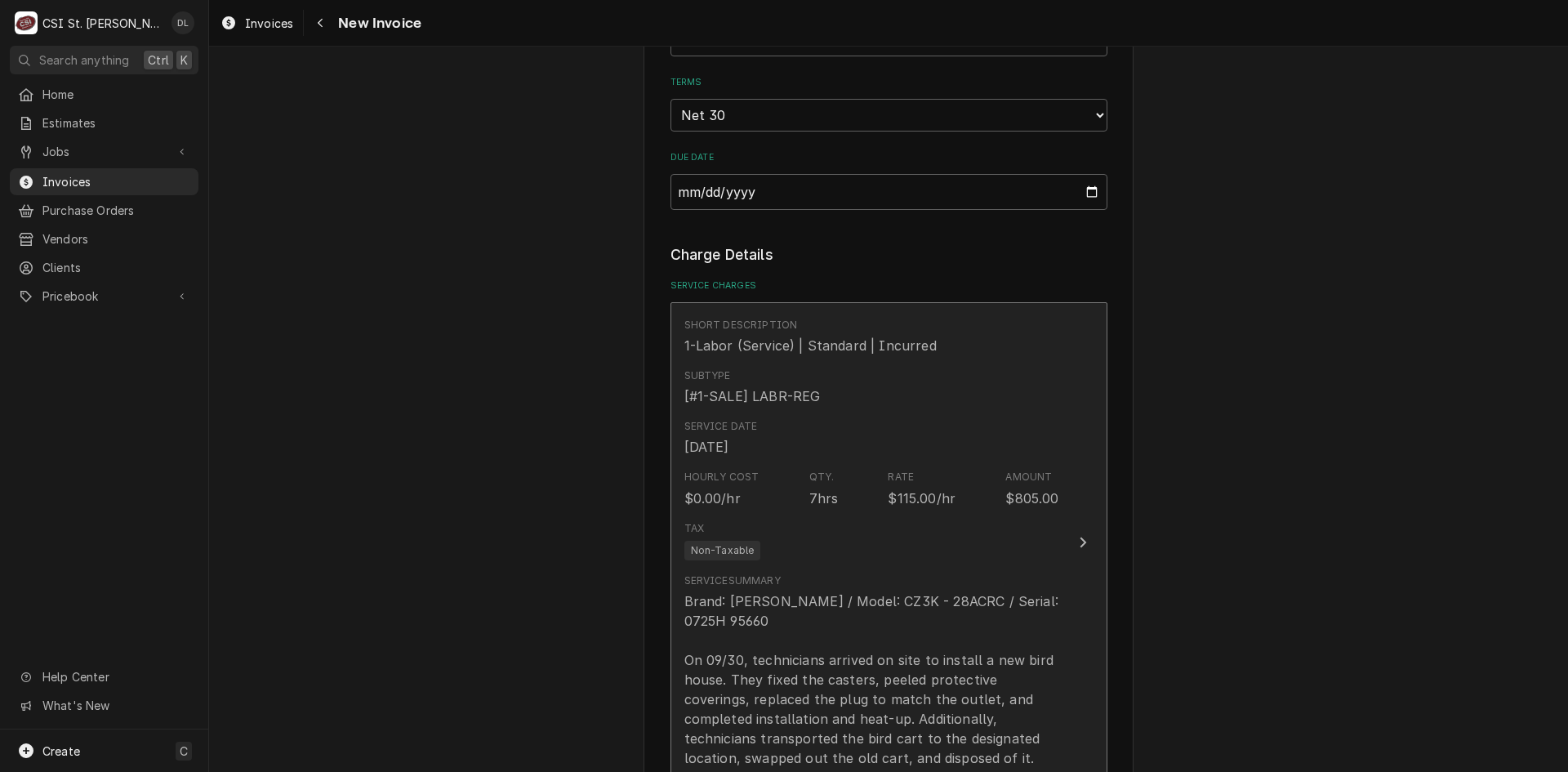
scroll to position [1307, 0]
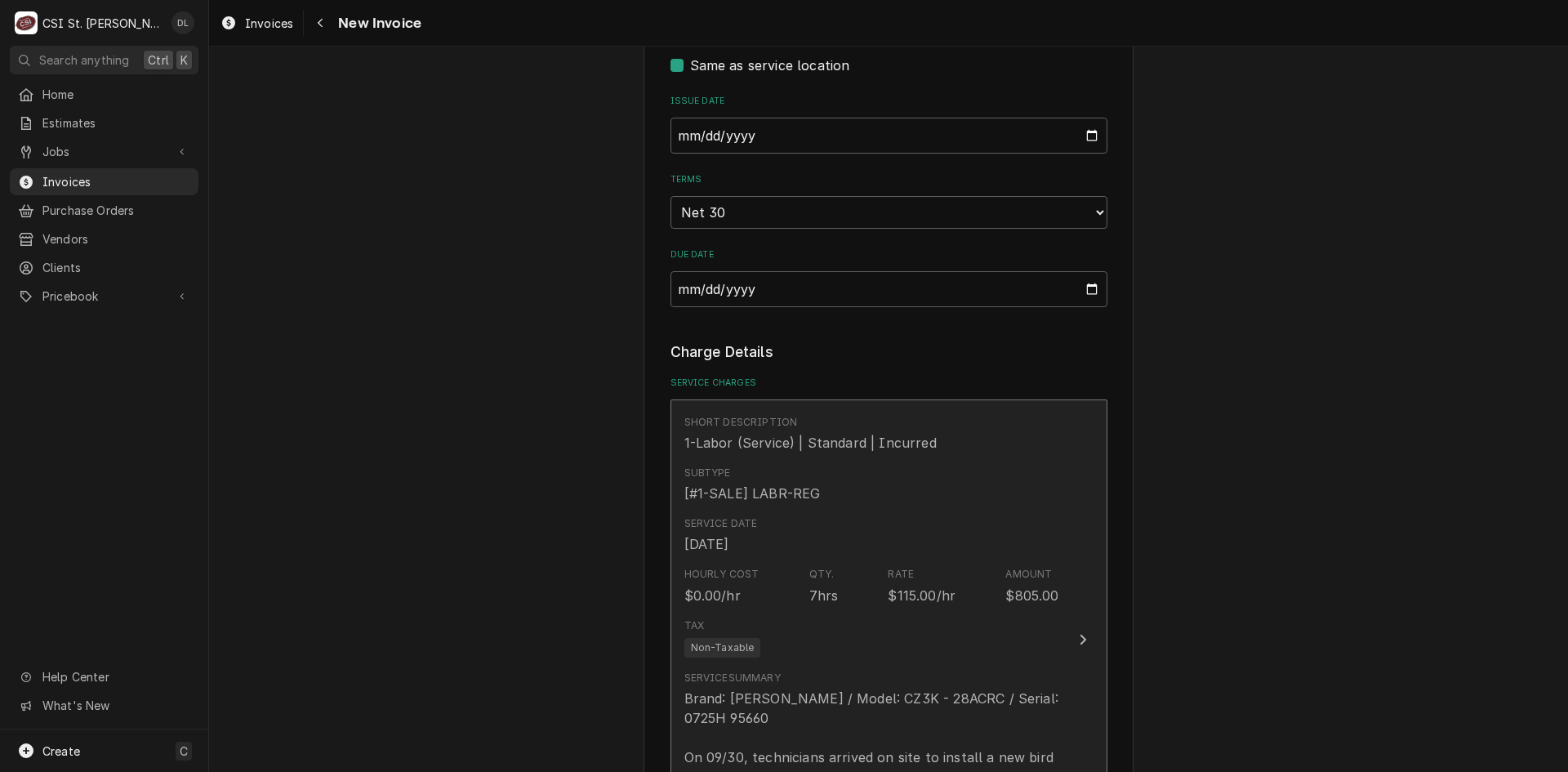
click at [858, 612] on div "Tax Non-Taxable" at bounding box center [872, 638] width 375 height 52
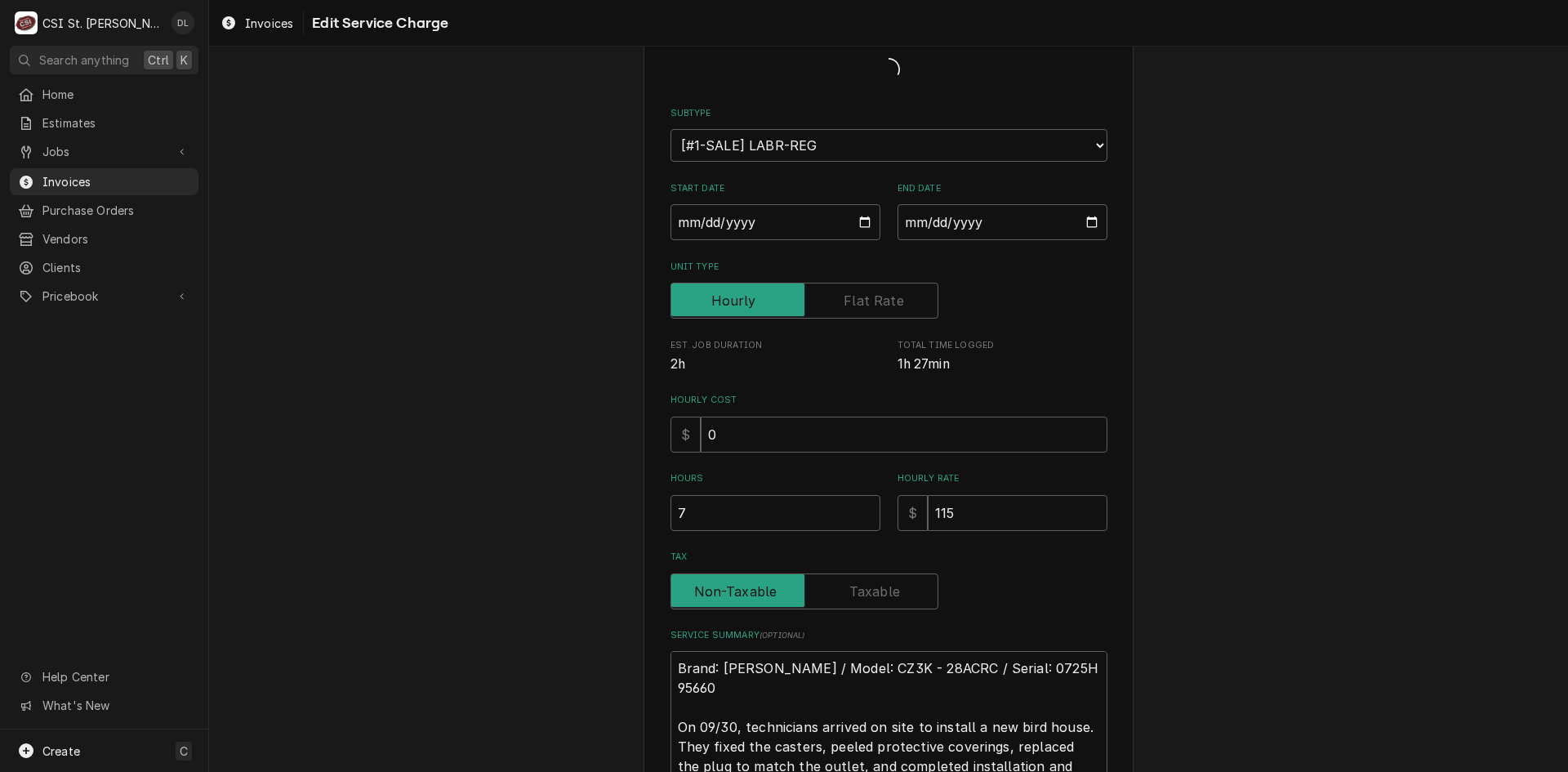
scroll to position [63, 0]
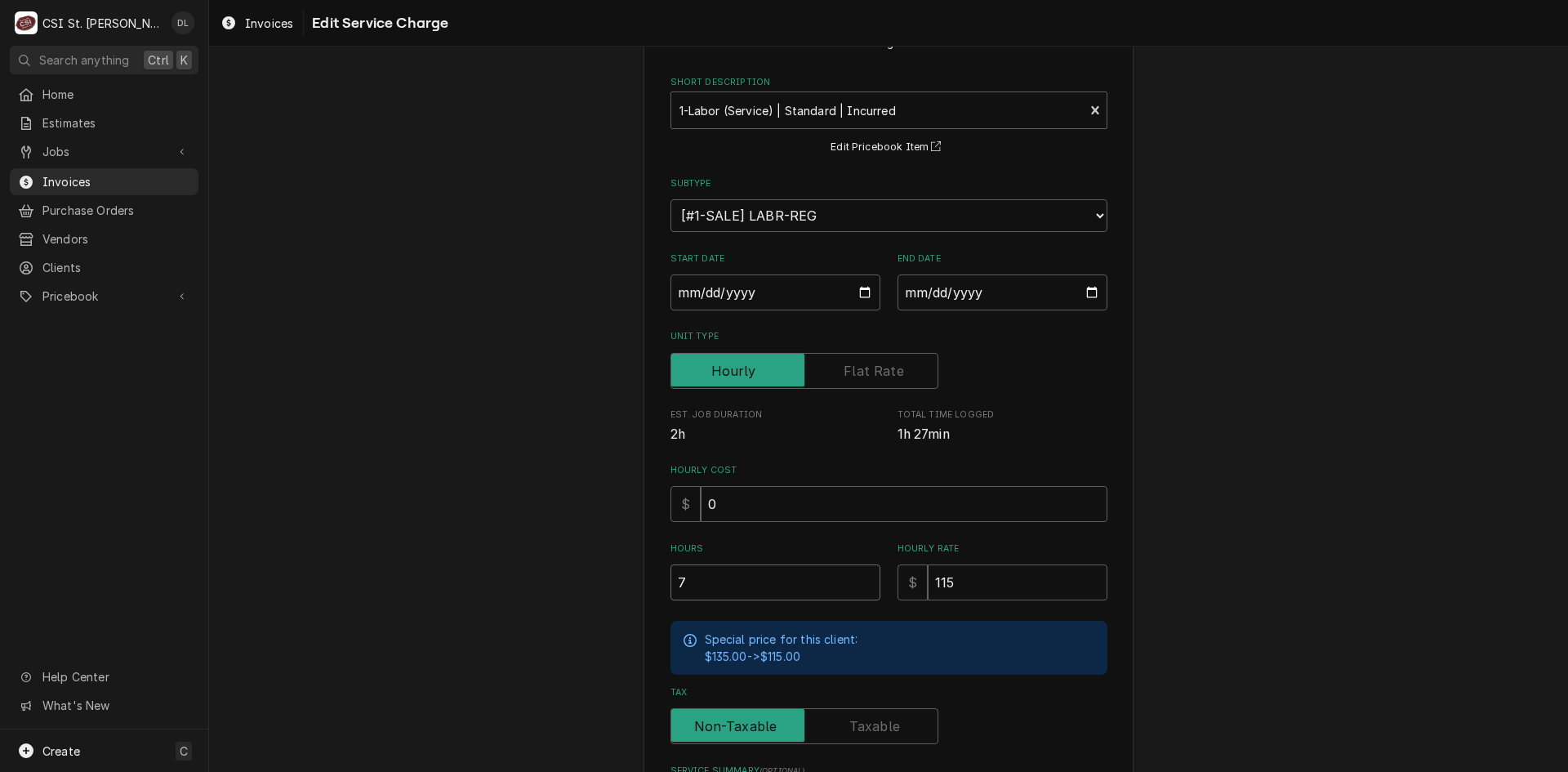
drag, startPoint x: 720, startPoint y: 583, endPoint x: 707, endPoint y: 578, distance: 13.9
click at [707, 578] on input "7" at bounding box center [776, 582] width 210 height 36
click at [706, 578] on input "7" at bounding box center [776, 582] width 210 height 36
type textarea "x"
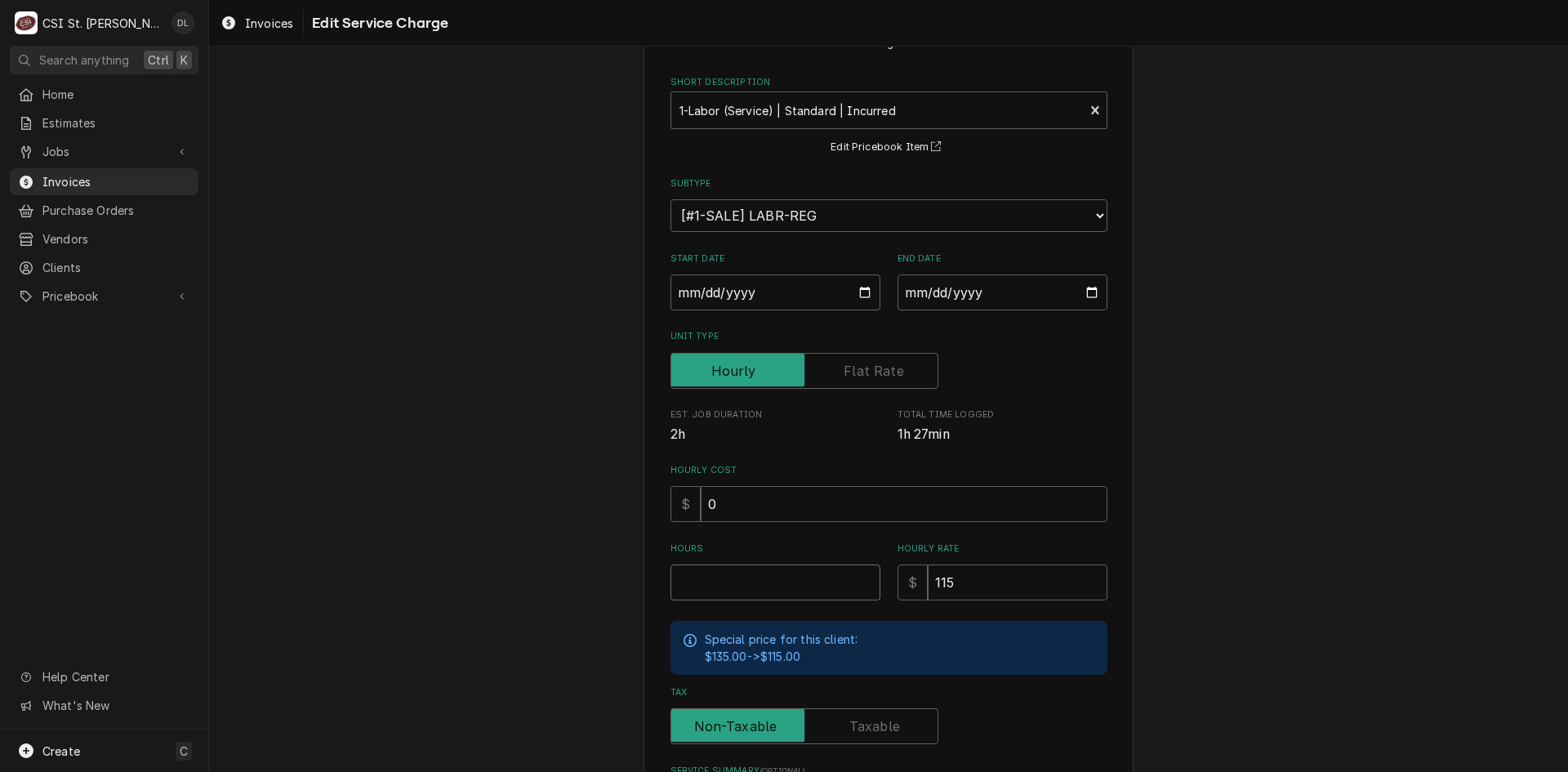
type input "4"
type textarea "x"
type input "5"
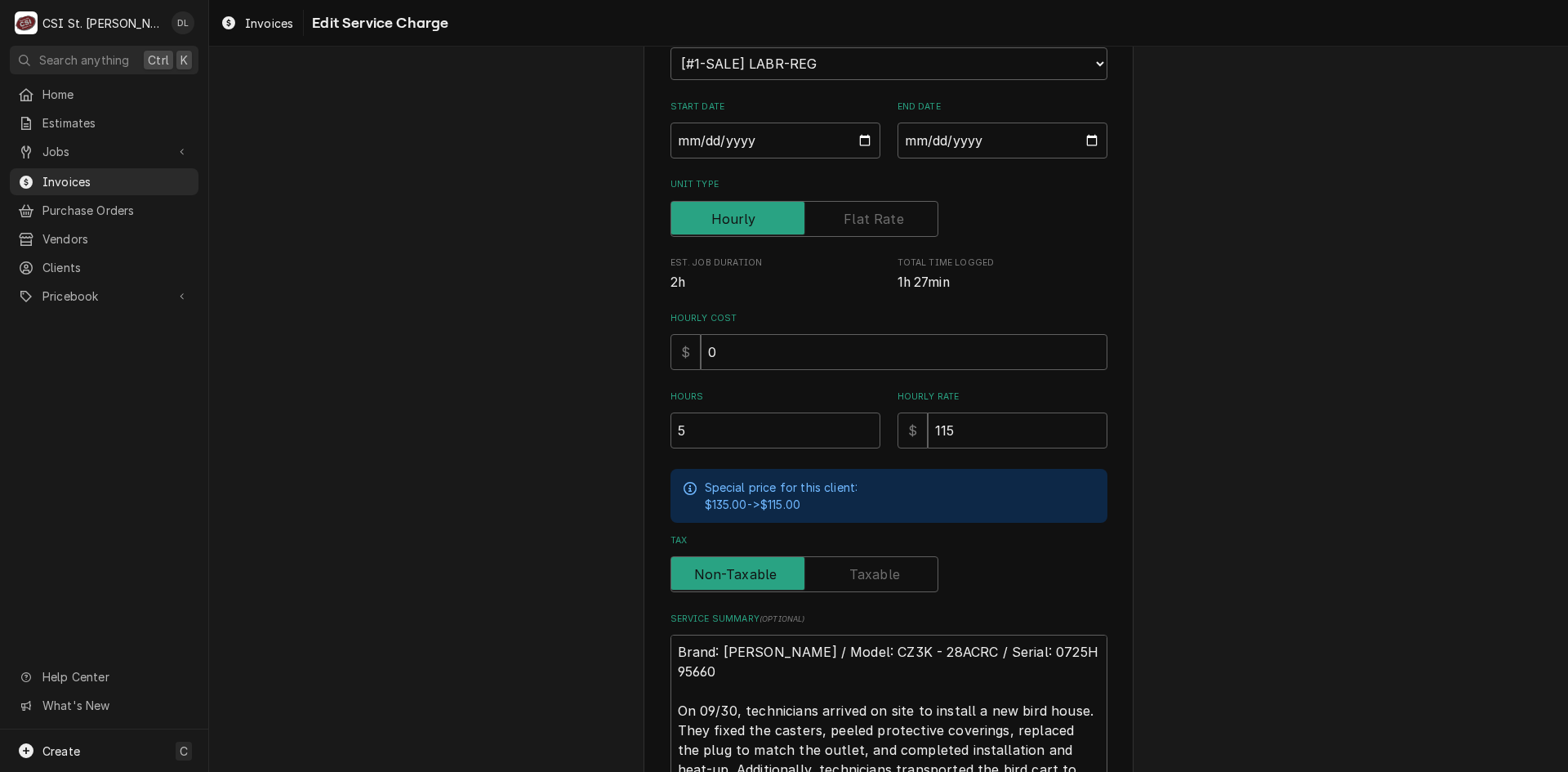
scroll to position [369, 0]
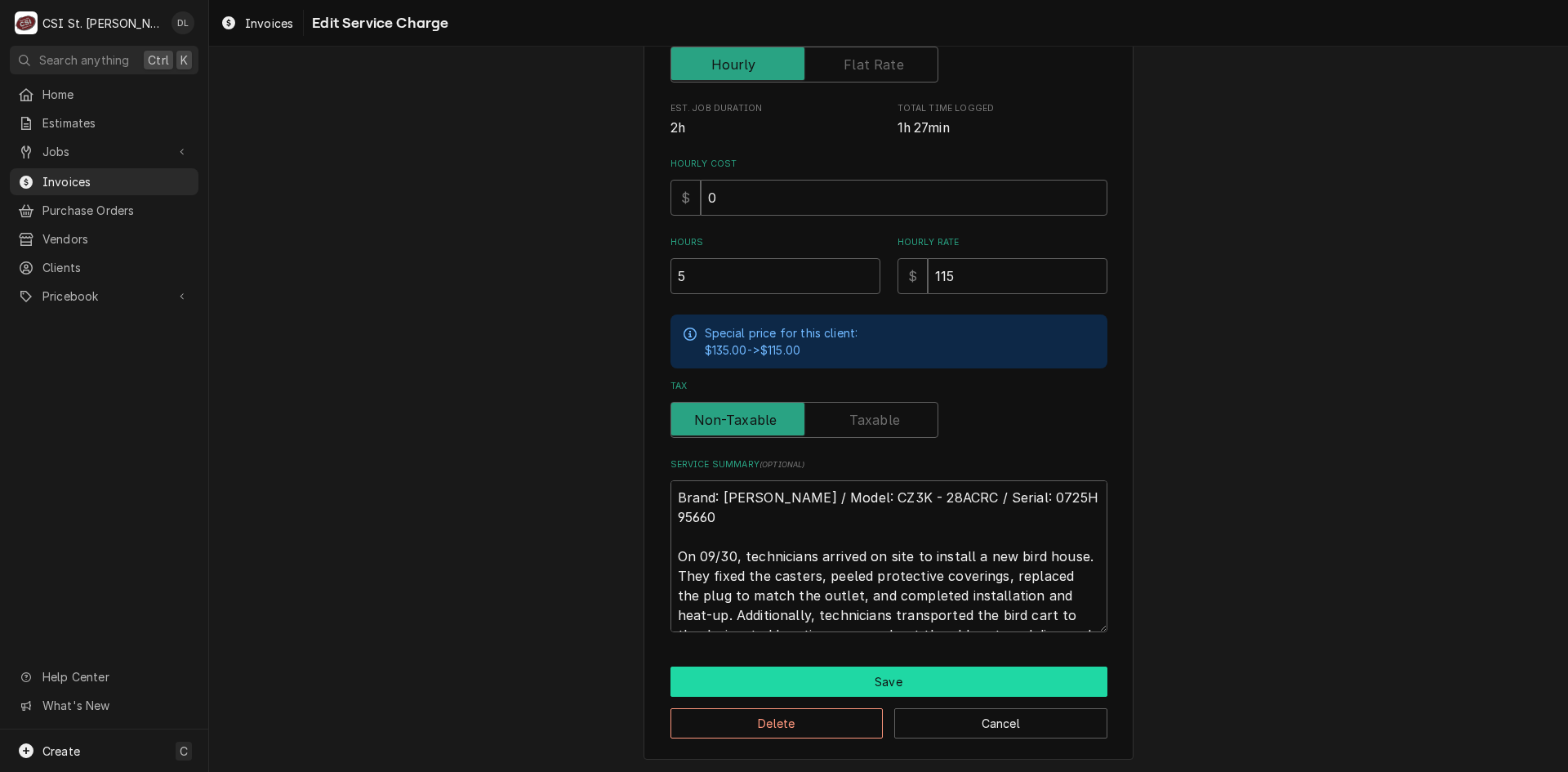
click at [862, 686] on button "Save" at bounding box center [889, 682] width 437 height 31
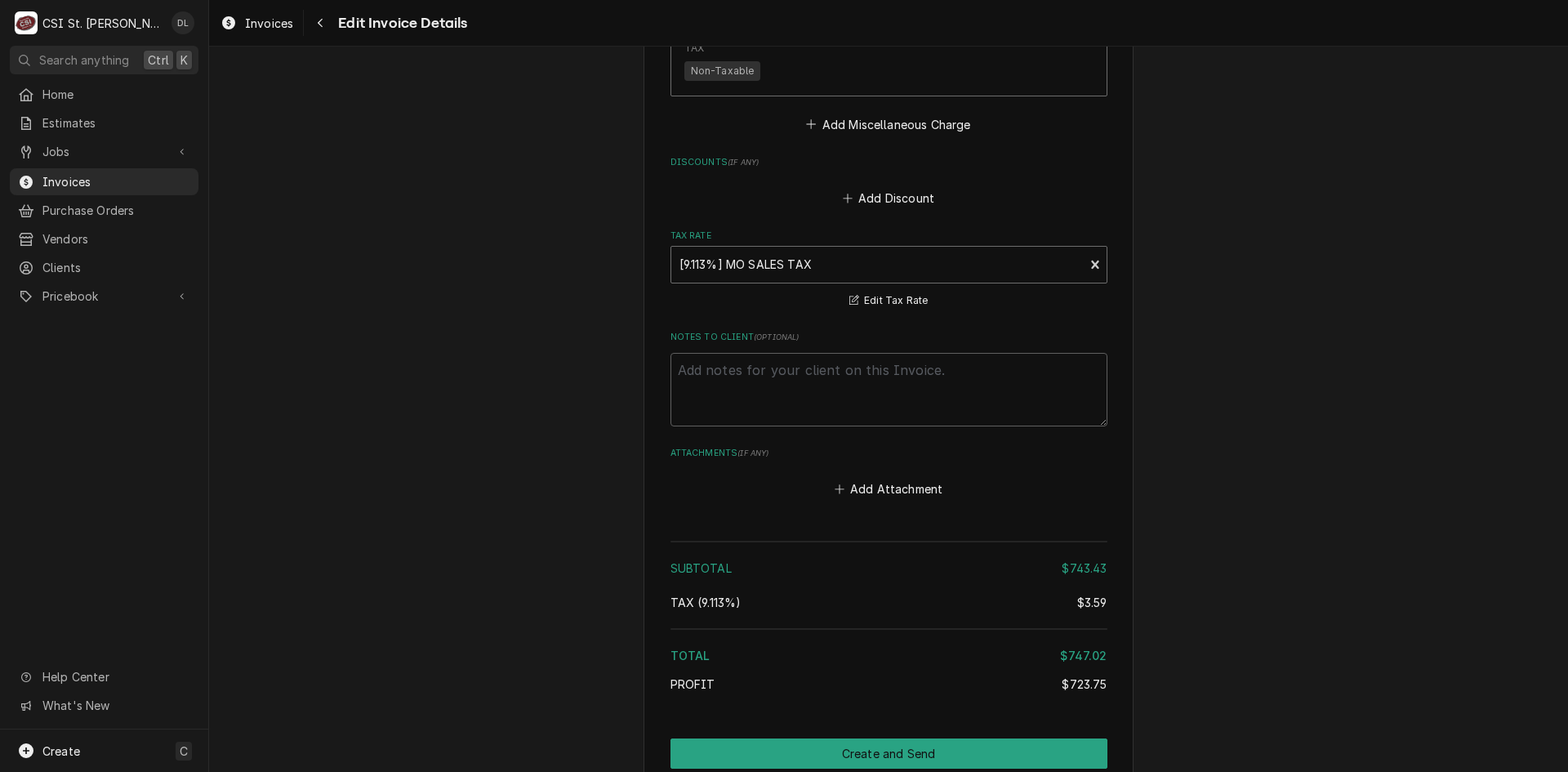
scroll to position [3239, 0]
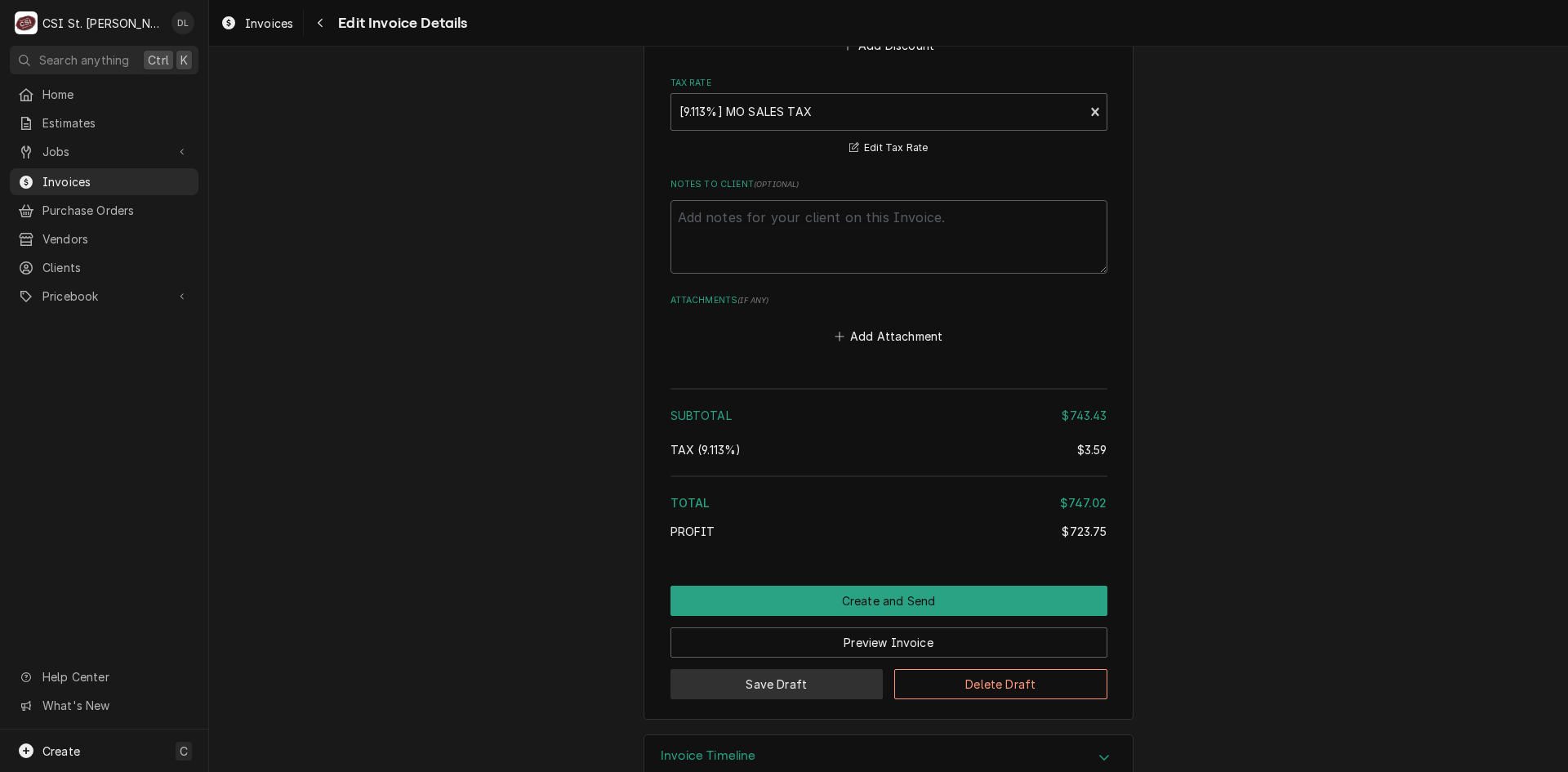
click at [793, 669] on button "Save Draft" at bounding box center [777, 684] width 213 height 31
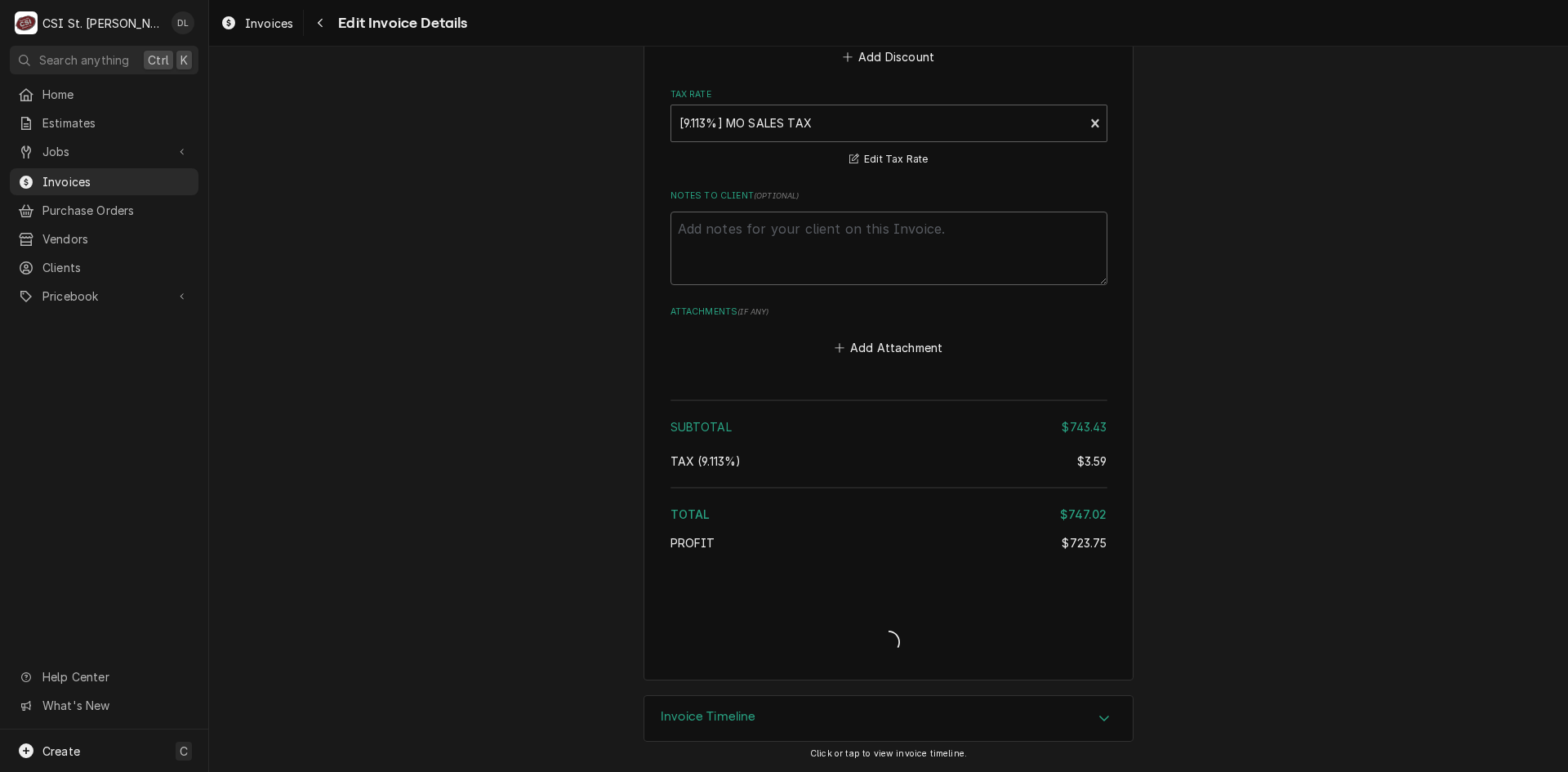
scroll to position [3188, 0]
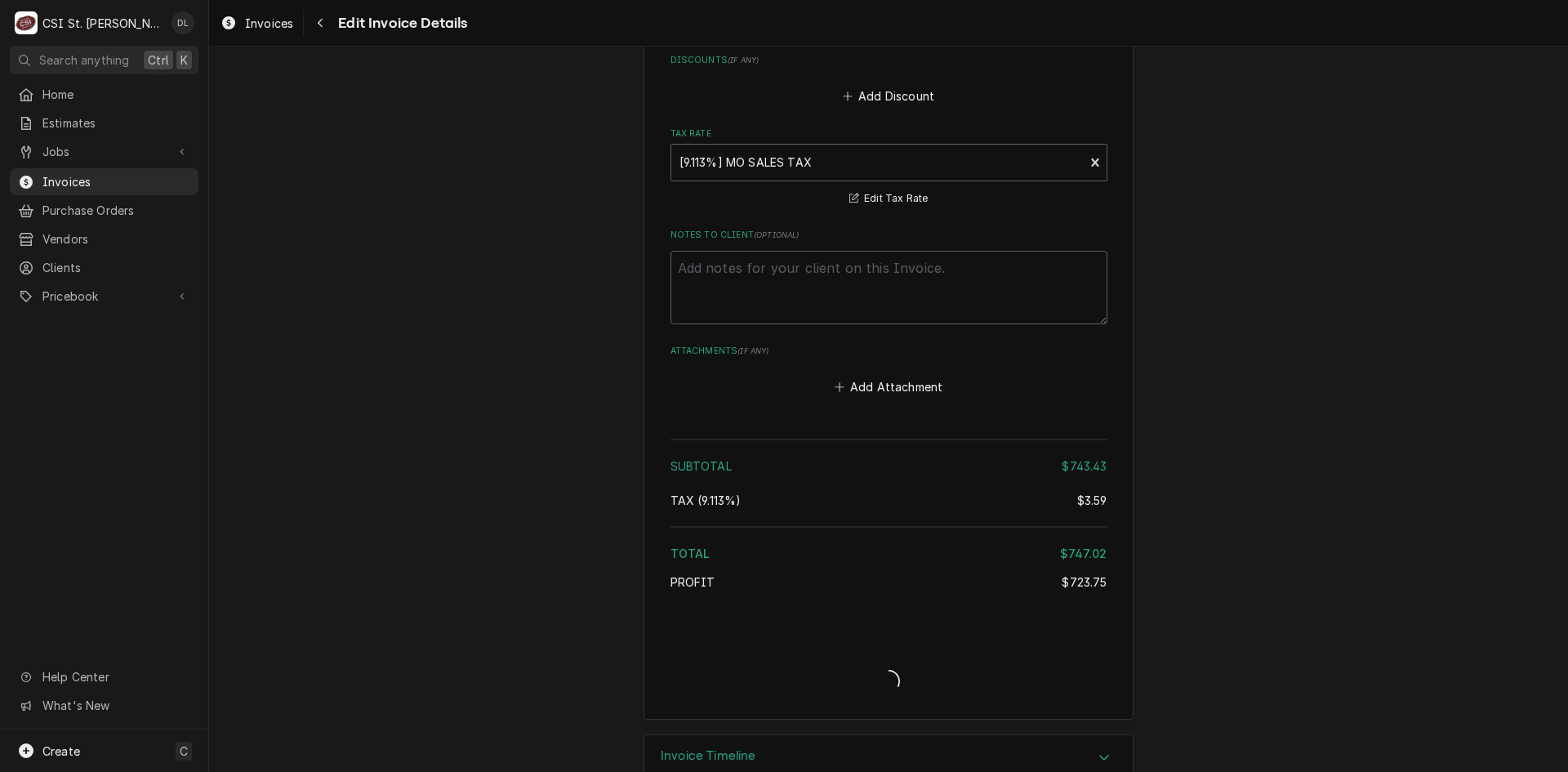
type textarea "x"
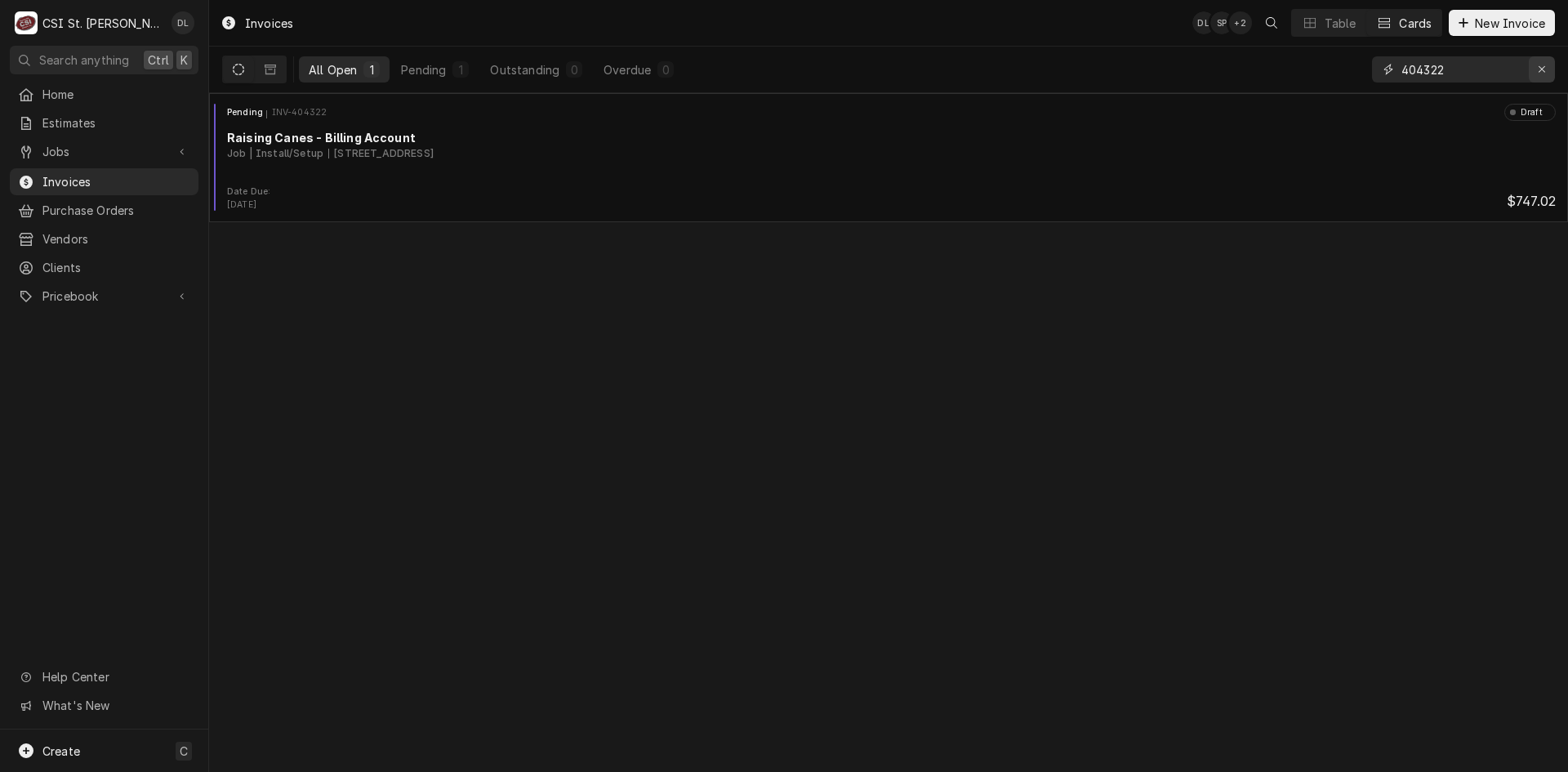
click at [1537, 69] on div "Erase input" at bounding box center [1542, 70] width 17 height 17
click at [1510, 72] on input "Dynamic Content Wrapper" at bounding box center [1479, 70] width 154 height 26
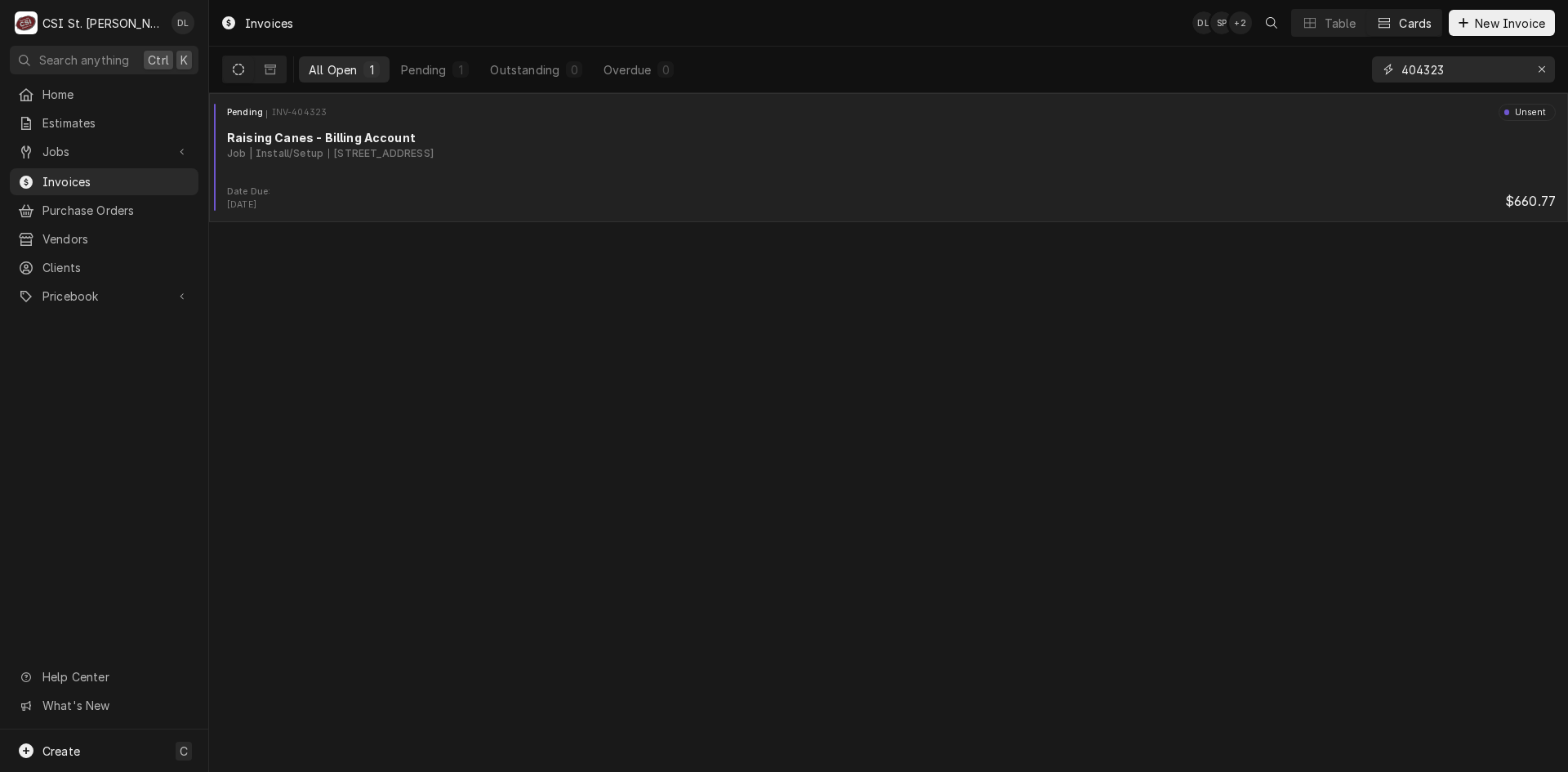
type input "404323"
click at [433, 157] on div "2800 N Highway 67, Florissant, MO 63033" at bounding box center [380, 154] width 105 height 15
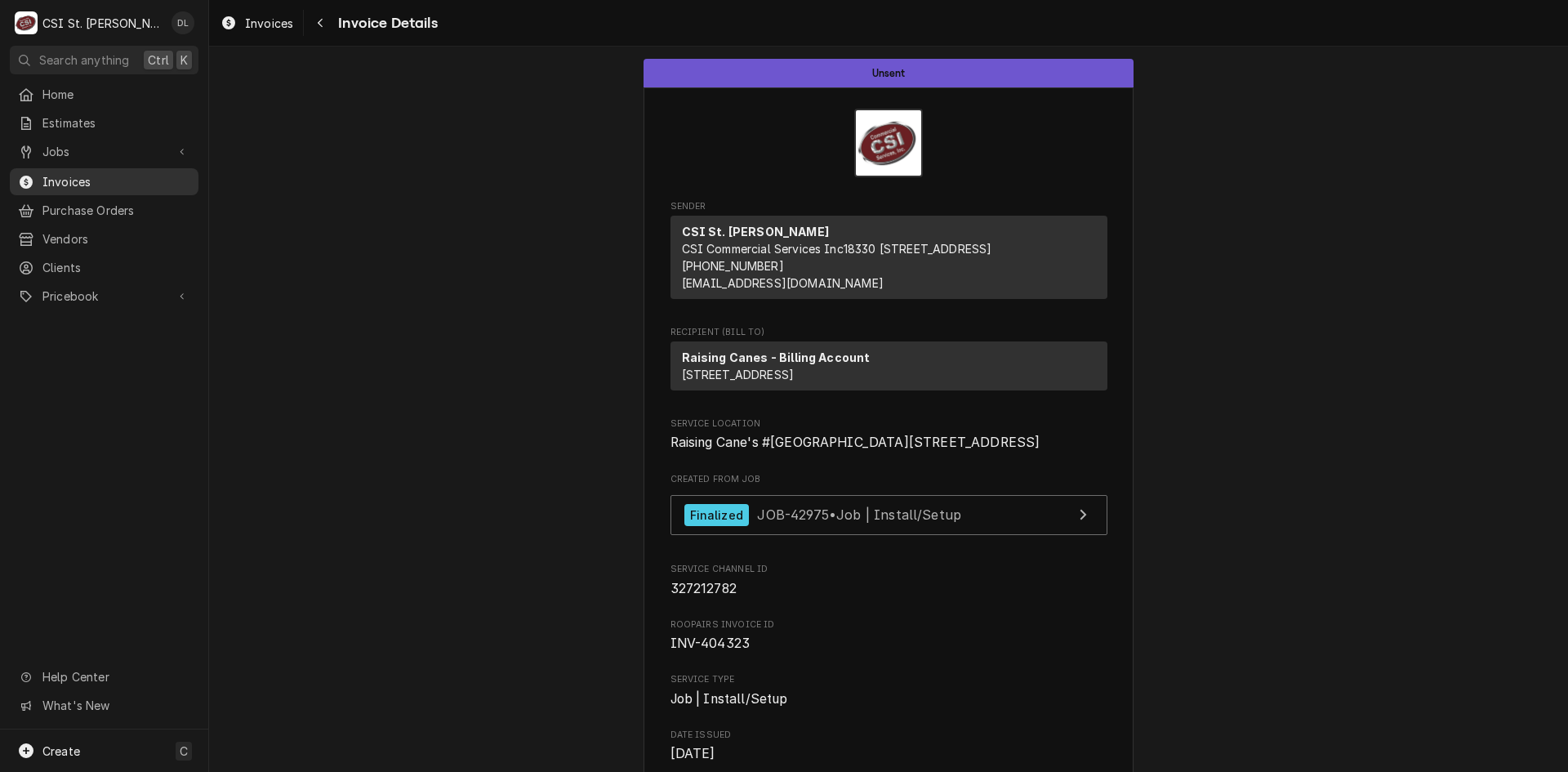
click at [74, 177] on span "Invoices" at bounding box center [116, 181] width 148 height 17
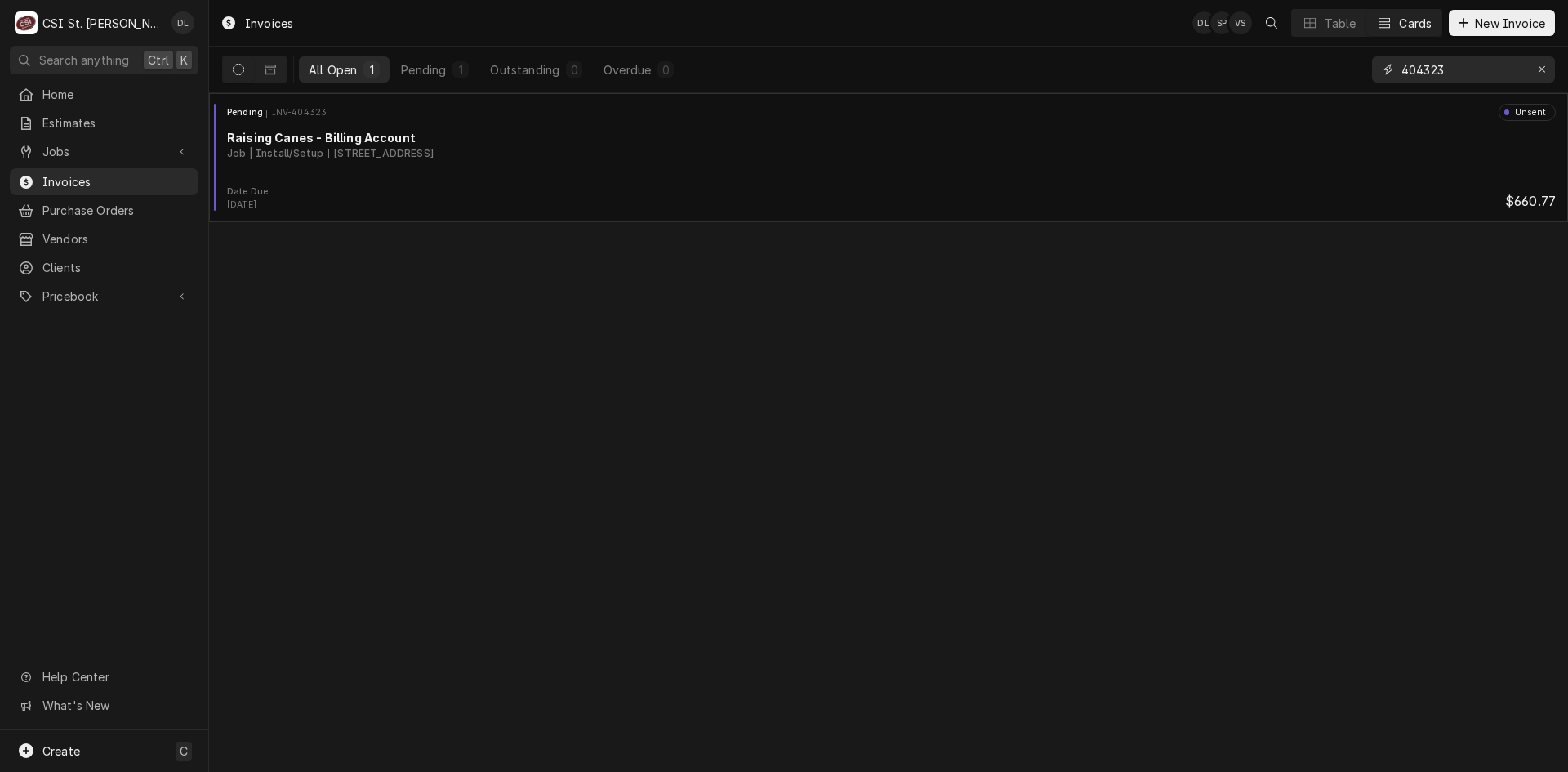
drag, startPoint x: 1417, startPoint y: 68, endPoint x: 1378, endPoint y: 70, distance: 39.1
click at [1378, 70] on div "404323" at bounding box center [1463, 70] width 183 height 26
drag, startPoint x: 1474, startPoint y: 73, endPoint x: 1316, endPoint y: 62, distance: 158.4
click at [1316, 62] on div "All Open 1 Pending 1 Outstanding 0 Overdue 0 404323" at bounding box center [889, 69] width 1333 height 46
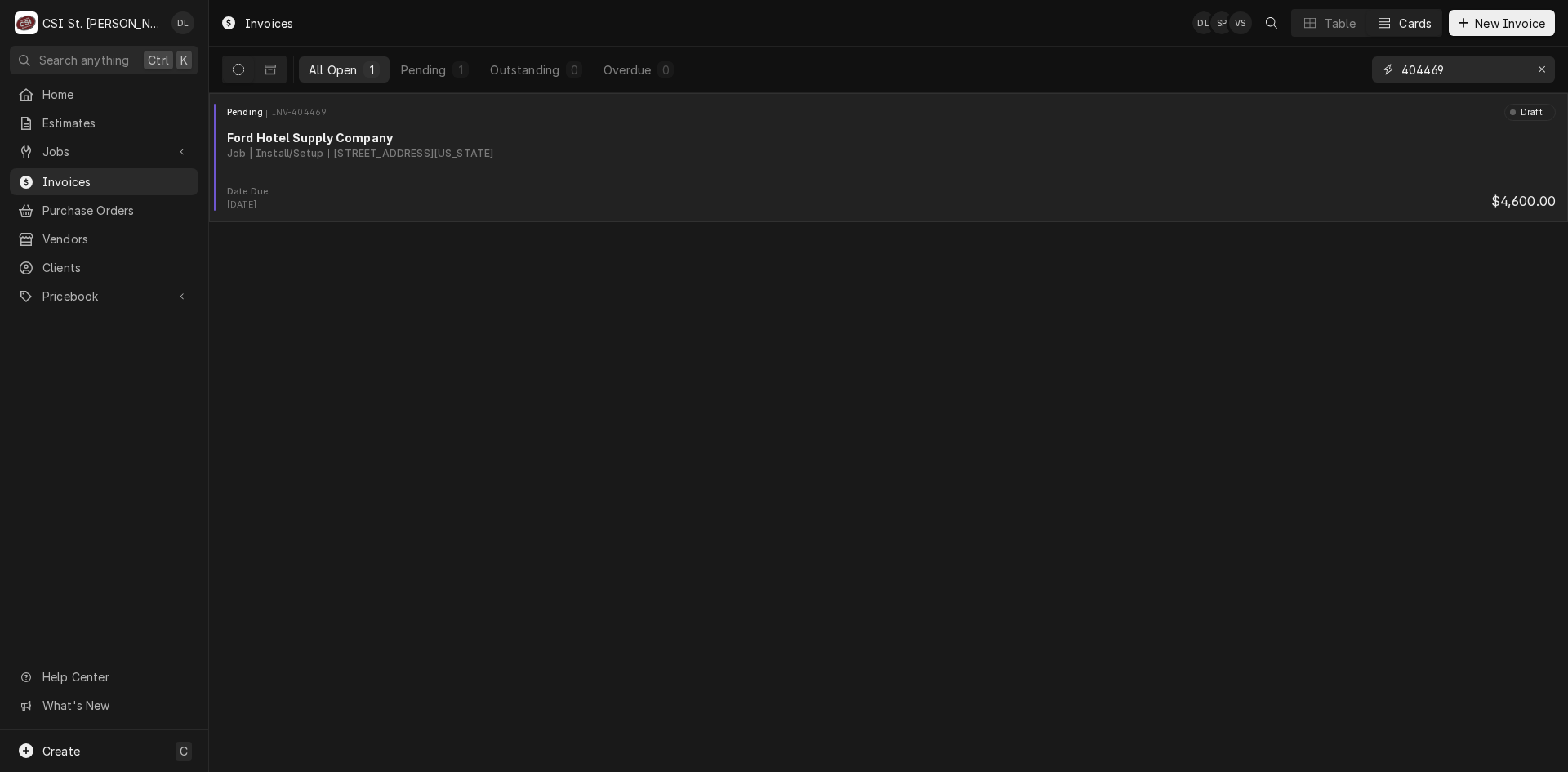
type input "404469"
click at [547, 178] on div "Pending INV-404469 Draft Ford Hotel Supply Company Job | Install/Setup 1000 Bor…" at bounding box center [889, 144] width 1346 height 82
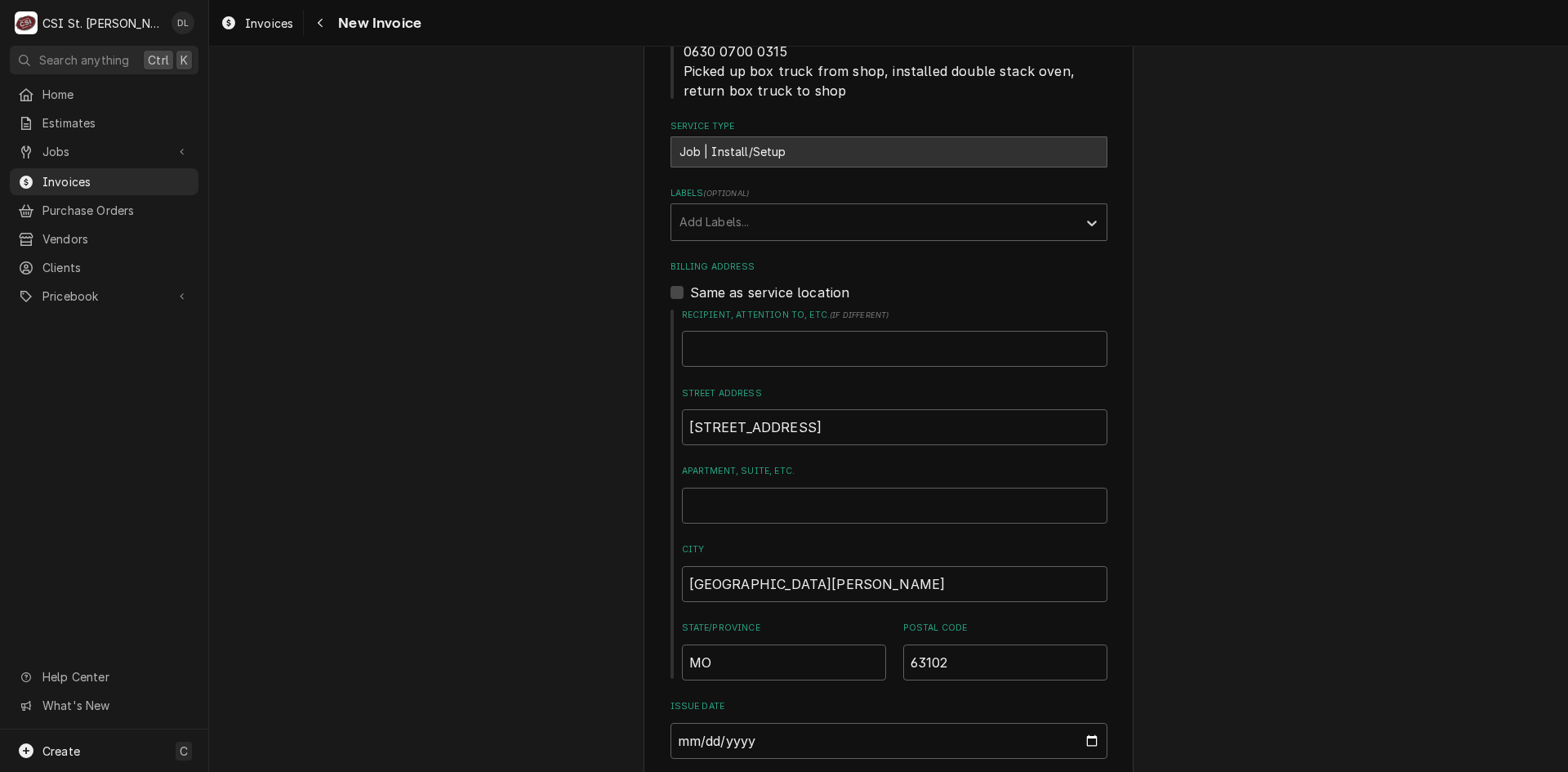
scroll to position [1144, 0]
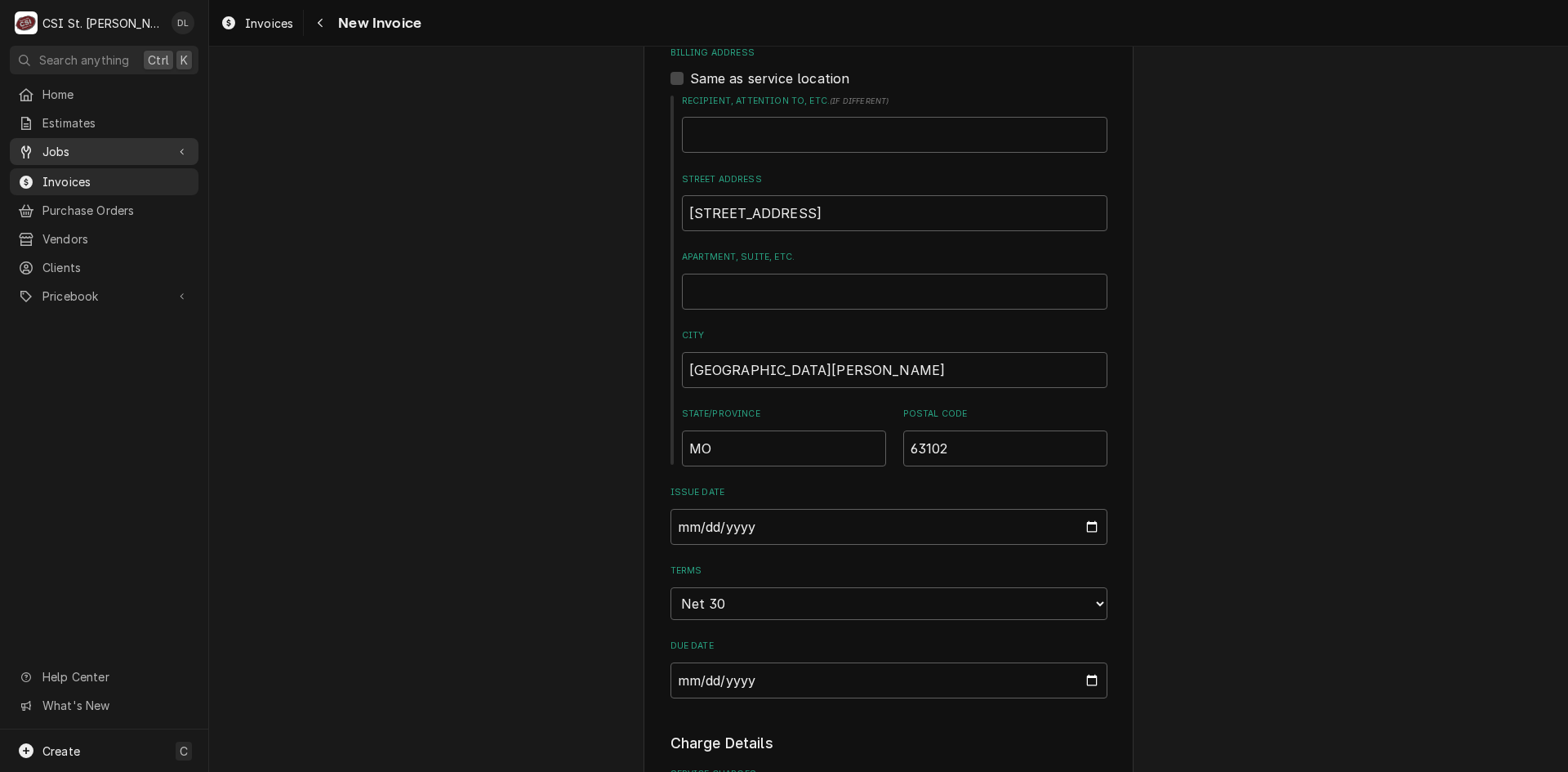
click at [67, 155] on span "Jobs" at bounding box center [103, 151] width 123 height 17
click at [85, 174] on span "Jobs" at bounding box center [116, 180] width 148 height 17
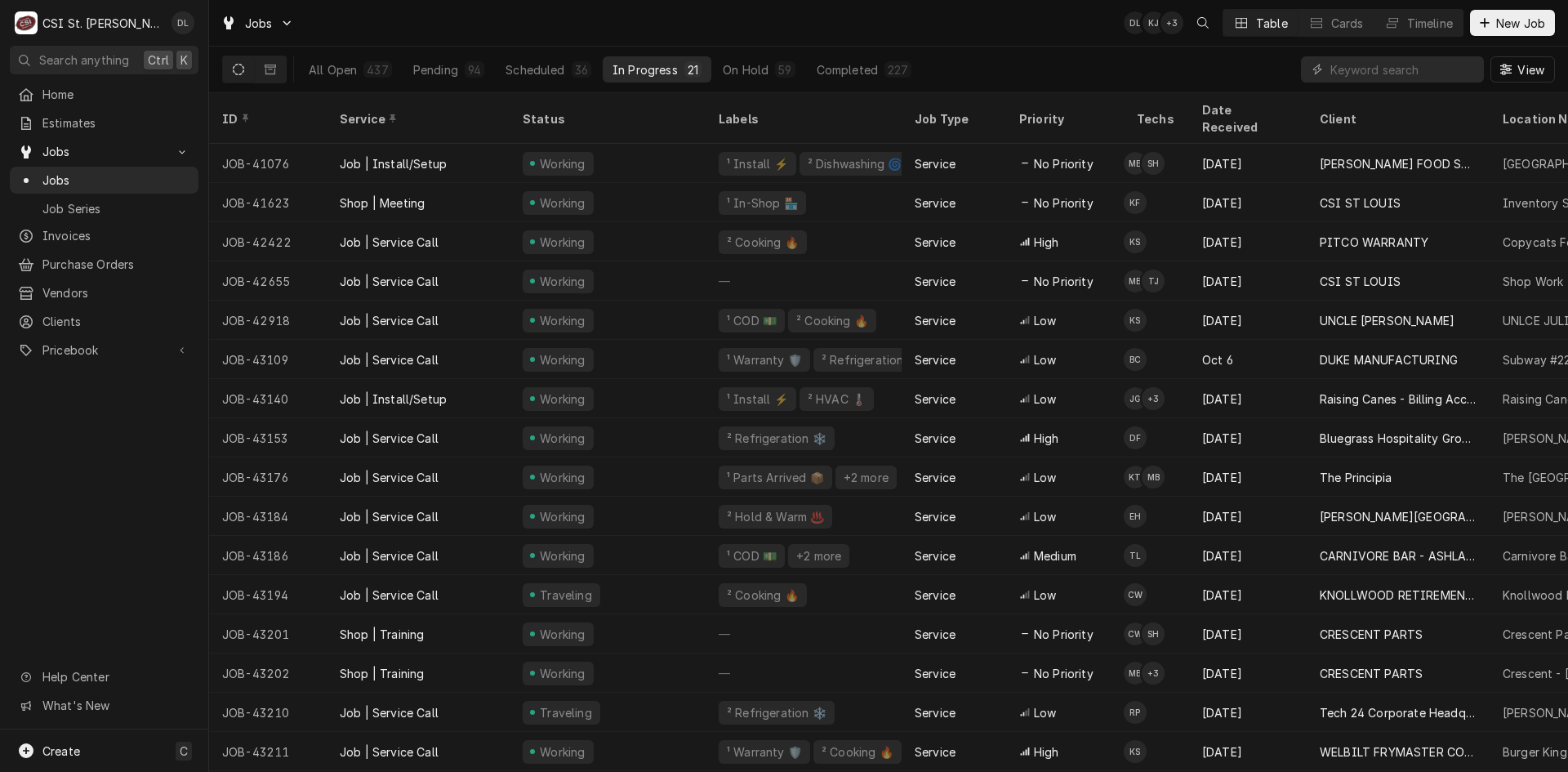
click at [110, 442] on div "Home Estimates Jobs Jobs Job Series Invoices Purchase Orders Vendors Clients Pr…" at bounding box center [104, 405] width 208 height 649
